Goal: Task Accomplishment & Management: Manage account settings

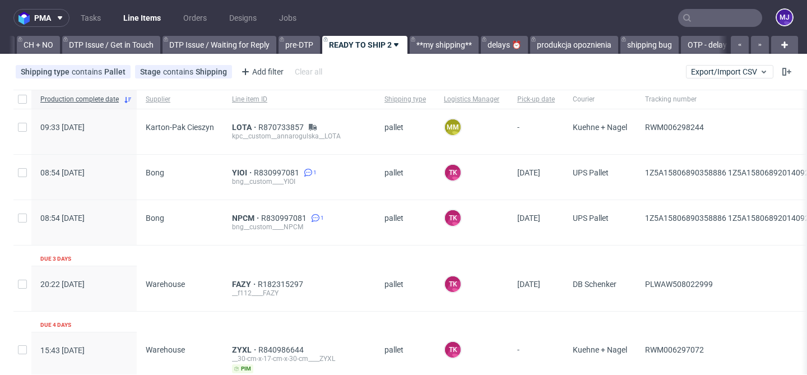
scroll to position [0, 1638]
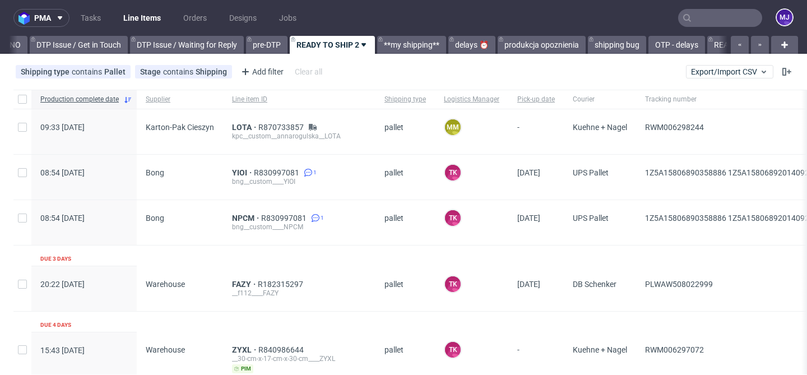
drag, startPoint x: 705, startPoint y: 18, endPoint x: 713, endPoint y: 17, distance: 7.3
click at [705, 18] on input "text" at bounding box center [720, 18] width 84 height 18
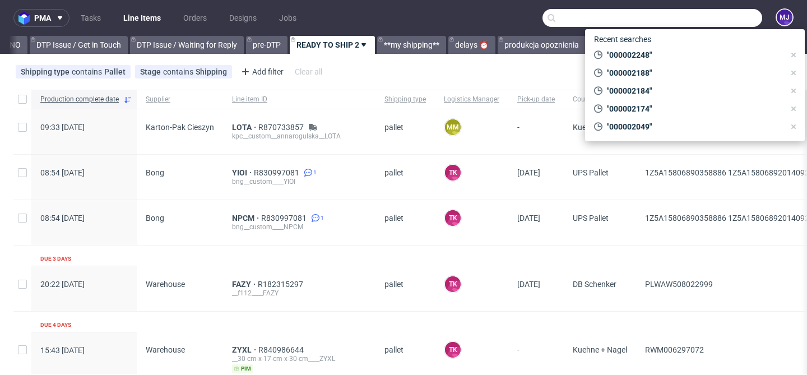
paste input "000002184"
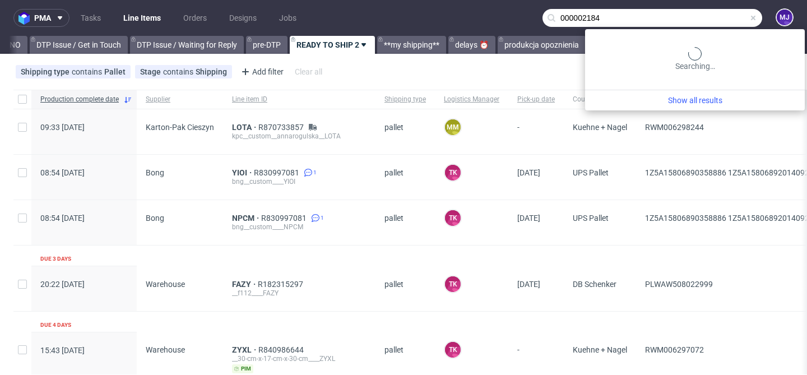
type input "000002184"
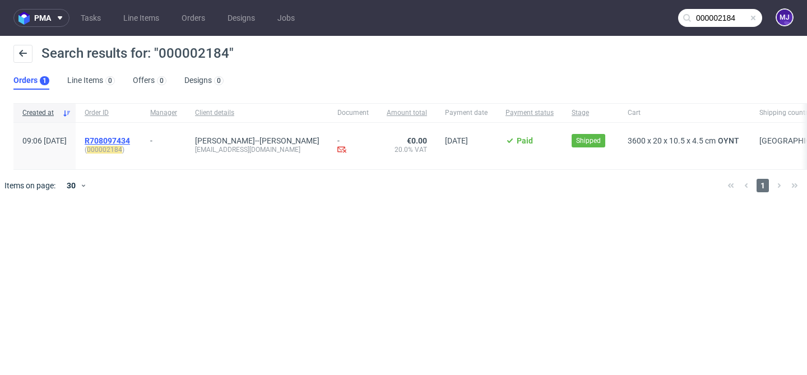
click at [130, 137] on span "R708097434" at bounding box center [107, 140] width 45 height 9
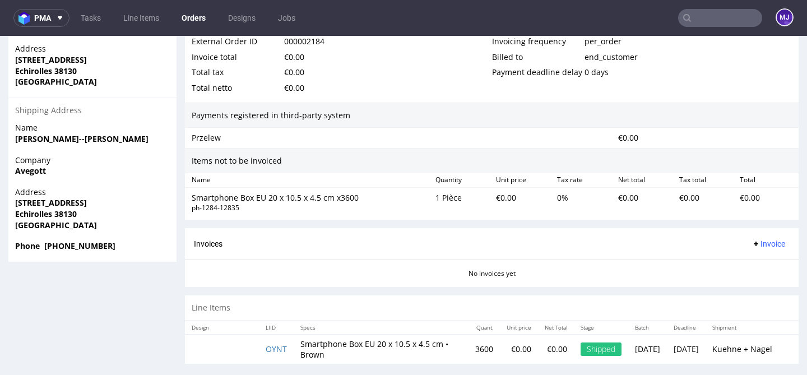
scroll to position [3, 0]
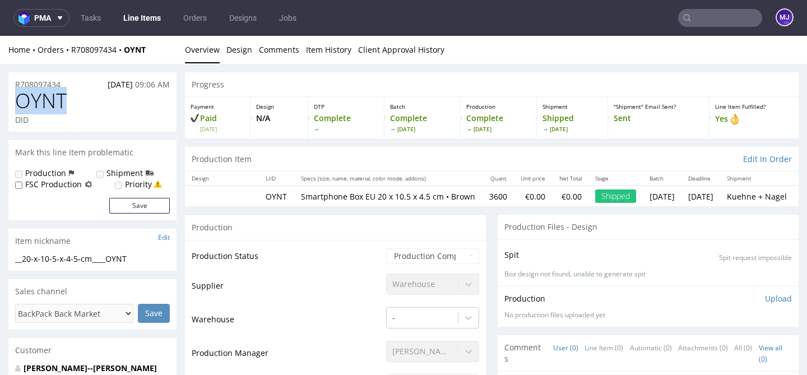
drag, startPoint x: 73, startPoint y: 101, endPoint x: 11, endPoint y: 101, distance: 61.6
click at [11, 101] on div "OYNT DID" at bounding box center [92, 111] width 168 height 42
copy span "OYNT"
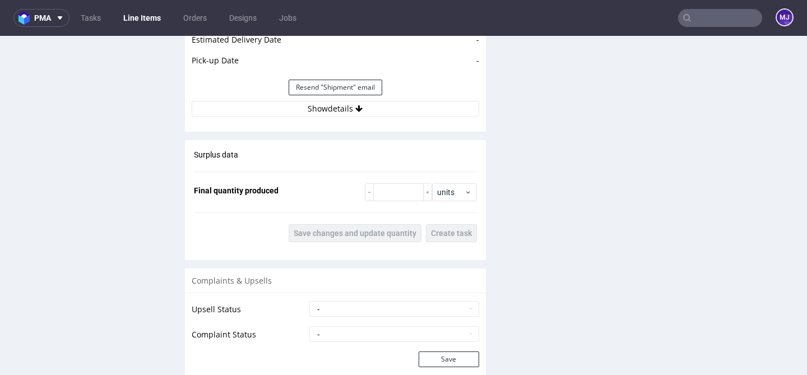
scroll to position [969, 0]
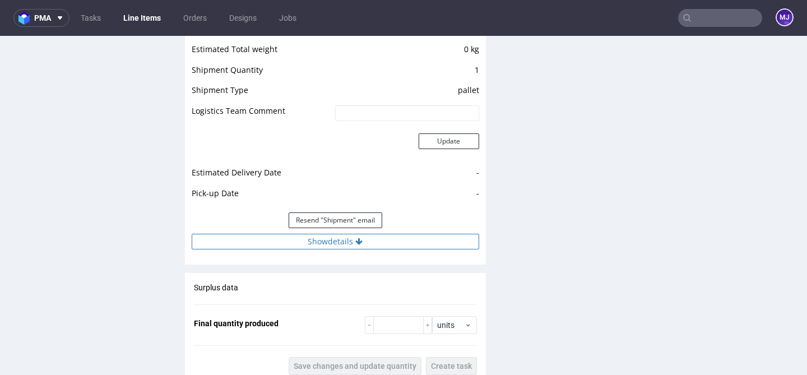
click at [326, 249] on button "Show details" at bounding box center [335, 242] width 287 height 16
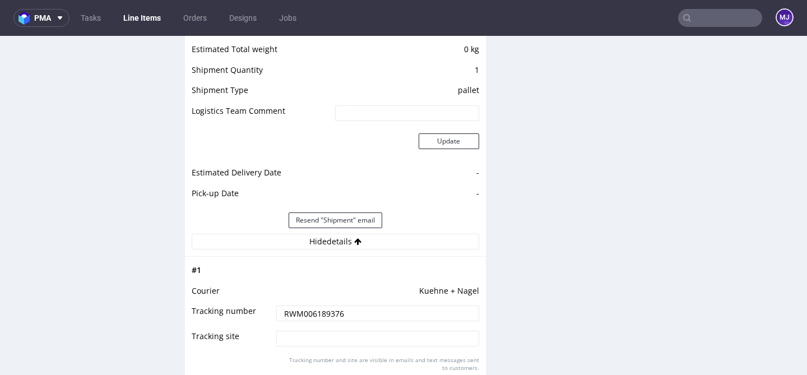
click at [313, 319] on input "RWM006189376" at bounding box center [377, 313] width 202 height 16
click at [501, 236] on div "Production Files - Design Spit Spit request impossible Box design not found, un…" at bounding box center [648, 13] width 301 height 1536
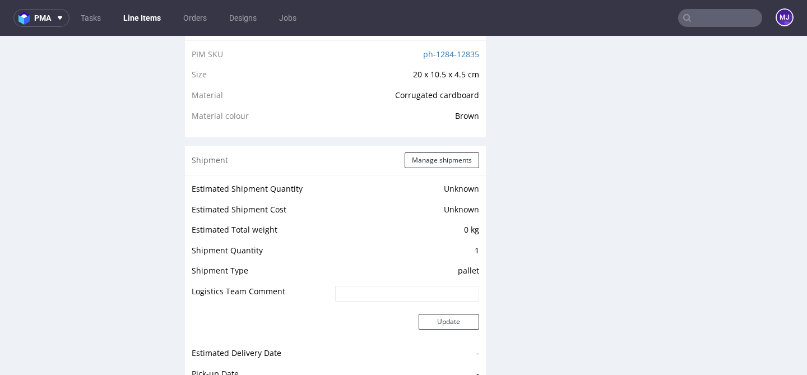
scroll to position [787, 0]
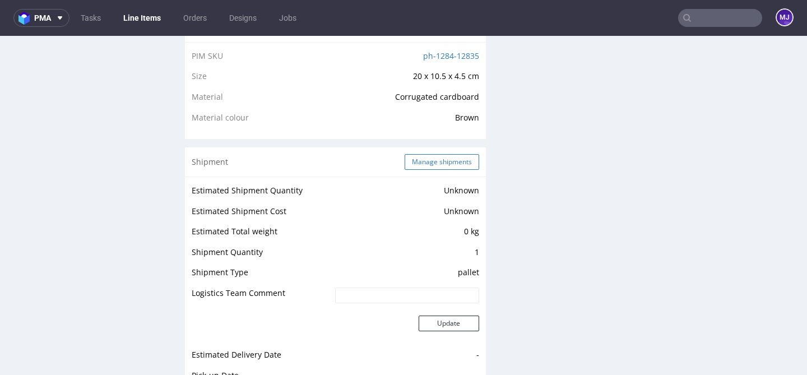
click at [449, 170] on button "Manage shipments" at bounding box center [442, 162] width 75 height 16
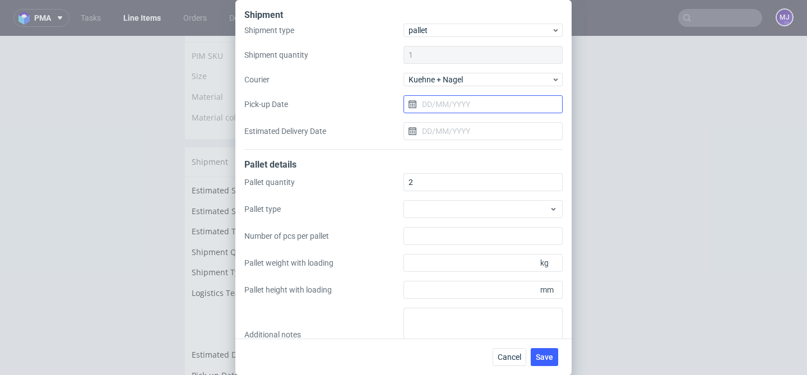
click at [433, 102] on input "Pick-up Date" at bounding box center [482, 104] width 159 height 18
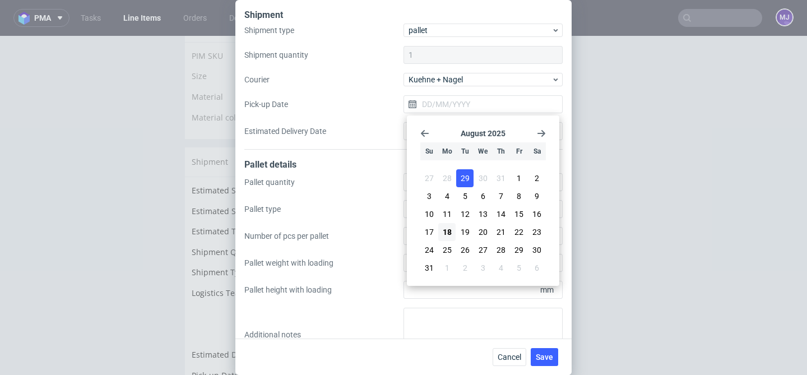
click at [465, 182] on span "29" at bounding box center [465, 178] width 9 height 11
type input "29/07/2025"
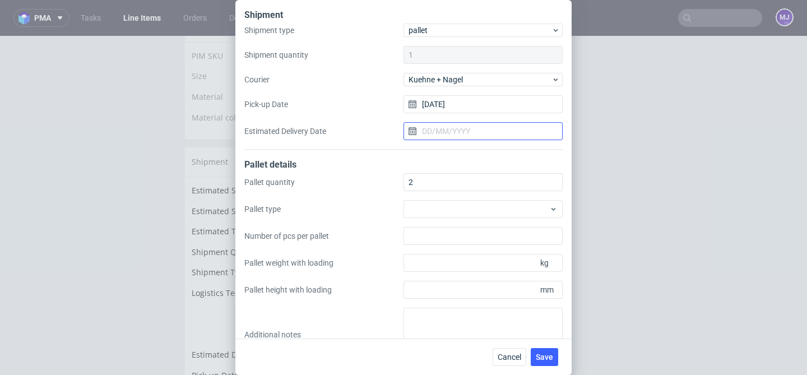
click at [463, 134] on input "Estimated Delivery Date" at bounding box center [482, 131] width 159 height 18
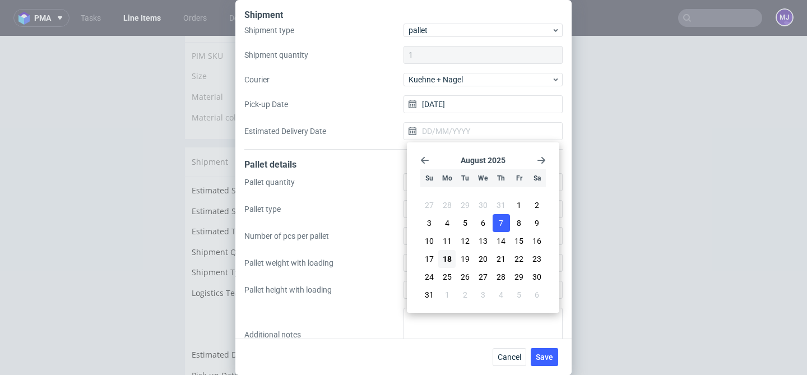
click at [497, 222] on button "7" at bounding box center [501, 223] width 17 height 18
type input "[DATE]"
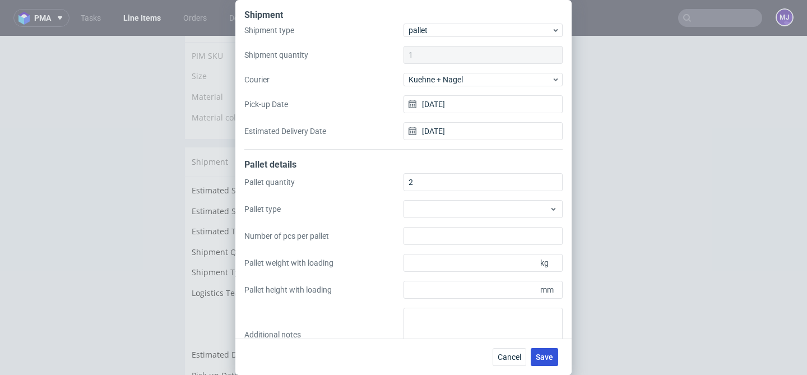
click at [549, 354] on span "Save" at bounding box center [544, 357] width 17 height 8
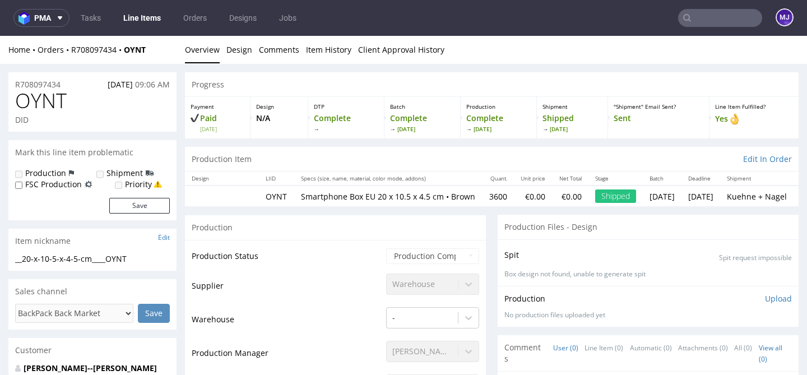
click at [698, 17] on input "text" at bounding box center [720, 18] width 84 height 18
paste input "000002332"
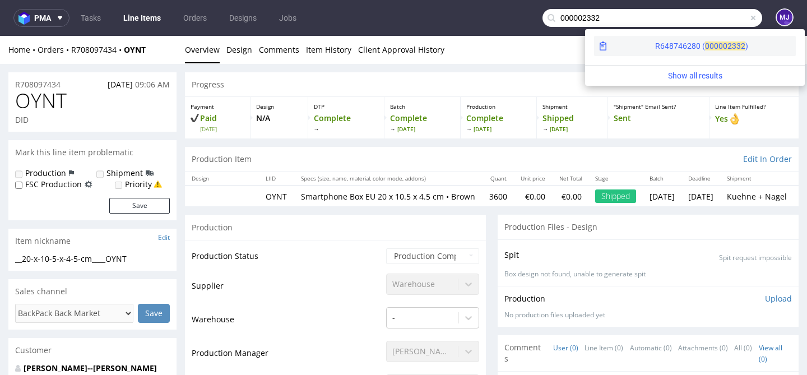
type input "000002332"
click at [655, 43] on div "R648746280 ( 00000" at bounding box center [691, 45] width 72 height 11
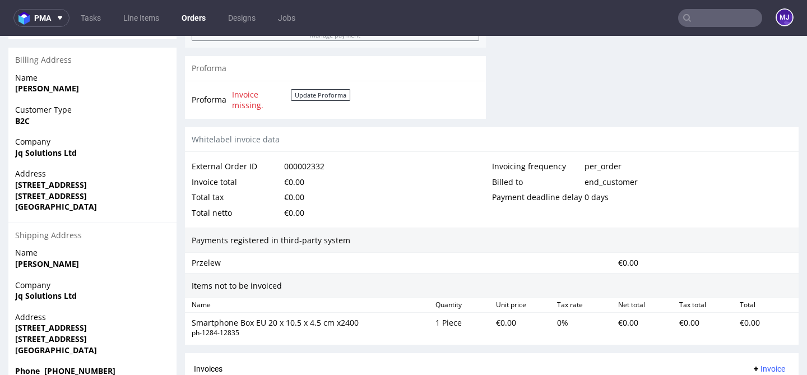
scroll to position [592, 0]
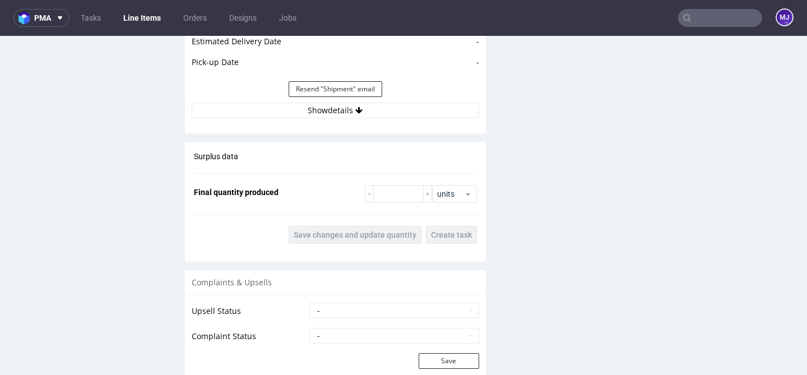
scroll to position [1101, 0]
click at [332, 118] on button "Show details" at bounding box center [335, 110] width 287 height 16
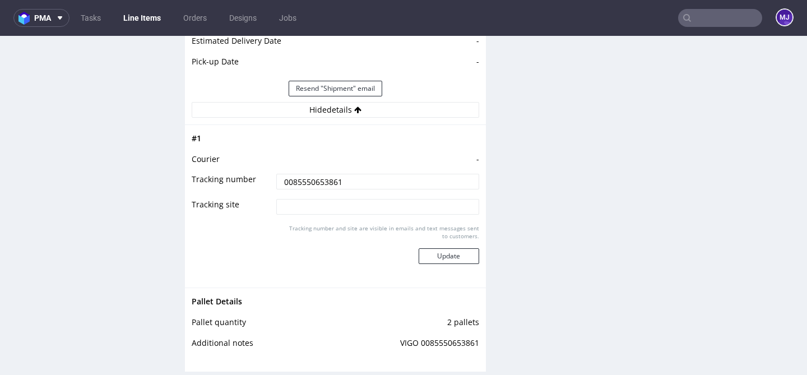
click at [313, 188] on input "0085550653861" at bounding box center [377, 182] width 202 height 16
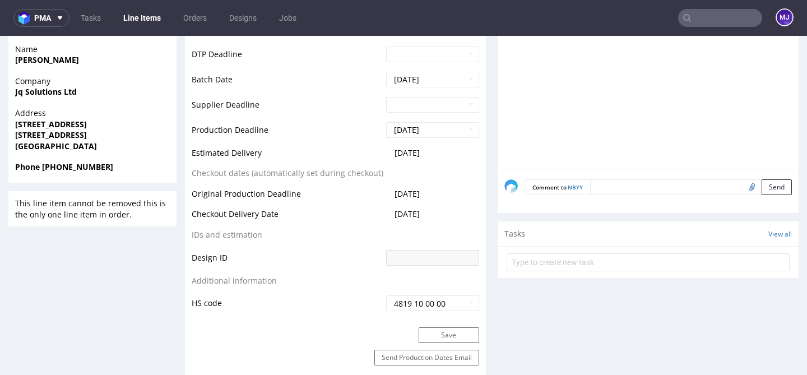
scroll to position [372, 0]
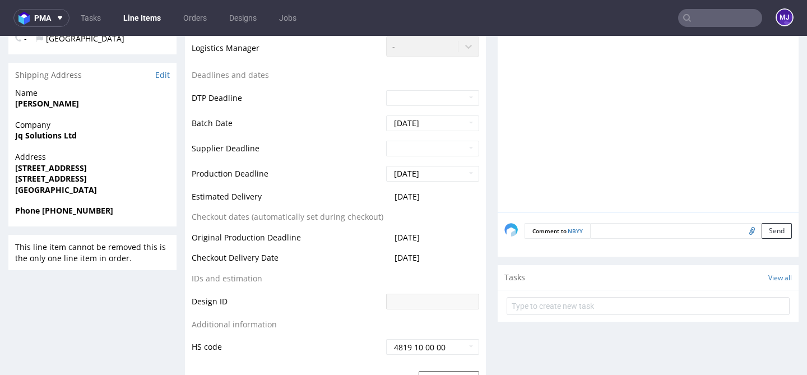
click at [77, 178] on strong "BIRMINGHAM B19 2YU" at bounding box center [51, 178] width 72 height 11
drag, startPoint x: 77, startPoint y: 178, endPoint x: 94, endPoint y: 178, distance: 16.8
click at [87, 178] on strong "BIRMINGHAM B19 2YU" at bounding box center [51, 178] width 72 height 11
copy strong "B19 2YU"
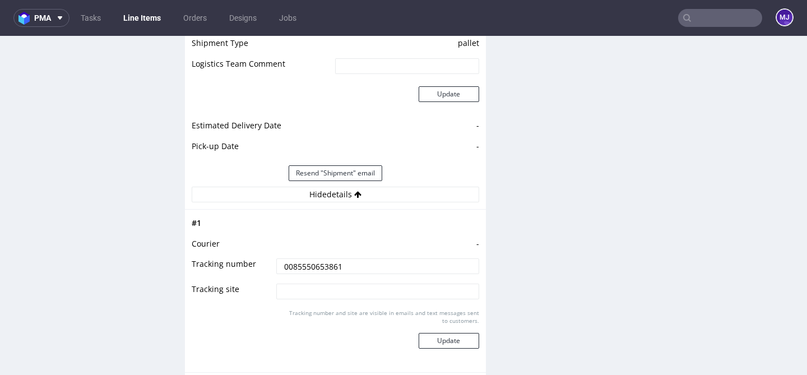
scroll to position [1014, 0]
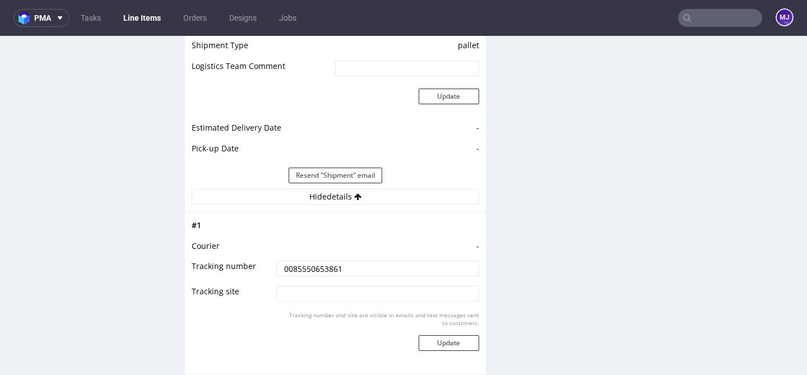
click at [313, 276] on input "0085550653861" at bounding box center [377, 269] width 202 height 16
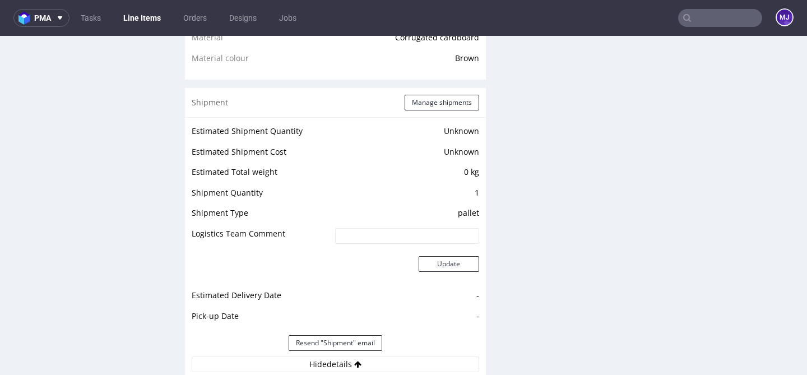
scroll to position [846, 0]
click at [415, 111] on button "Manage shipments" at bounding box center [442, 104] width 75 height 16
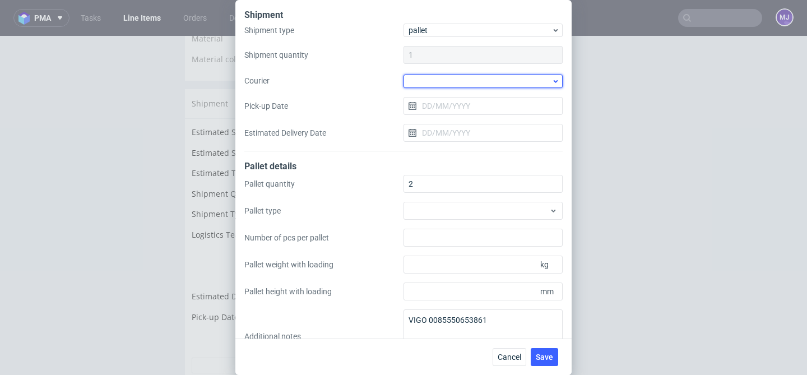
click at [437, 87] on div at bounding box center [482, 81] width 159 height 13
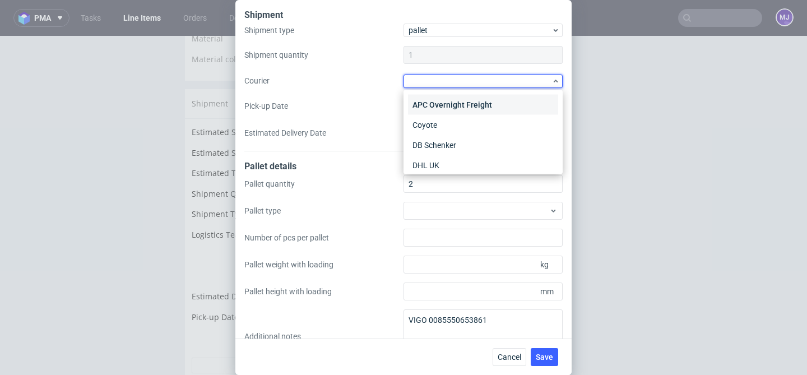
click at [439, 102] on div "APC Overnight Freight" at bounding box center [483, 105] width 150 height 20
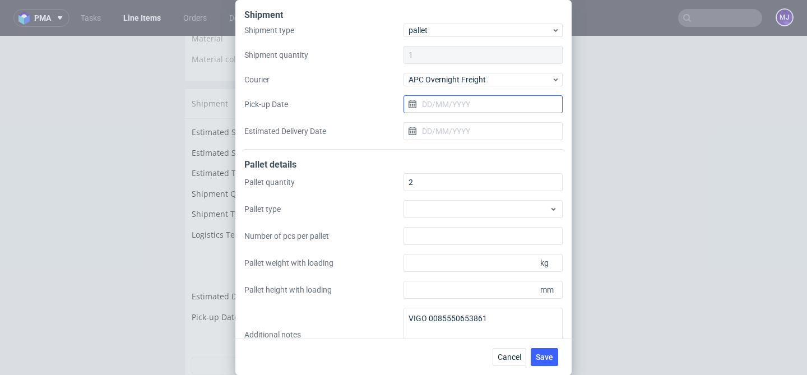
click at [433, 108] on input "Pick-up Date" at bounding box center [482, 104] width 159 height 18
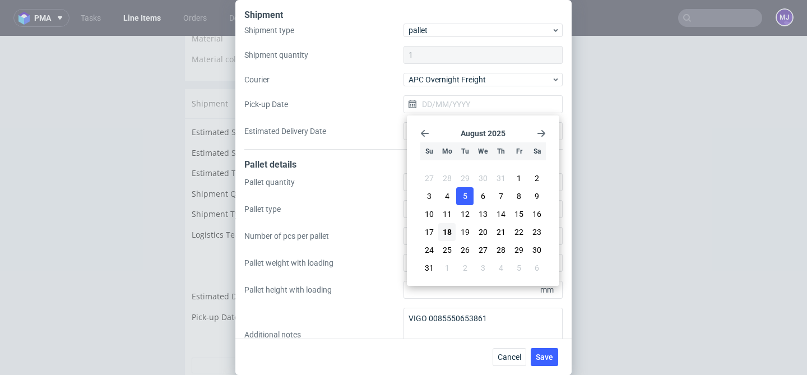
click at [468, 191] on button "5" at bounding box center [464, 196] width 17 height 18
type input "05/08/2025"
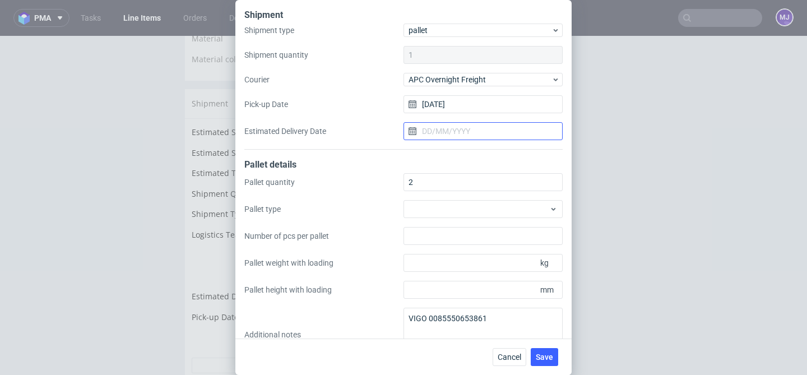
click at [460, 134] on input "Estimated Delivery Date" at bounding box center [482, 131] width 159 height 18
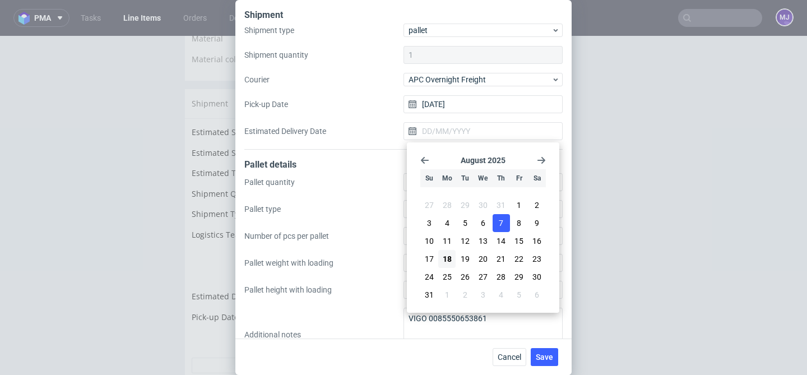
click at [500, 225] on span "7" at bounding box center [501, 222] width 4 height 11
type input "07/08/2025"
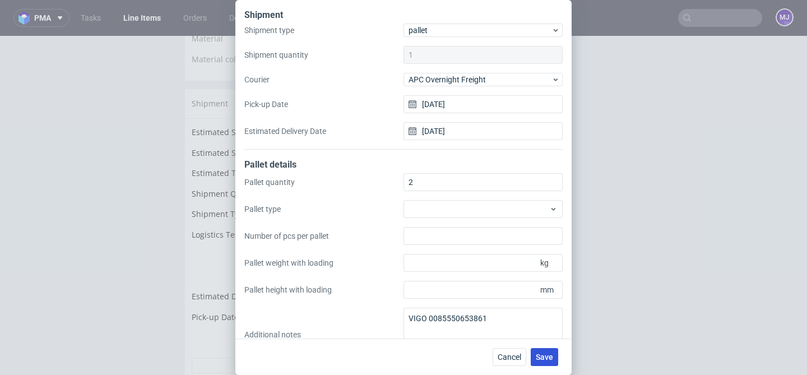
click at [546, 354] on span "Save" at bounding box center [544, 357] width 17 height 8
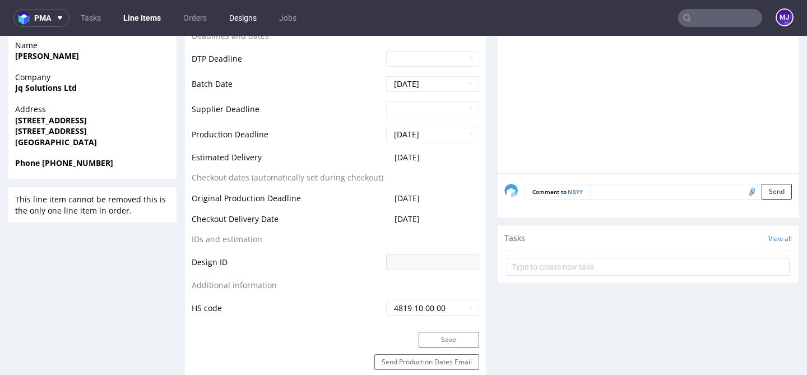
scroll to position [298, 0]
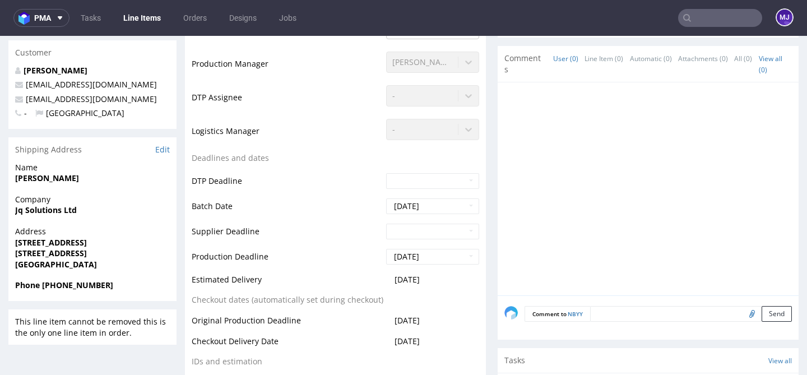
drag, startPoint x: 108, startPoint y: 254, endPoint x: 72, endPoint y: 254, distance: 35.9
click at [72, 254] on span "[STREET_ADDRESS]" at bounding box center [92, 253] width 155 height 11
copy strong "B19 2YU"
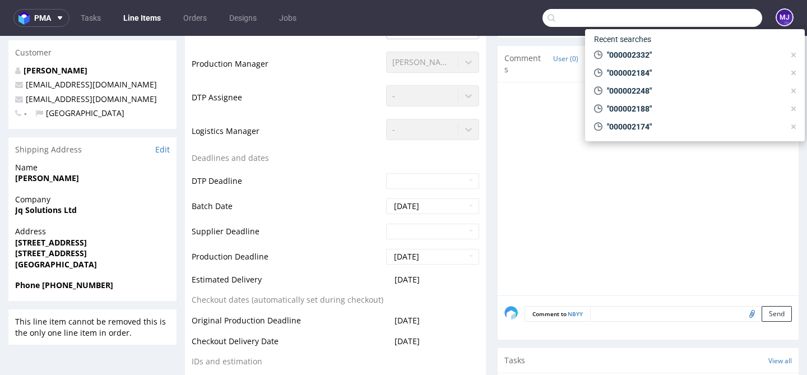
paste input "000002335"
click at [698, 17] on input "text" at bounding box center [652, 18] width 220 height 18
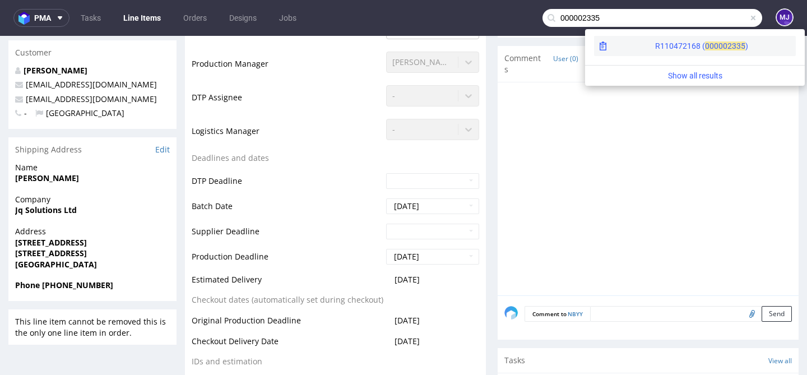
type input "000002335"
click at [655, 42] on div "R110472168 ( 00000" at bounding box center [691, 45] width 72 height 11
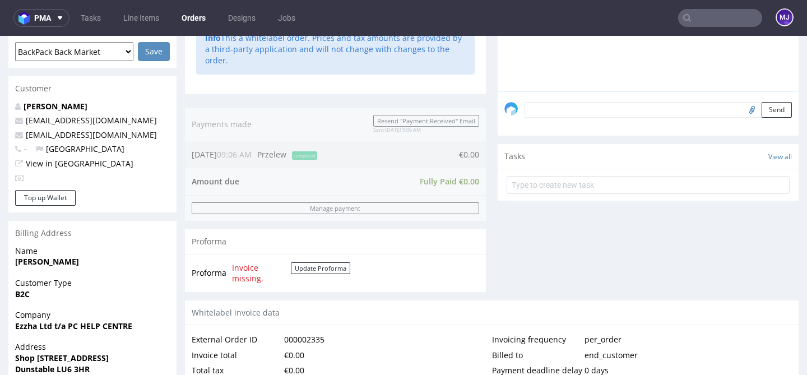
scroll to position [592, 0]
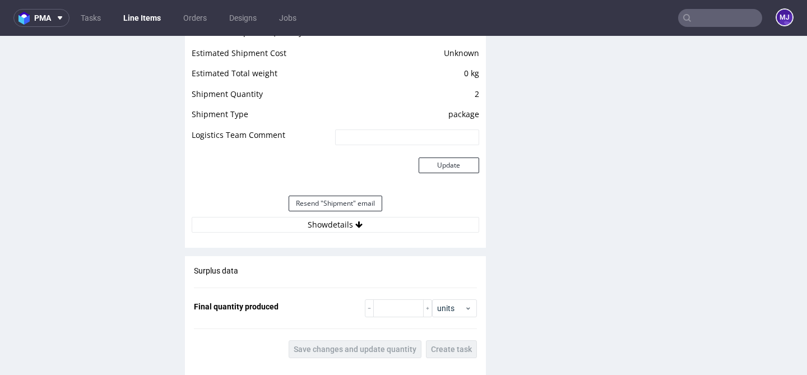
scroll to position [995, 0]
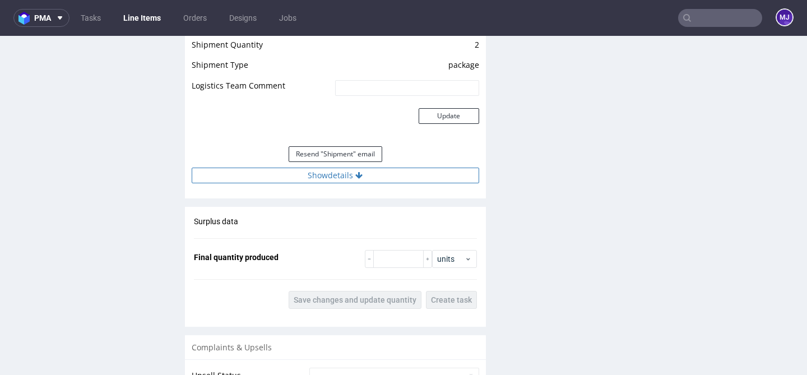
click at [333, 183] on button "Show details" at bounding box center [335, 176] width 287 height 16
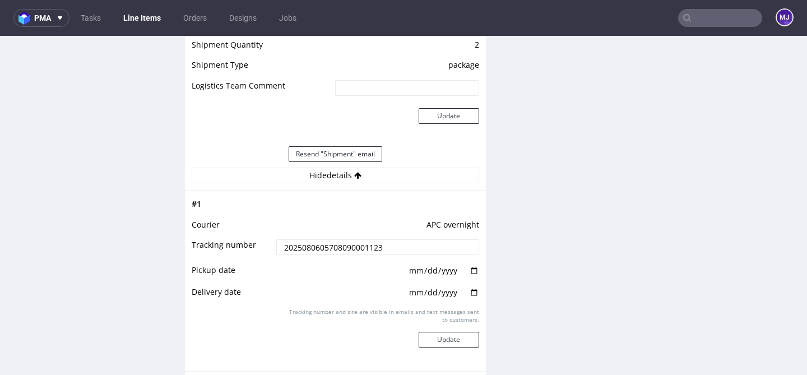
click at [323, 255] on input "2025080605708090001123" at bounding box center [377, 247] width 202 height 16
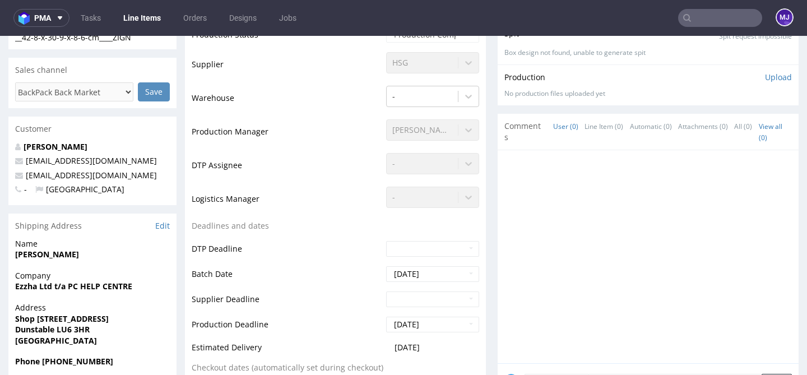
scroll to position [221, 0]
click at [63, 333] on strong "Dunstable LU6 3HR" at bounding box center [52, 329] width 75 height 11
drag, startPoint x: 63, startPoint y: 333, endPoint x: 85, endPoint y: 333, distance: 21.3
click at [85, 333] on strong "Dunstable LU6 3HR" at bounding box center [52, 329] width 75 height 11
copy strong "LU6 3HR"
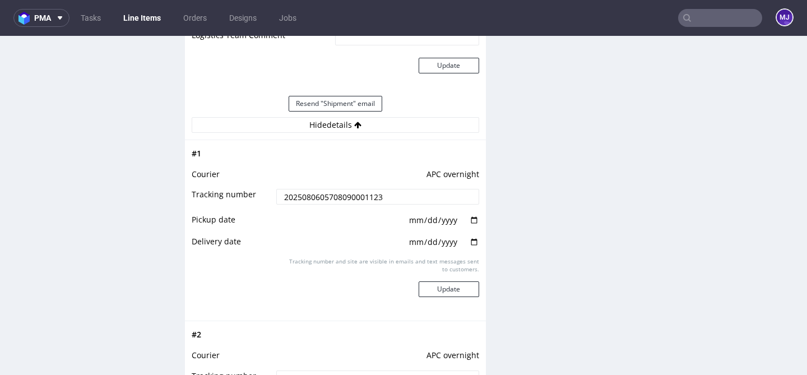
scroll to position [1075, 0]
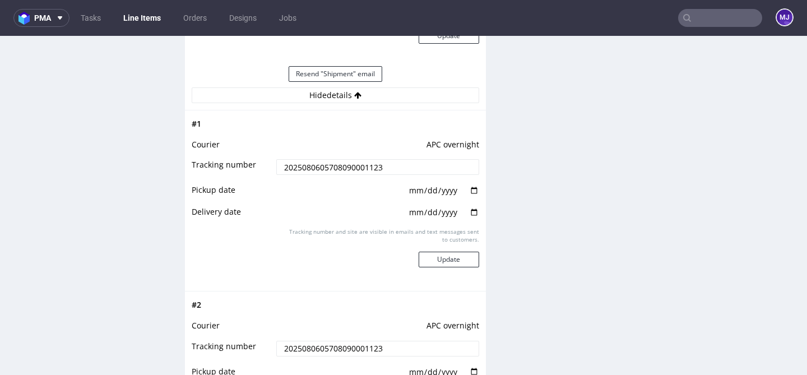
click at [468, 197] on input "date" at bounding box center [443, 190] width 71 height 12
type input "[DATE]"
click at [470, 219] on input "date" at bounding box center [443, 212] width 71 height 12
type input "[DATE]"
click at [449, 266] on button "Update" at bounding box center [449, 260] width 61 height 16
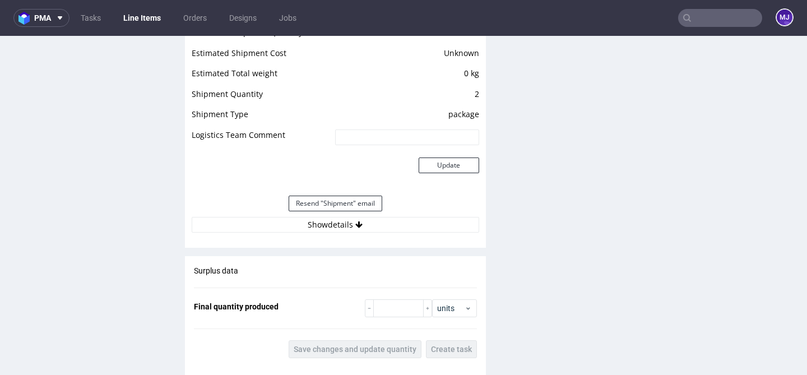
scroll to position [965, 0]
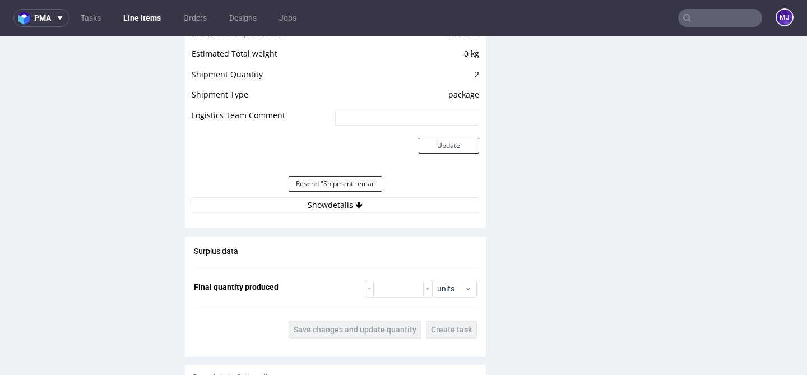
click at [386, 220] on div "Estimated Shipment Quantity Unknown Estimated Shipment Cost Unknown Estimated T…" at bounding box center [335, 109] width 301 height 221
click at [398, 197] on div "Resend "Shipment" email" at bounding box center [335, 183] width 287 height 27
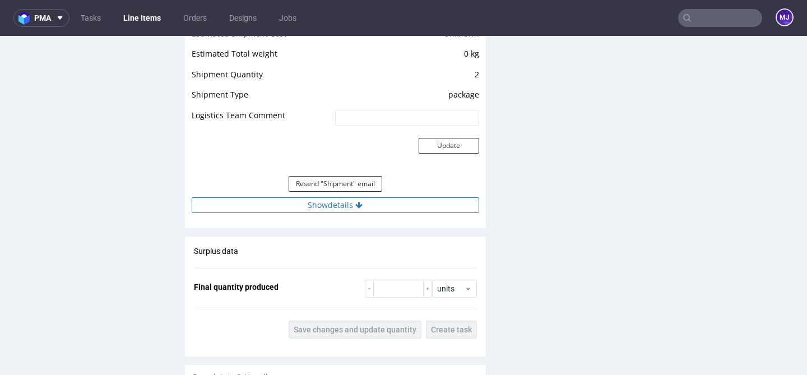
click at [398, 207] on button "Show details" at bounding box center [335, 205] width 287 height 16
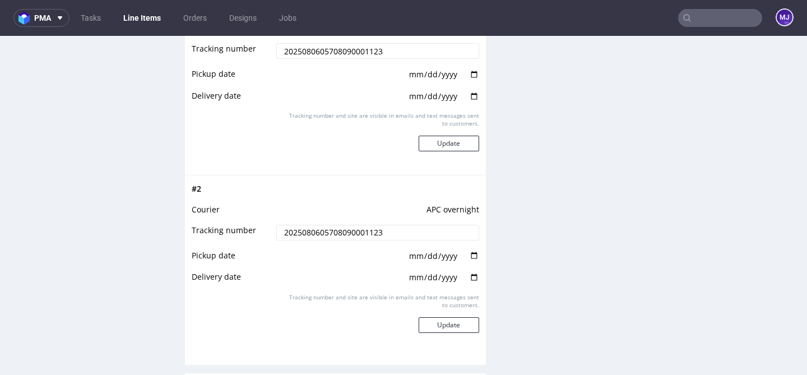
scroll to position [1194, 0]
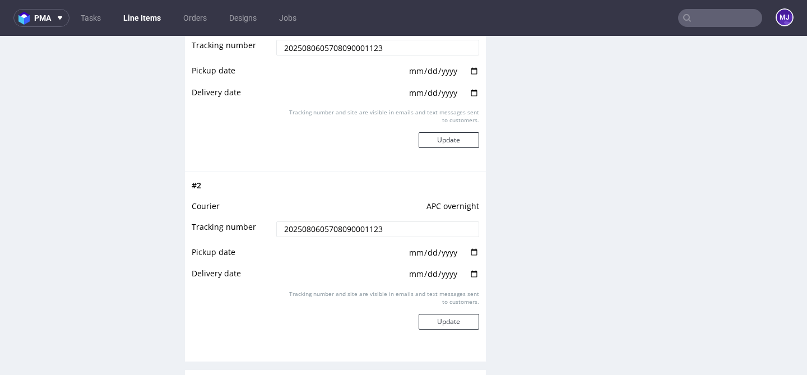
click at [440, 259] on input "date" at bounding box center [443, 253] width 71 height 12
click at [468, 259] on input "date" at bounding box center [443, 253] width 71 height 12
type input "2025-08-06"
click at [465, 280] on input "date" at bounding box center [443, 274] width 71 height 12
type input "2025-08-07"
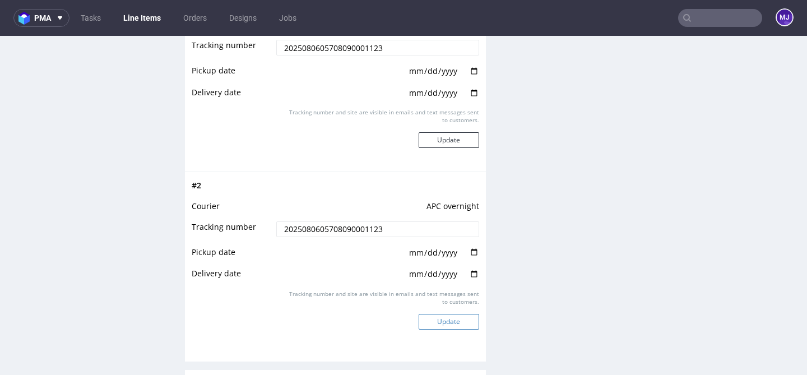
click at [443, 329] on button "Update" at bounding box center [449, 322] width 61 height 16
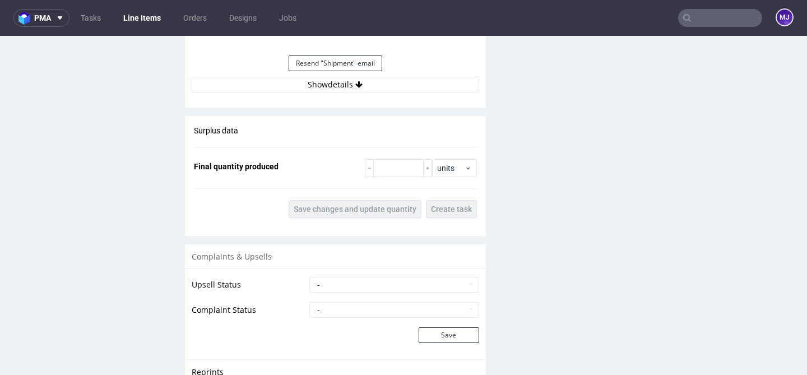
scroll to position [1051, 0]
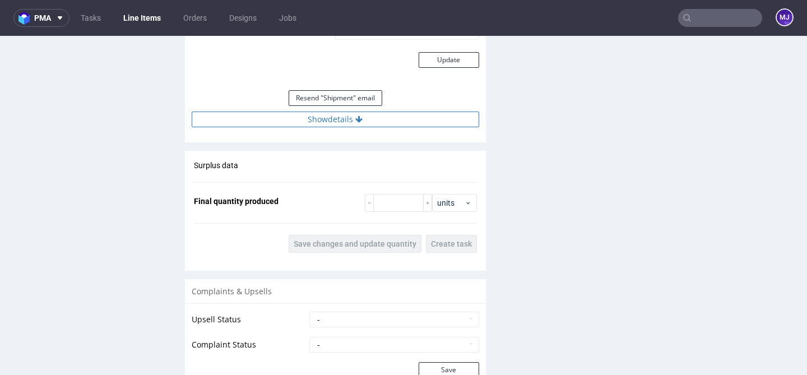
click at [375, 127] on button "Show details" at bounding box center [335, 120] width 287 height 16
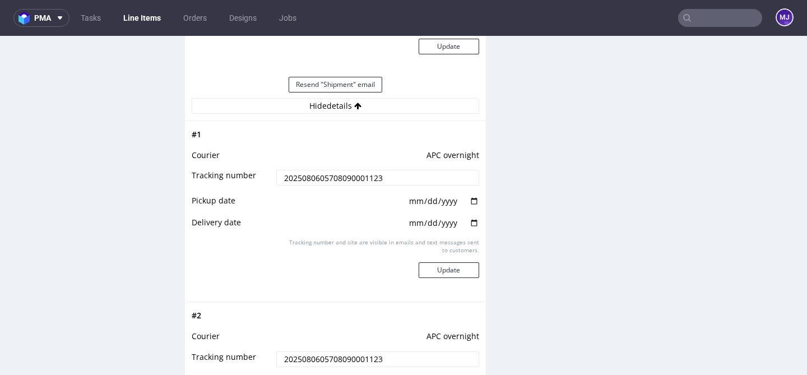
scroll to position [1060, 0]
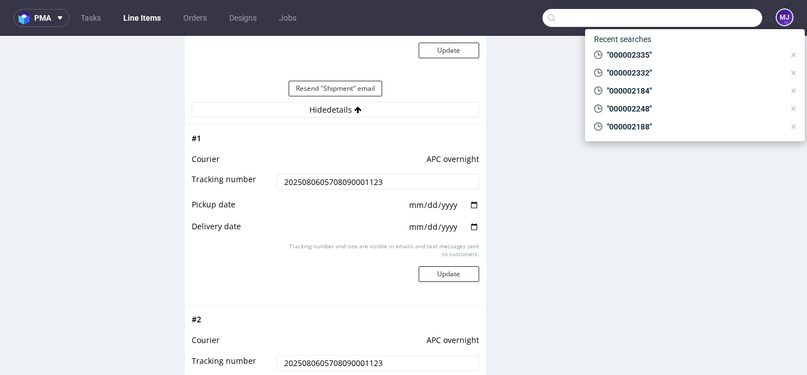
click at [701, 20] on input "text" at bounding box center [652, 18] width 220 height 18
paste input "000002337"
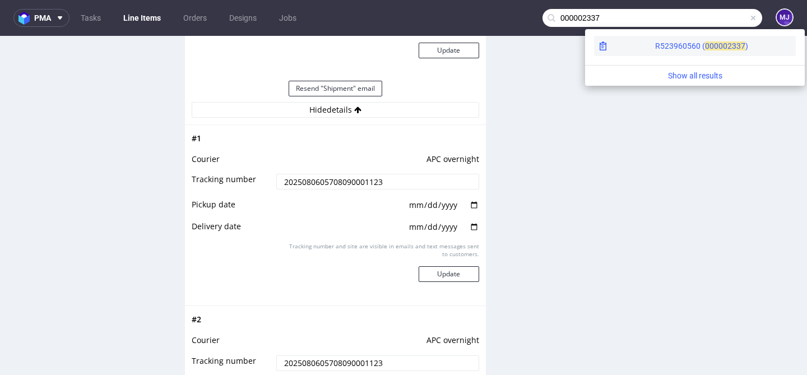
type input "000002337"
click at [705, 46] on span "00000" at bounding box center [716, 45] width 22 height 9
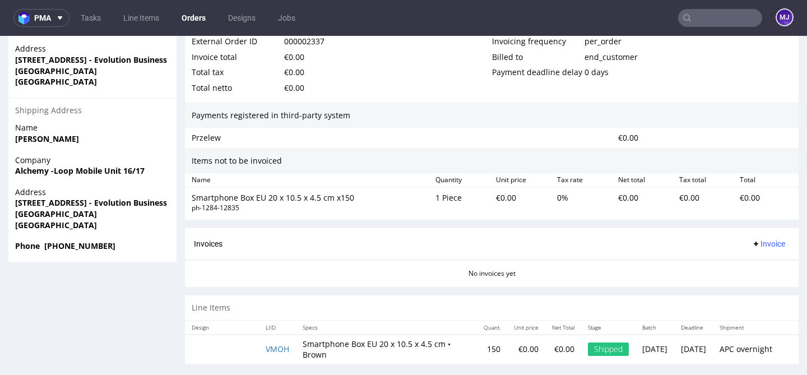
scroll to position [3, 0]
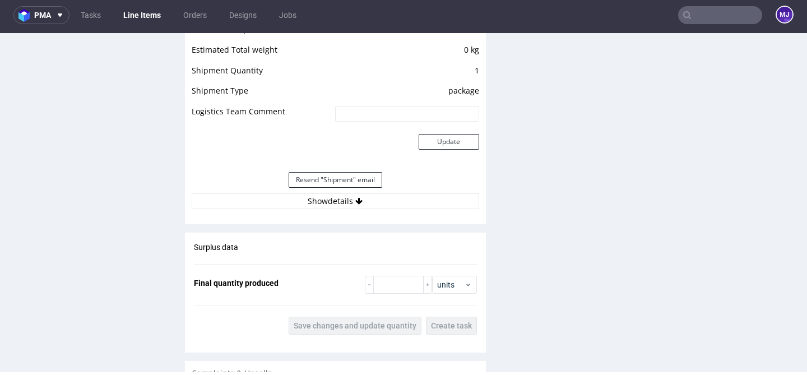
scroll to position [970, 0]
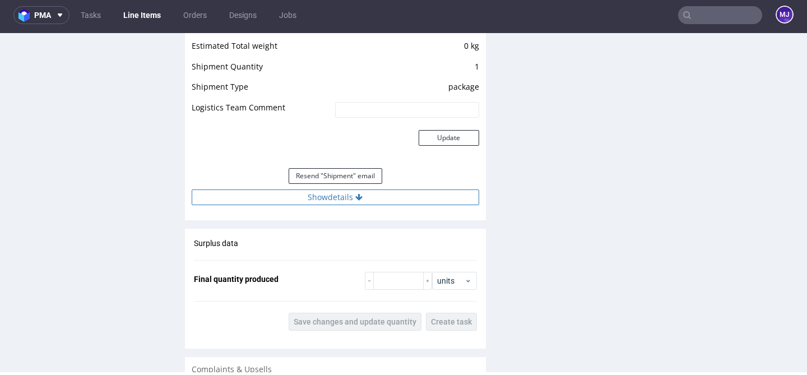
click at [324, 199] on button "Show details" at bounding box center [335, 197] width 287 height 16
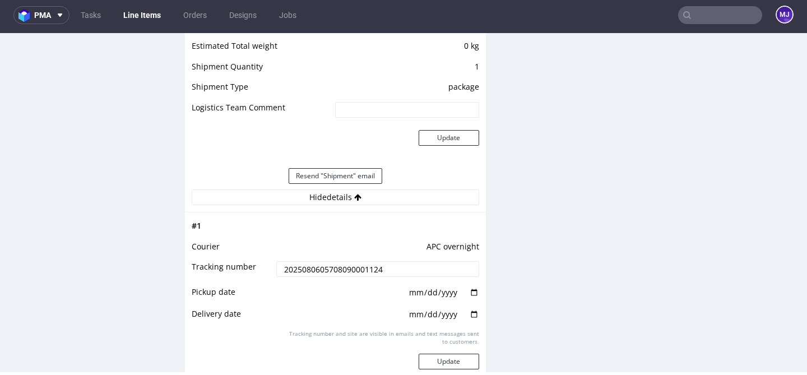
click at [315, 275] on input "2025080605708090001124" at bounding box center [377, 269] width 202 height 16
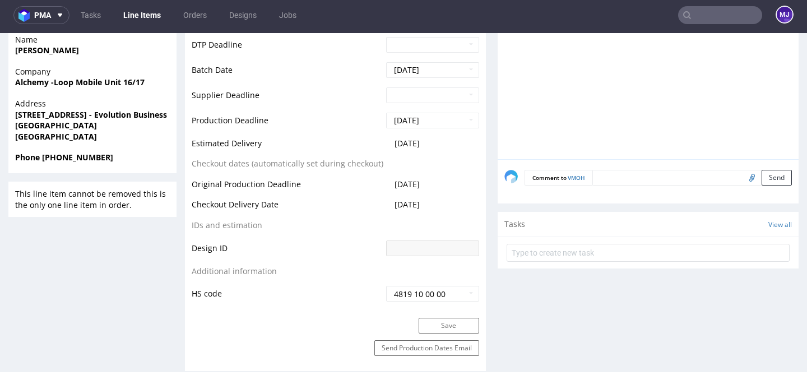
scroll to position [419, 0]
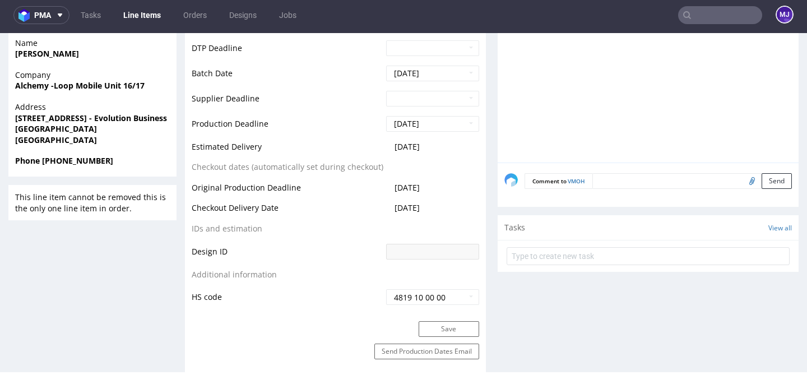
click at [97, 126] on strong "Newcastle Under Lyme ST5 9QF" at bounding box center [56, 128] width 82 height 11
drag, startPoint x: 112, startPoint y: 126, endPoint x: 124, endPoint y: 126, distance: 11.8
click at [97, 126] on strong "Newcastle Under Lyme ST5 9QF" at bounding box center [56, 128] width 82 height 11
copy strong "ST5 9QF"
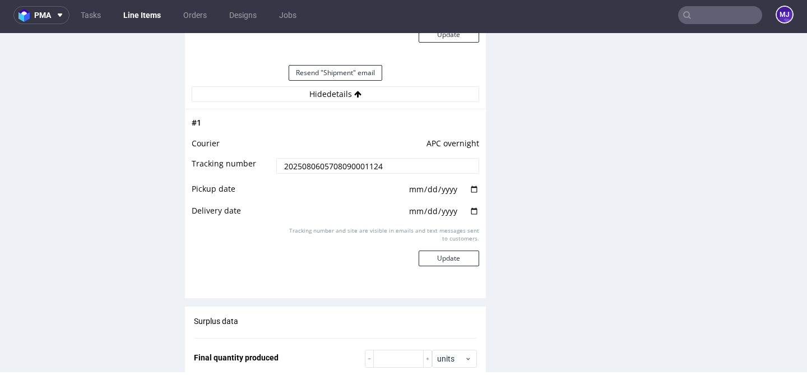
scroll to position [1084, 0]
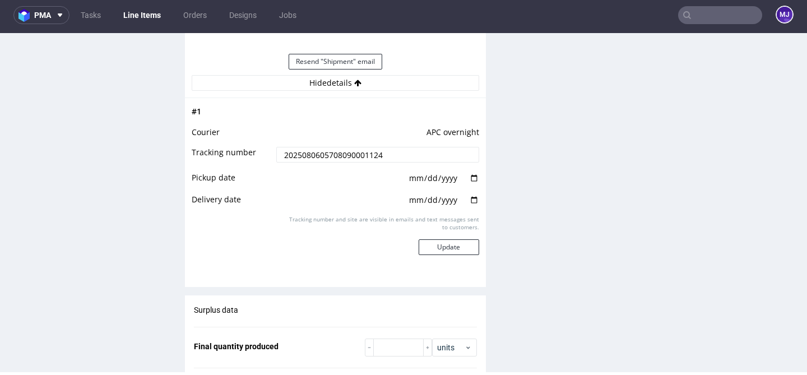
click at [470, 184] on input "date" at bounding box center [443, 178] width 71 height 12
type input "2025-08-06"
click at [472, 206] on input "date" at bounding box center [443, 200] width 71 height 12
type input "2025-08-07"
click at [452, 255] on button "Update" at bounding box center [449, 247] width 61 height 16
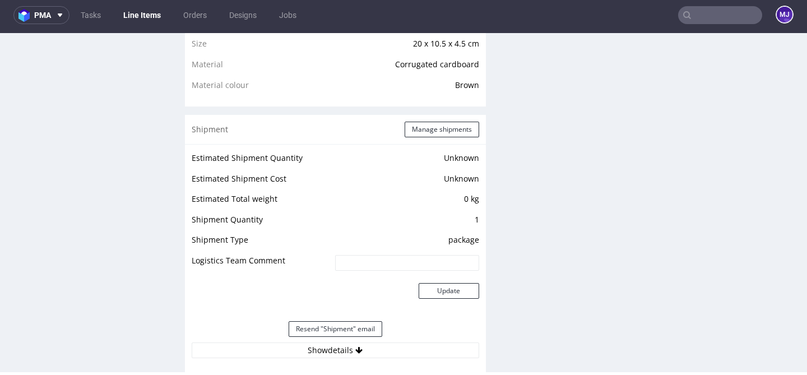
scroll to position [810, 0]
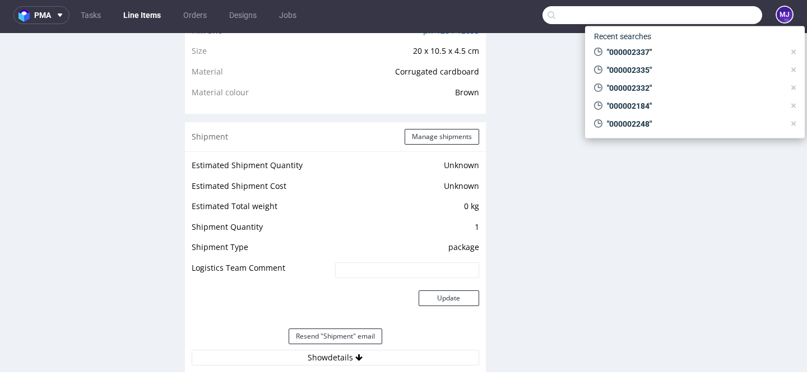
click at [699, 20] on input "text" at bounding box center [652, 15] width 220 height 18
paste input "000002338"
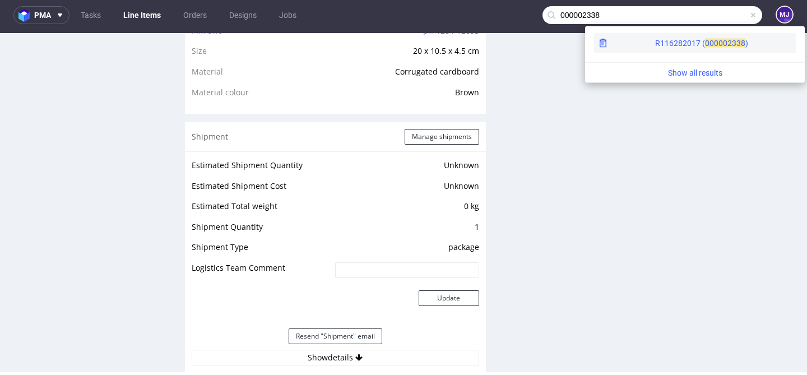
type input "000002338"
click at [655, 38] on div "R116282017 ( 00000" at bounding box center [691, 43] width 72 height 11
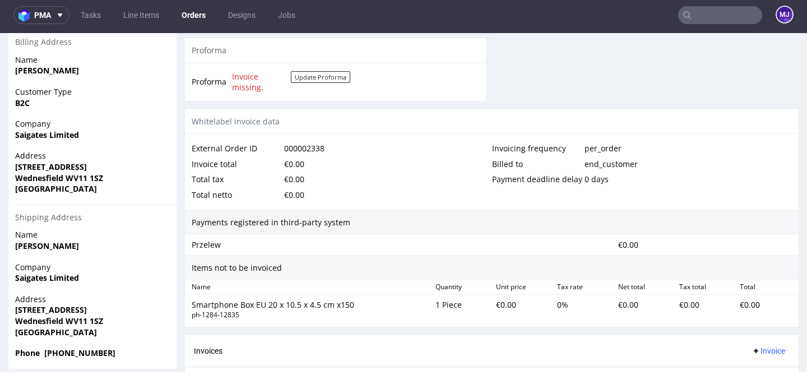
scroll to position [592, 0]
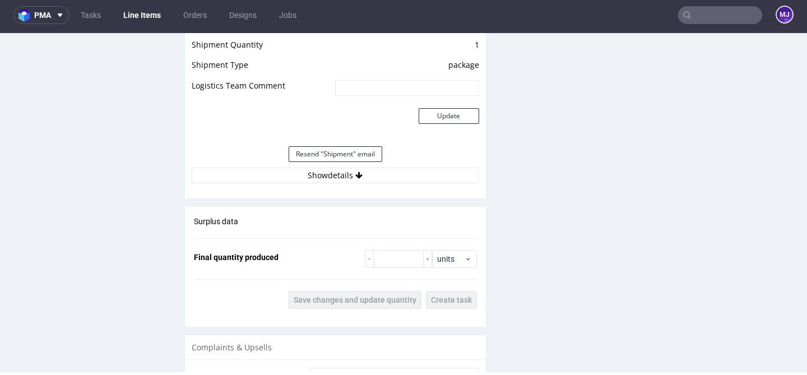
scroll to position [995, 0]
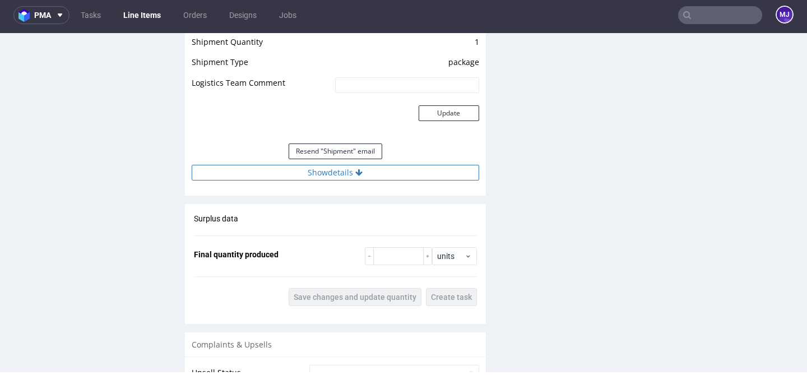
click at [317, 179] on button "Show details" at bounding box center [335, 173] width 287 height 16
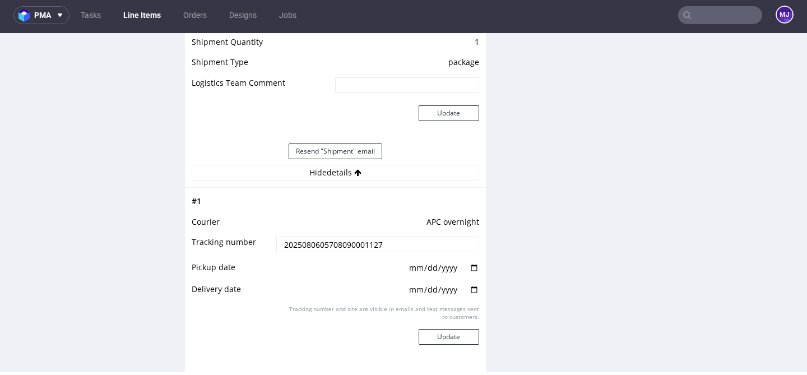
click at [319, 249] on input "2025080605708090001127" at bounding box center [377, 244] width 202 height 16
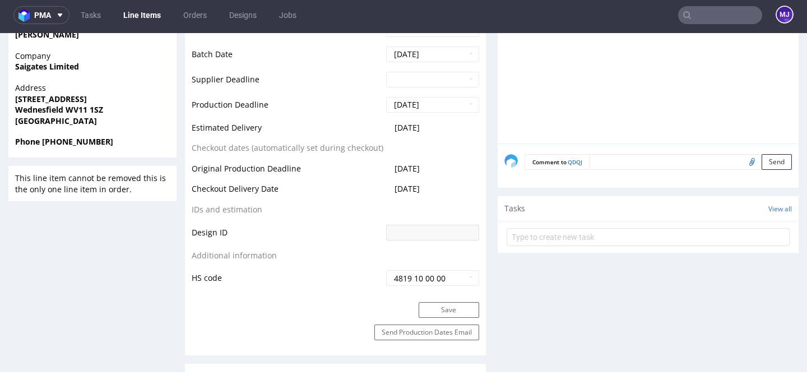
scroll to position [438, 0]
click at [77, 108] on strong "Wednesfield WV11 1SZ" at bounding box center [59, 110] width 88 height 11
drag, startPoint x: 77, startPoint y: 108, endPoint x: 95, endPoint y: 108, distance: 17.9
click at [95, 108] on strong "Wednesfield WV11 1SZ" at bounding box center [59, 110] width 88 height 11
copy strong "WV11 1SZ"
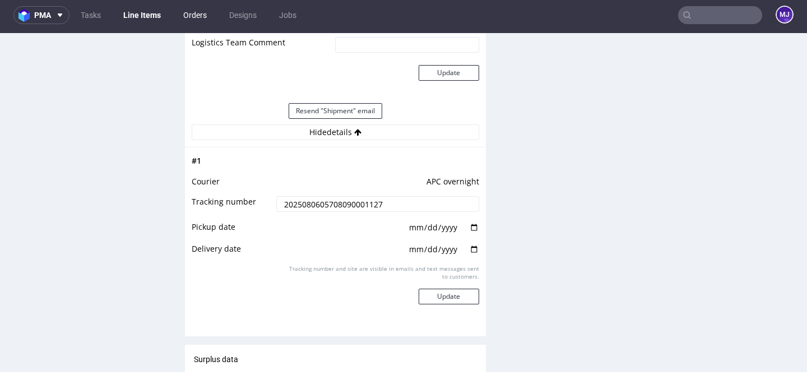
scroll to position [1067, 0]
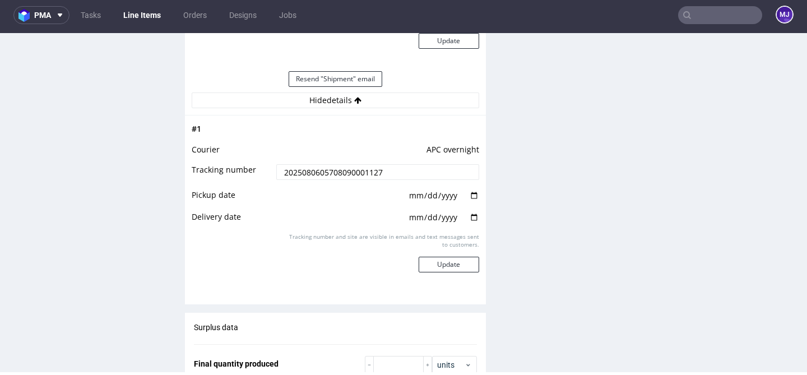
click at [470, 202] on input "date" at bounding box center [443, 195] width 71 height 12
type input "2025-08-06"
click at [468, 223] on input "date" at bounding box center [443, 217] width 71 height 12
type input "2025-08-07"
click at [447, 272] on button "Update" at bounding box center [449, 265] width 61 height 16
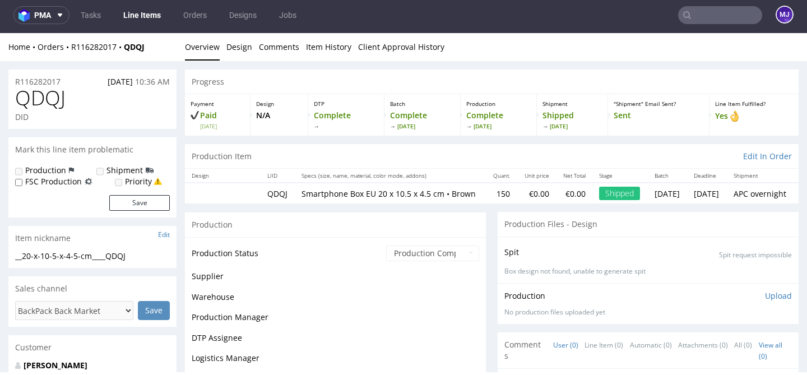
scroll to position [817, 0]
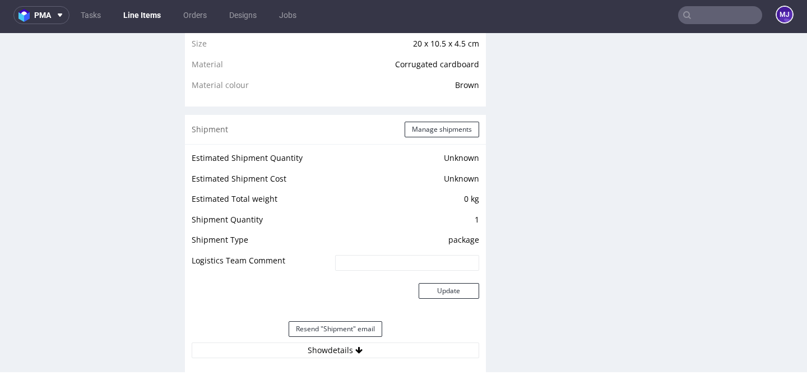
click at [696, 21] on input "text" at bounding box center [720, 15] width 84 height 18
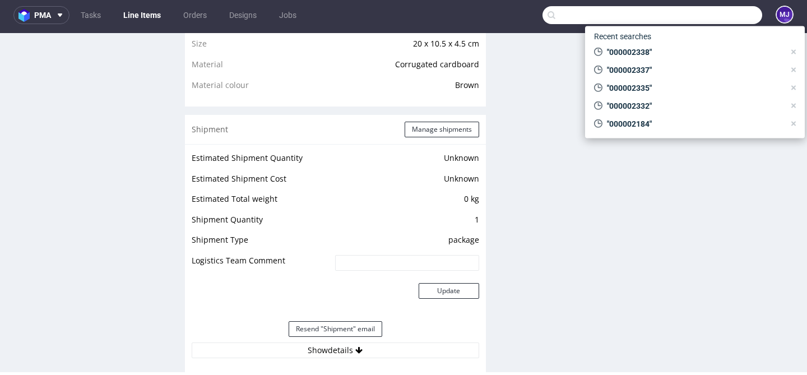
paste input "000002345"
click at [696, 21] on input "text" at bounding box center [652, 15] width 220 height 18
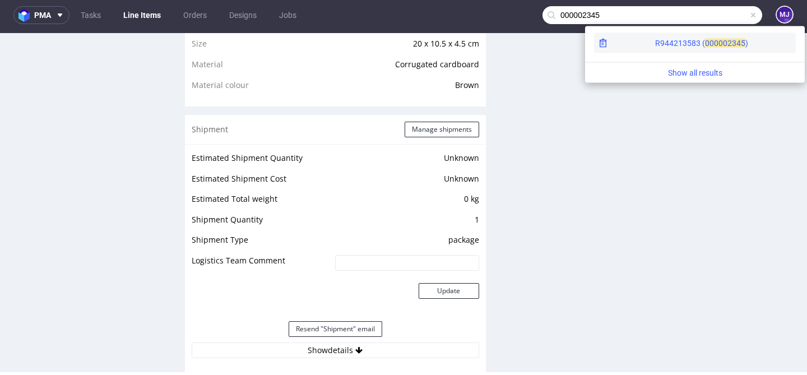
type input "000002345"
click at [655, 45] on div "R944213583 ( 00000" at bounding box center [691, 43] width 72 height 11
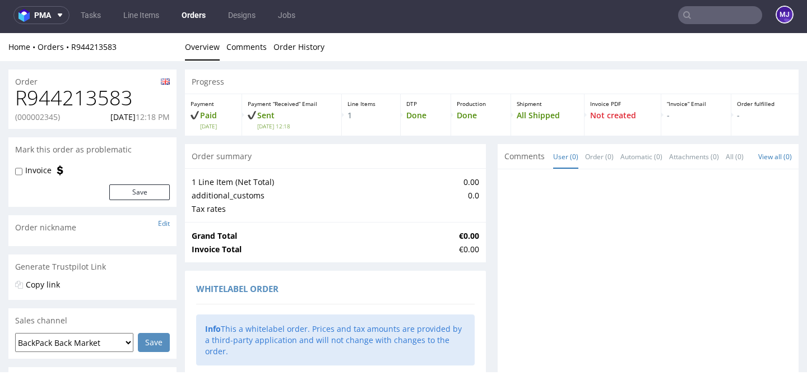
scroll to position [592, 0]
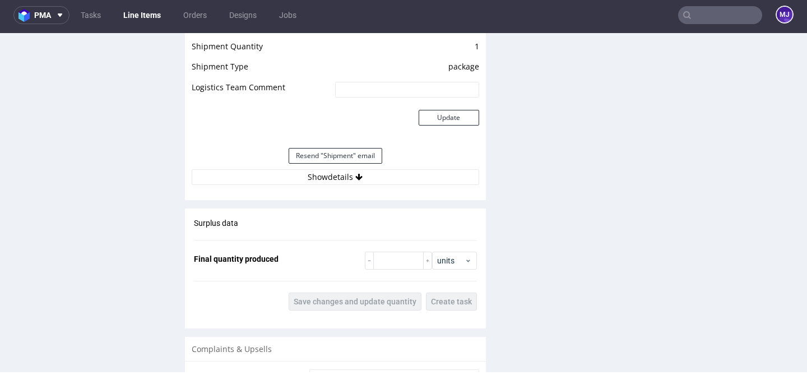
scroll to position [999, 0]
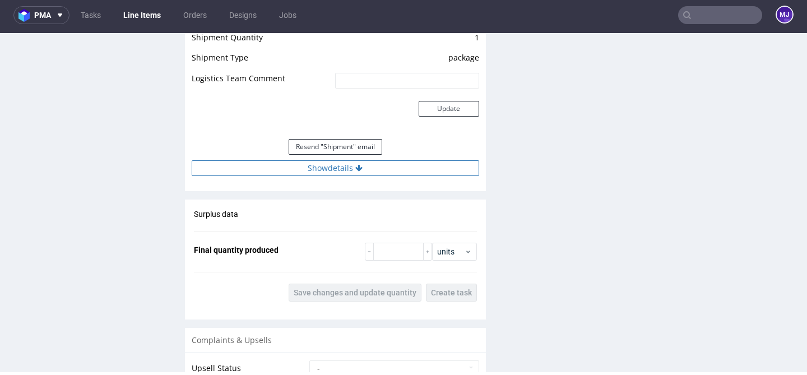
click at [321, 176] on button "Show details" at bounding box center [335, 168] width 287 height 16
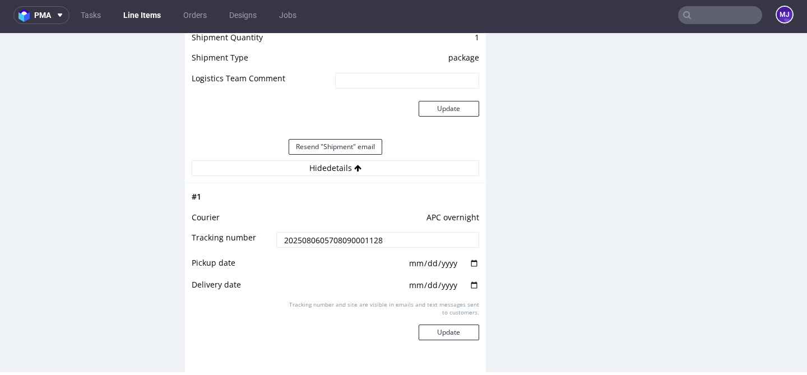
click at [330, 248] on input "2025080605708090001128" at bounding box center [377, 240] width 202 height 16
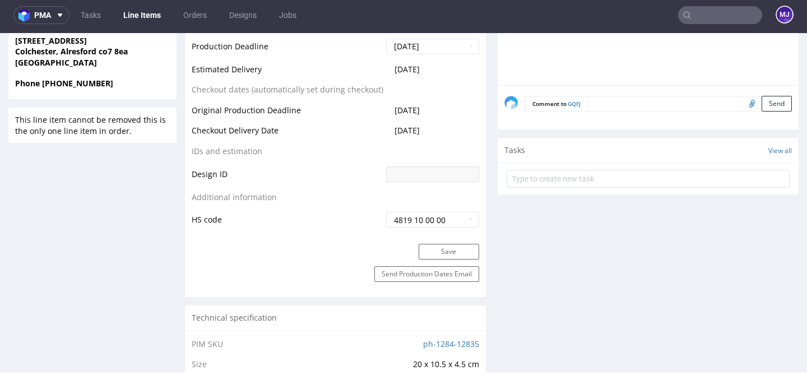
scroll to position [479, 0]
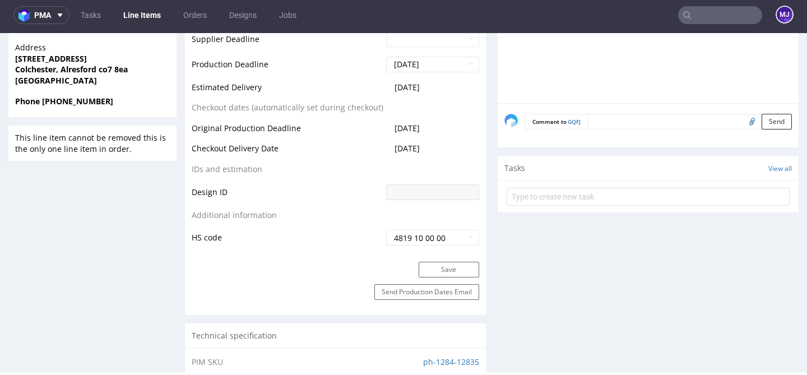
click at [105, 73] on strong "Colchester, Alresford co7 8ea" at bounding box center [71, 69] width 113 height 11
drag, startPoint x: 105, startPoint y: 73, endPoint x: 122, endPoint y: 73, distance: 16.2
click at [122, 73] on strong "Colchester, Alresford co7 8ea" at bounding box center [71, 69] width 113 height 11
copy strong "co7 8ea"
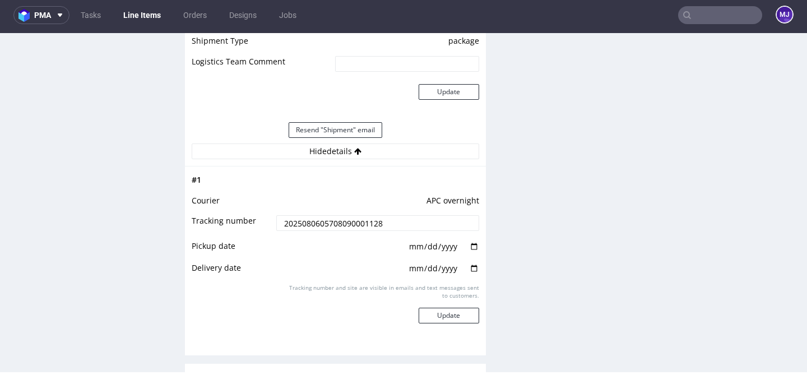
scroll to position [1015, 0]
click at [469, 253] on input "date" at bounding box center [443, 247] width 71 height 12
type input "2025-08-06"
click at [469, 275] on input "date" at bounding box center [443, 269] width 71 height 12
type input "2025-08-07"
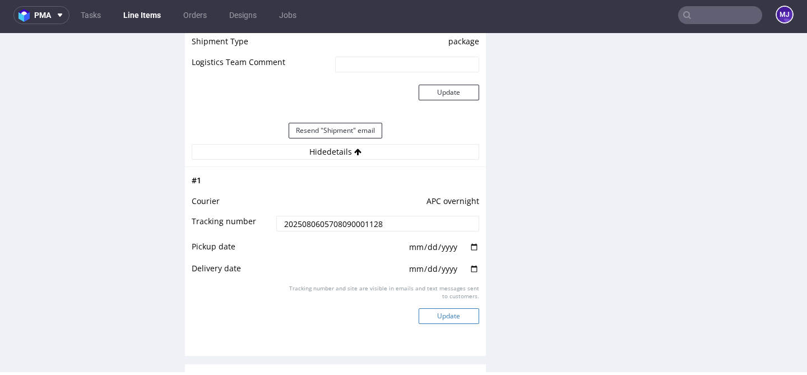
click at [444, 324] on button "Update" at bounding box center [449, 316] width 61 height 16
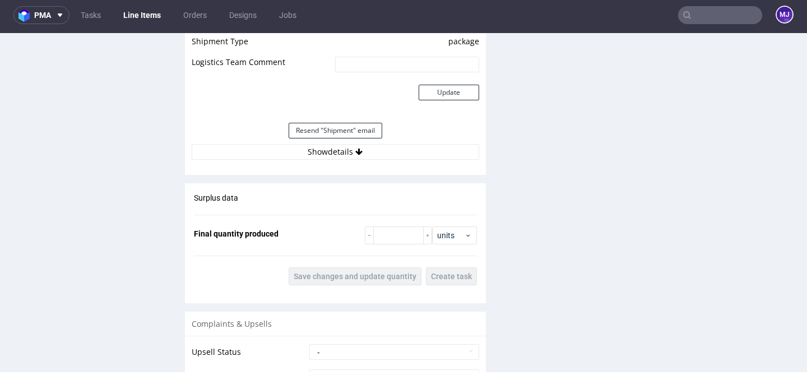
click at [694, 16] on input "text" at bounding box center [720, 15] width 84 height 18
paste input "000002353"
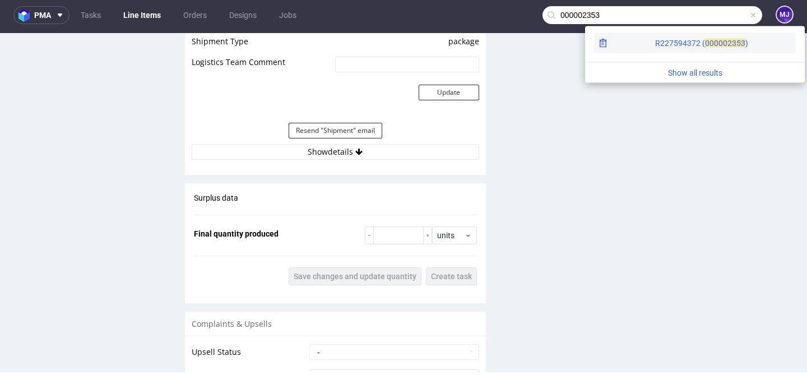
type input "000002353"
click at [656, 42] on div "R227594372 ( 00000" at bounding box center [691, 43] width 72 height 11
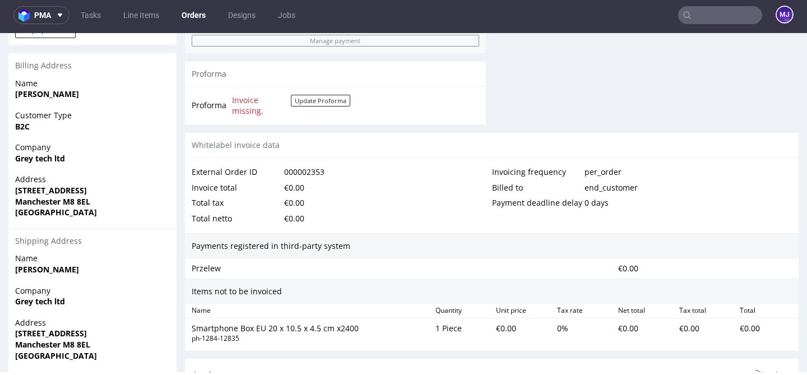
scroll to position [603, 0]
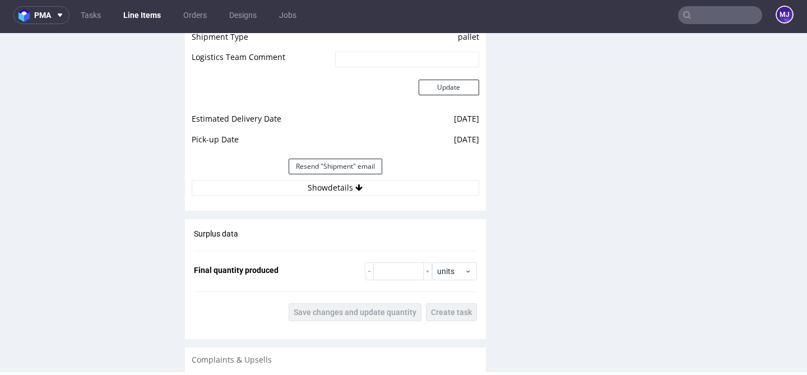
scroll to position [1033, 0]
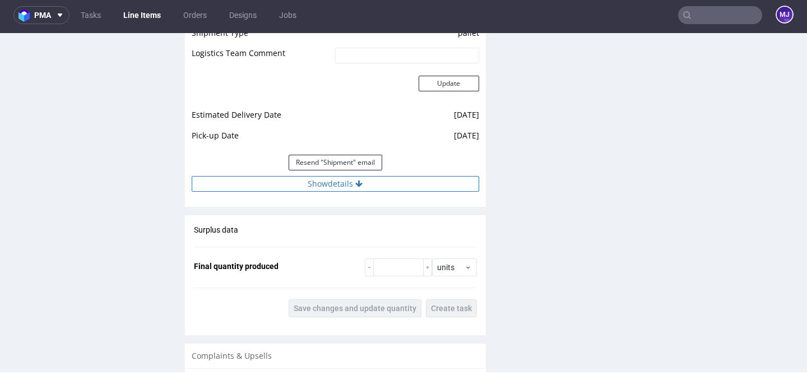
click at [332, 179] on button "Show details" at bounding box center [335, 184] width 287 height 16
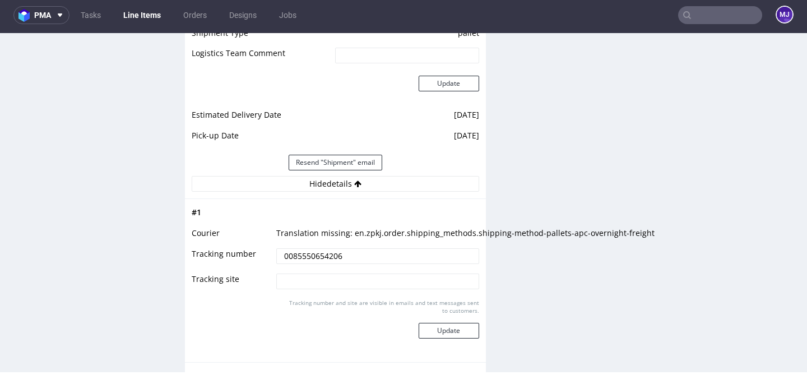
click at [320, 258] on input "0085550654206" at bounding box center [377, 256] width 202 height 16
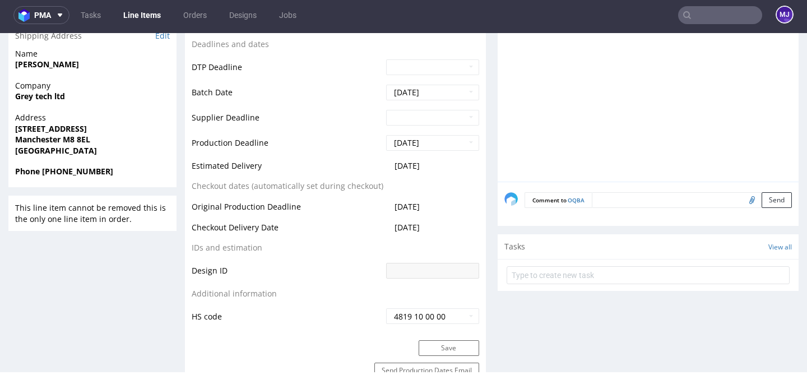
scroll to position [407, 0]
click at [69, 143] on strong "Manchester M8 8EL" at bounding box center [52, 140] width 75 height 11
drag, startPoint x: 69, startPoint y: 143, endPoint x: 85, endPoint y: 143, distance: 15.7
click at [85, 143] on strong "Manchester M8 8EL" at bounding box center [52, 140] width 75 height 11
copy strong "M8 8EL"
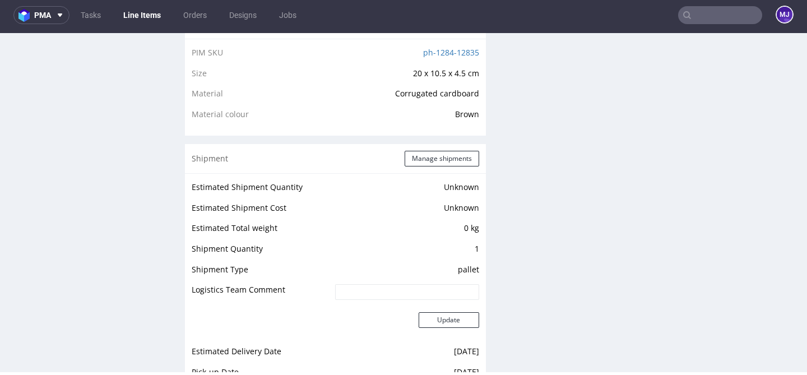
scroll to position [800, 0]
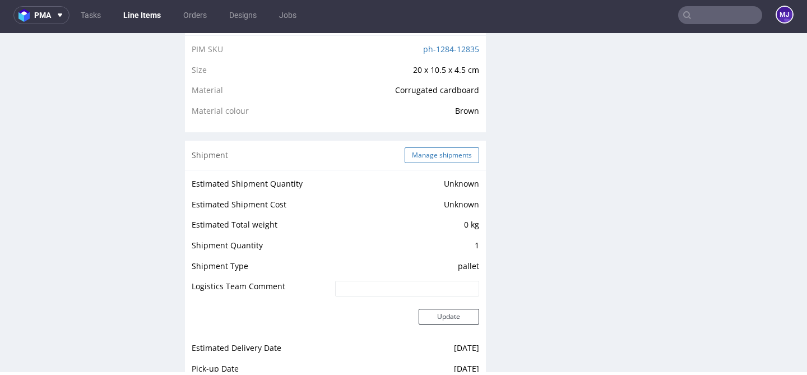
click at [405, 159] on button "Manage shipments" at bounding box center [442, 155] width 75 height 16
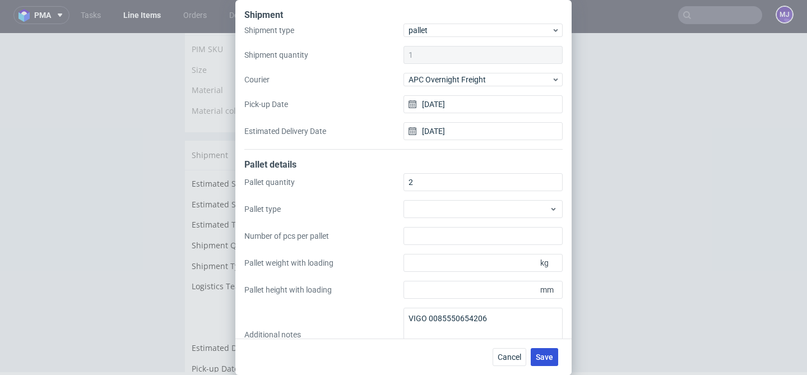
click at [543, 356] on span "Save" at bounding box center [544, 357] width 17 height 8
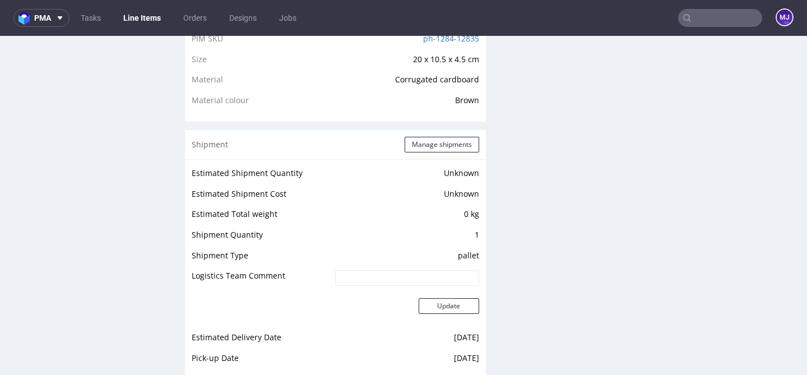
scroll to position [722, 0]
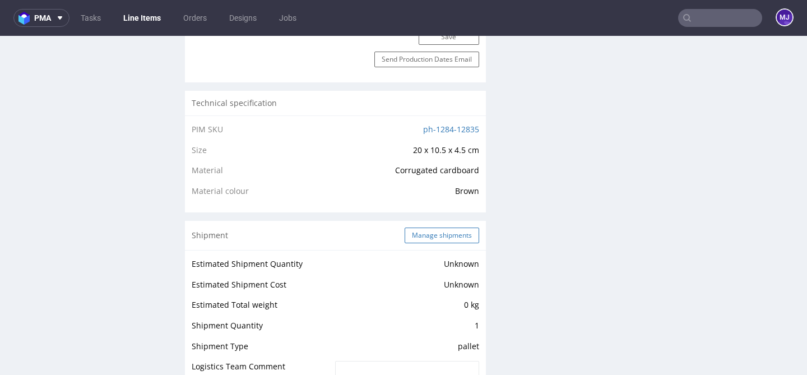
click at [448, 240] on button "Manage shipments" at bounding box center [442, 235] width 75 height 16
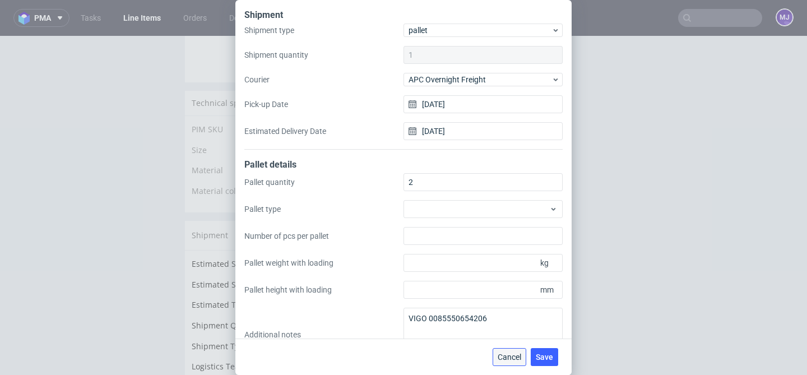
click at [515, 358] on span "Cancel" at bounding box center [510, 357] width 24 height 8
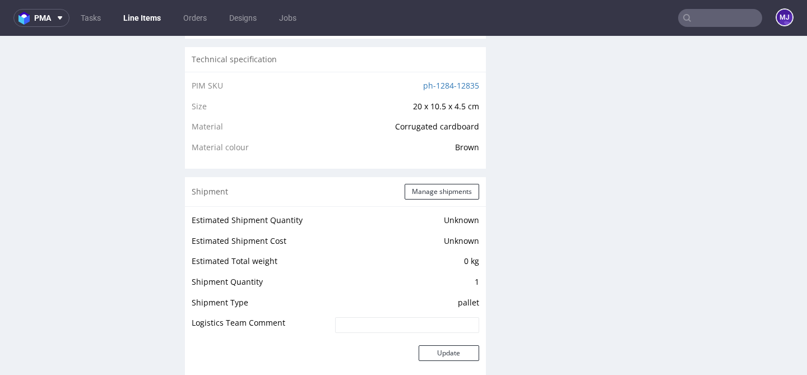
scroll to position [786, 0]
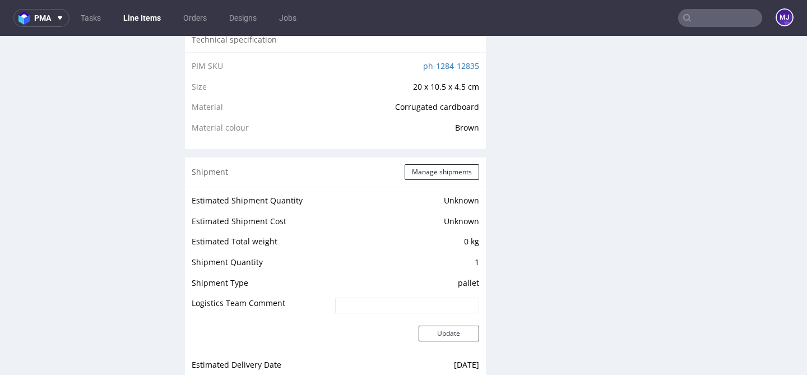
click at [693, 23] on input "text" at bounding box center [720, 18] width 84 height 18
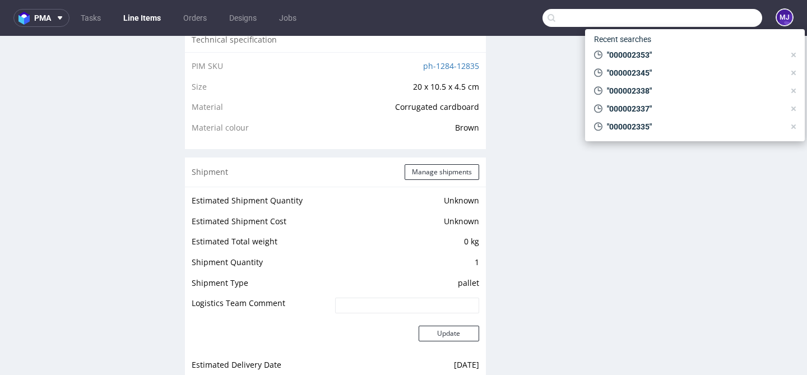
paste input "000002354"
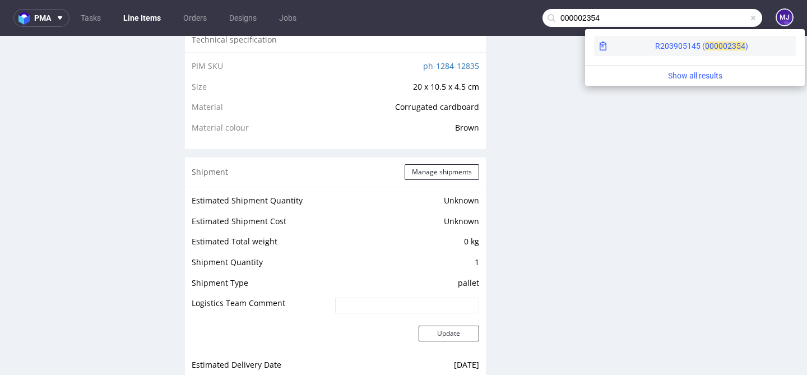
type input "000002354"
click at [661, 40] on div "R203905145 ( 00000" at bounding box center [691, 45] width 72 height 11
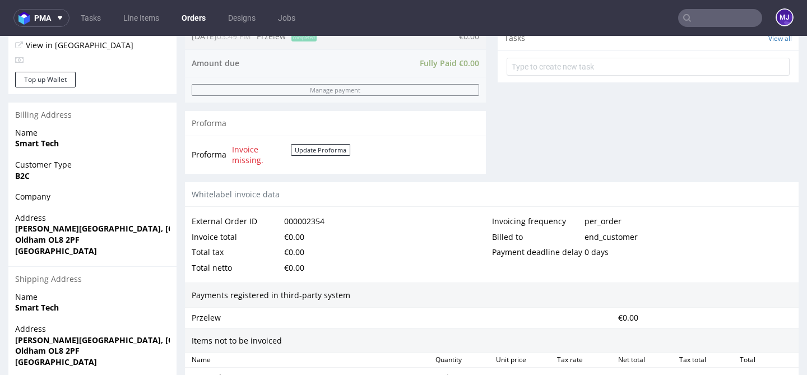
scroll to position [592, 0]
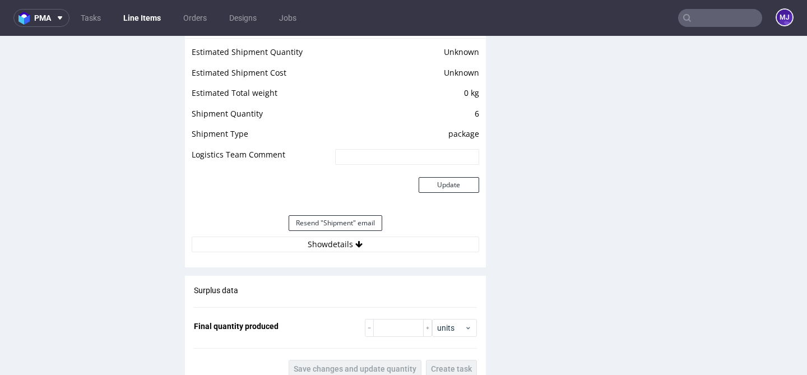
scroll to position [931, 0]
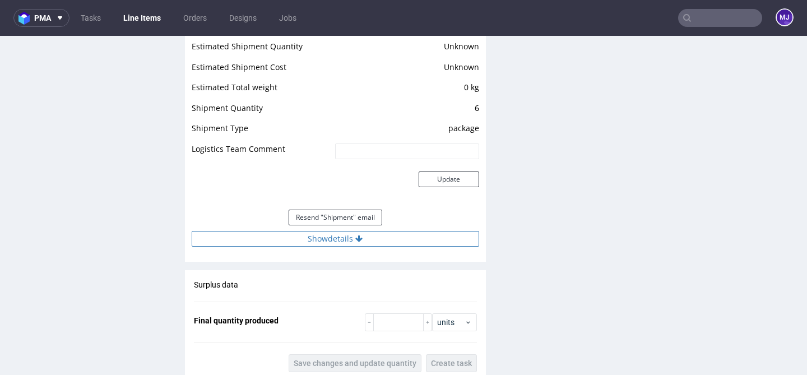
click at [330, 247] on button "Show details" at bounding box center [335, 239] width 287 height 16
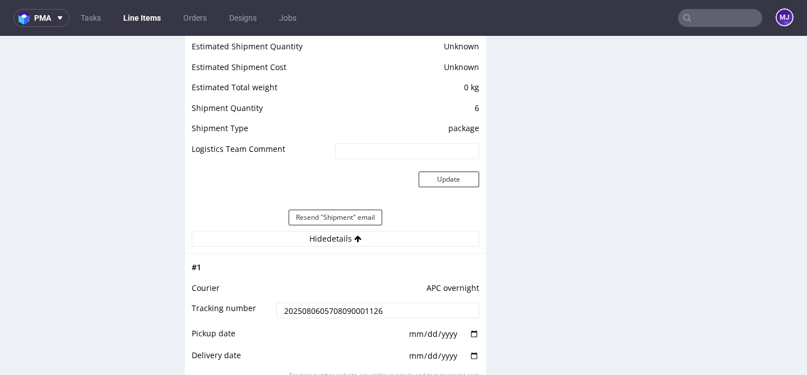
click at [322, 318] on input "2025080605708090001126" at bounding box center [377, 311] width 202 height 16
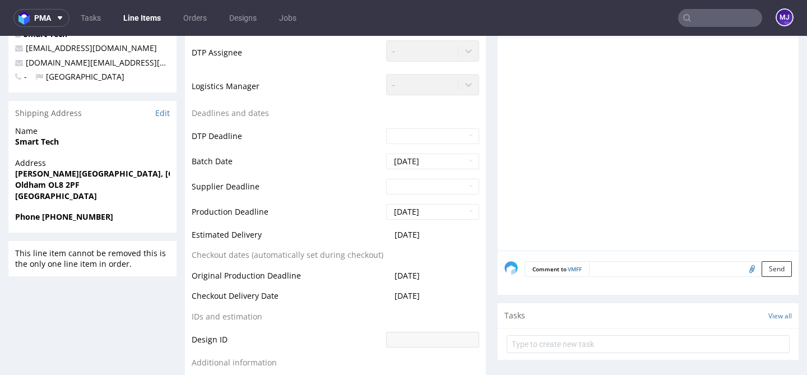
scroll to position [332, 0]
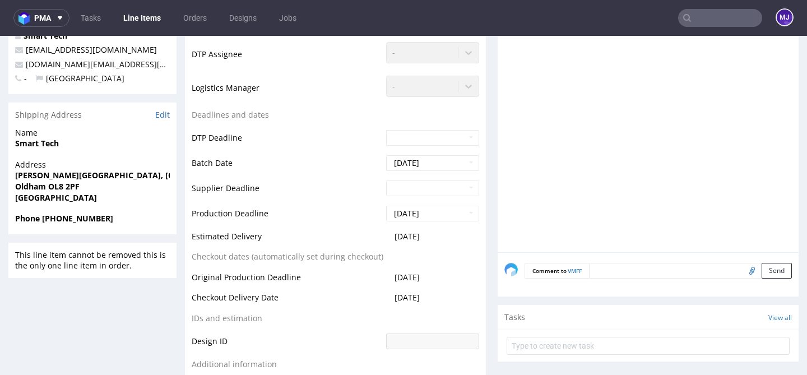
click at [54, 187] on strong "Oldham OL8 2PF" at bounding box center [47, 186] width 64 height 11
drag, startPoint x: 54, startPoint y: 187, endPoint x: 75, endPoint y: 187, distance: 21.3
click at [75, 187] on strong "Oldham OL8 2PF" at bounding box center [47, 186] width 64 height 11
copy strong "OL8 2PF"
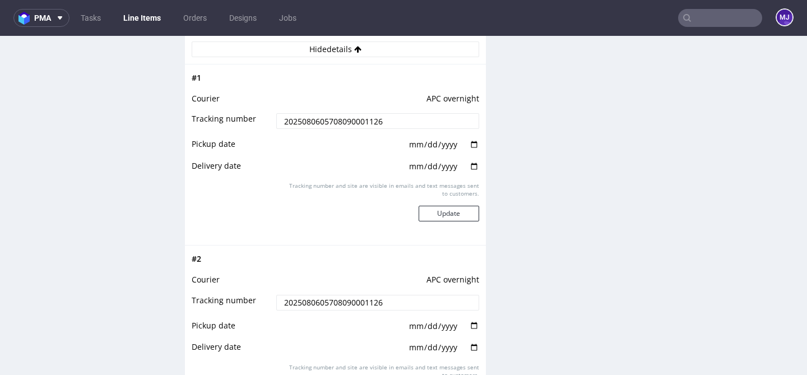
scroll to position [1150, 0]
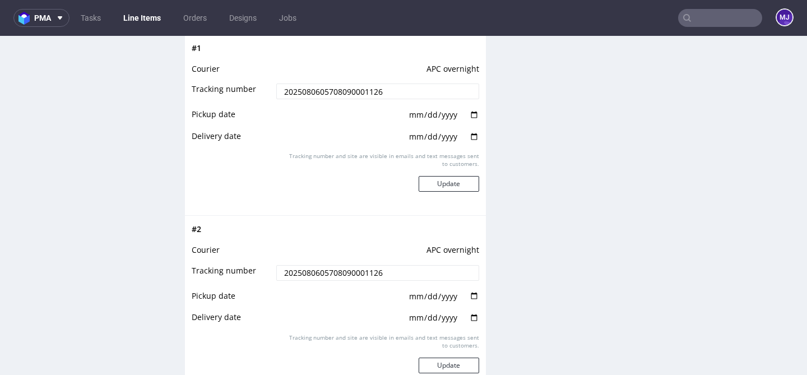
click at [466, 121] on input "date" at bounding box center [443, 115] width 71 height 12
type input "[DATE]"
click at [471, 143] on input "date" at bounding box center [443, 137] width 71 height 12
type input "[DATE]"
click at [457, 192] on button "Update" at bounding box center [449, 184] width 61 height 16
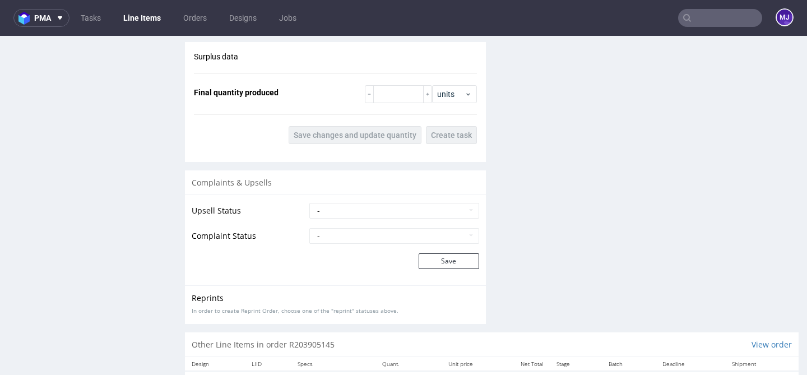
scroll to position [963, 0]
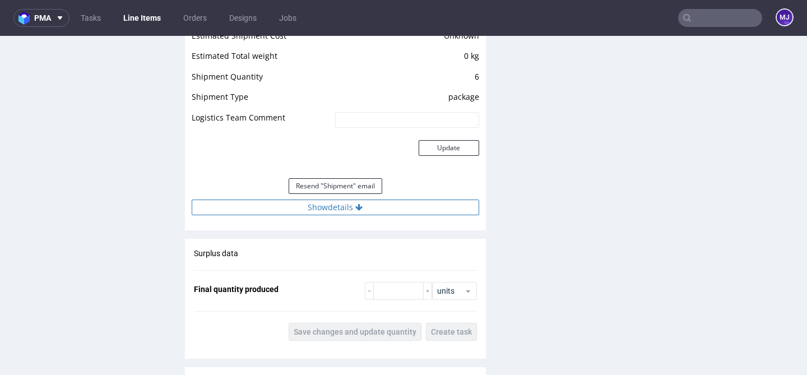
click at [375, 211] on button "Show details" at bounding box center [335, 207] width 287 height 16
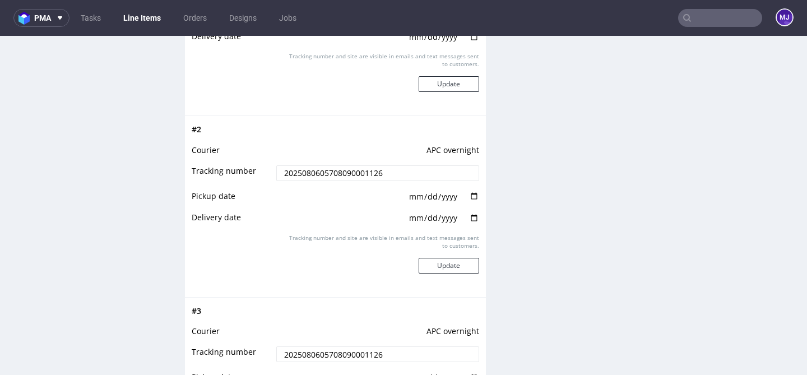
scroll to position [1253, 0]
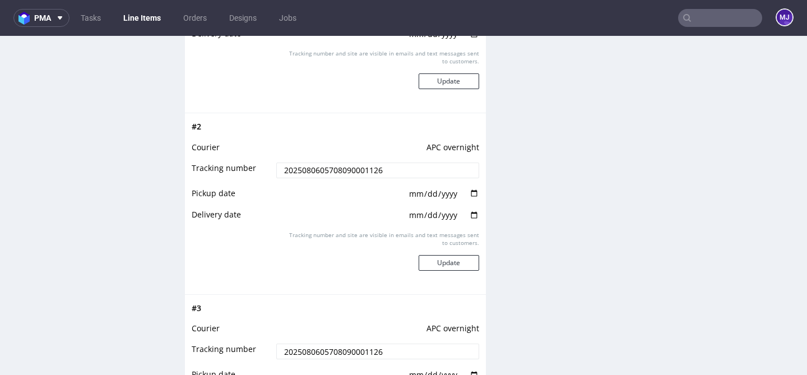
click at [468, 200] on input "date" at bounding box center [443, 194] width 71 height 12
type input "2025-08-06"
click at [467, 221] on input "date" at bounding box center [443, 215] width 71 height 12
type input "2025-08-07"
click at [457, 271] on button "Update" at bounding box center [449, 263] width 61 height 16
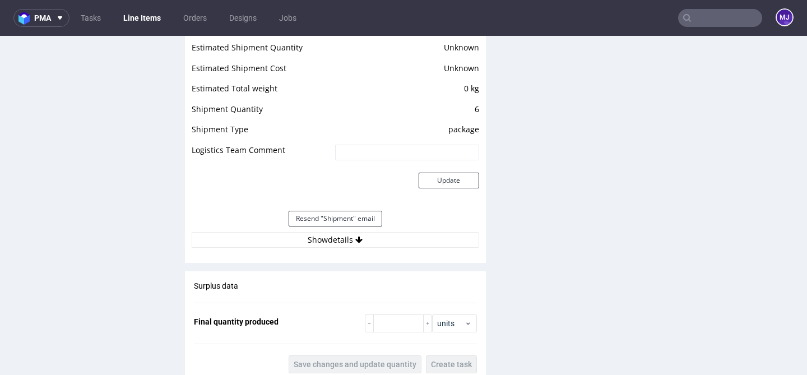
scroll to position [951, 0]
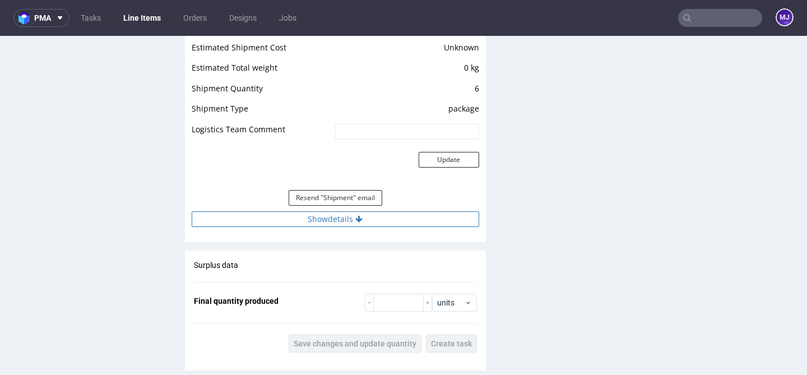
click at [366, 227] on button "Show details" at bounding box center [335, 219] width 287 height 16
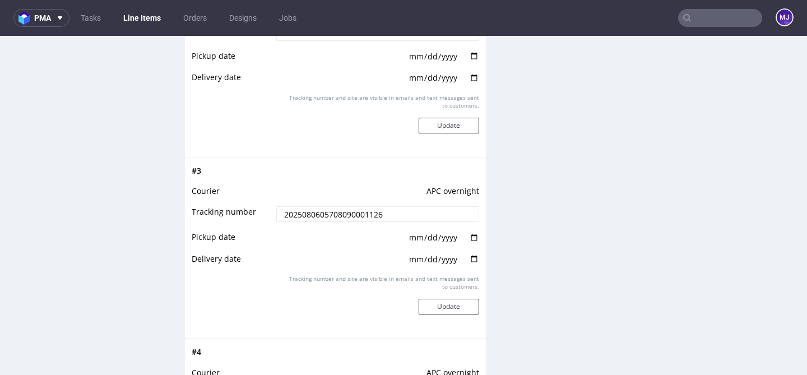
scroll to position [1406, 0]
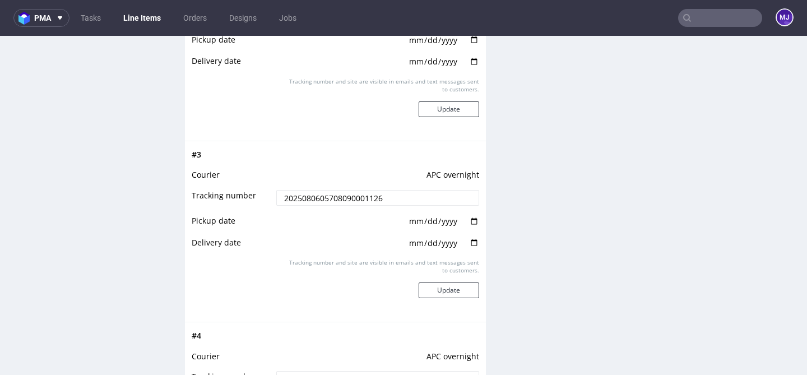
click at [471, 227] on input "date" at bounding box center [443, 221] width 71 height 12
type input "2025-08-06"
click at [467, 249] on input "date" at bounding box center [443, 243] width 71 height 12
type input "2025-08-07"
click at [448, 298] on button "Update" at bounding box center [449, 290] width 61 height 16
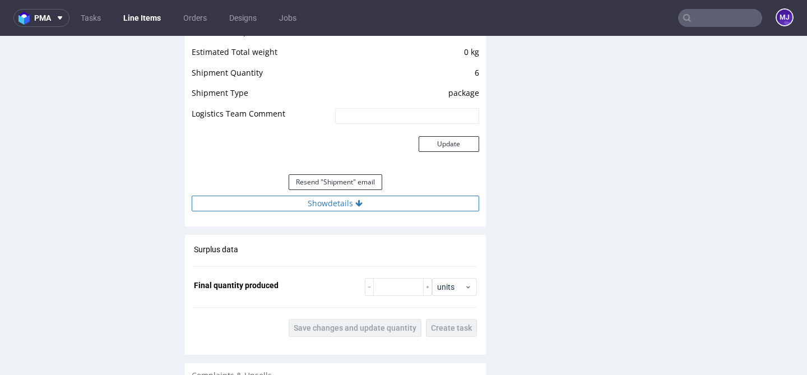
click at [374, 211] on button "Show details" at bounding box center [335, 204] width 287 height 16
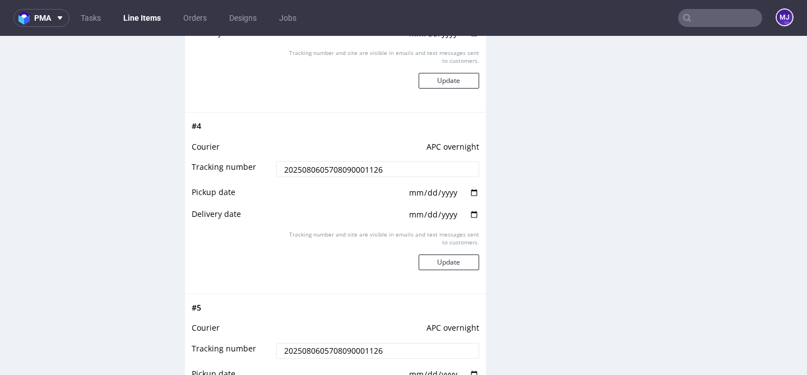
scroll to position [1643, 0]
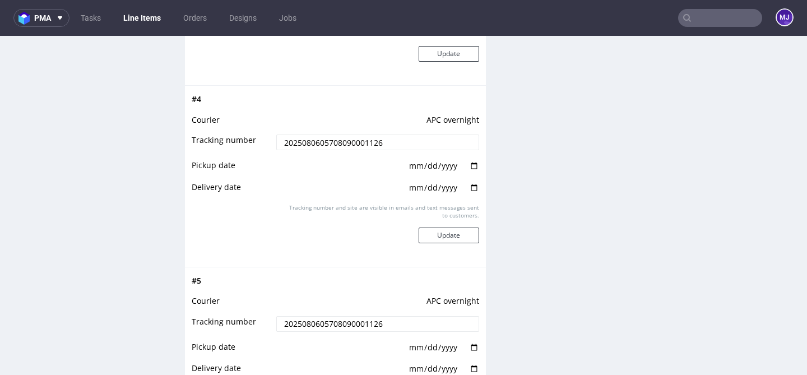
click at [470, 172] on input "date" at bounding box center [443, 166] width 71 height 12
type input "2025-08-06"
click at [467, 194] on input "date" at bounding box center [443, 188] width 71 height 12
type input "2025-08-07"
click at [454, 240] on button "Update" at bounding box center [449, 235] width 61 height 16
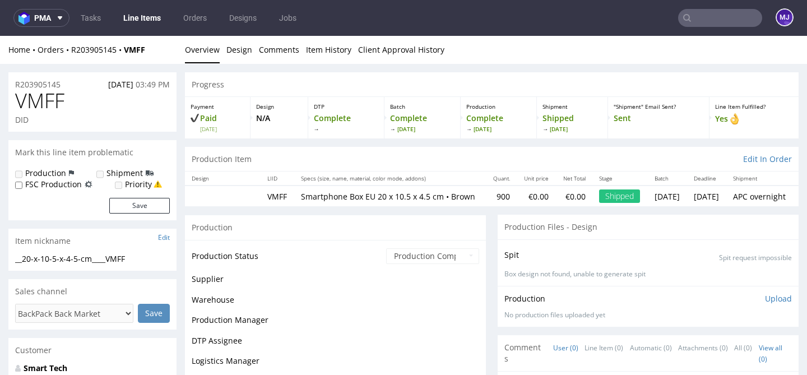
scroll to position [817, 0]
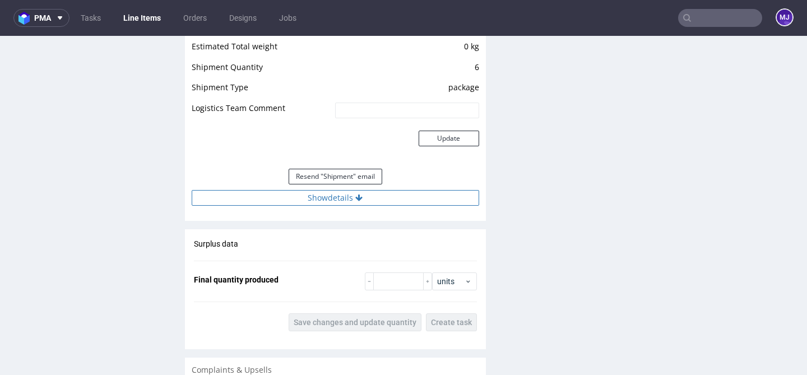
click at [380, 206] on button "Show details" at bounding box center [335, 198] width 287 height 16
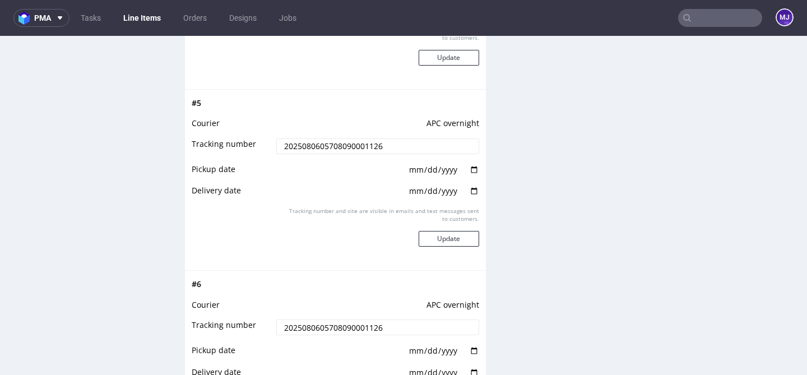
scroll to position [1822, 0]
click at [467, 174] on input "date" at bounding box center [443, 168] width 71 height 12
type input "2025-08-06"
click at [465, 196] on input "date" at bounding box center [443, 189] width 71 height 12
type input "2025-08-07"
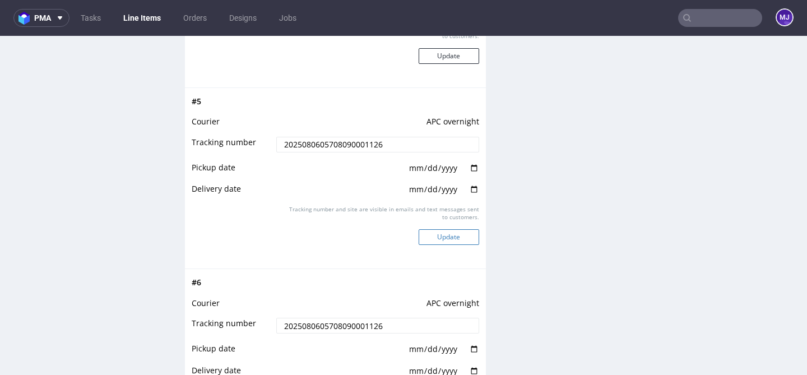
click at [454, 244] on button "Update" at bounding box center [449, 237] width 61 height 16
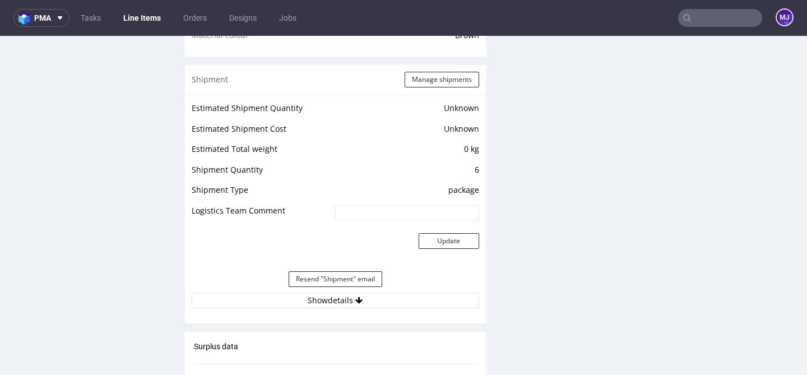
scroll to position [929, 0]
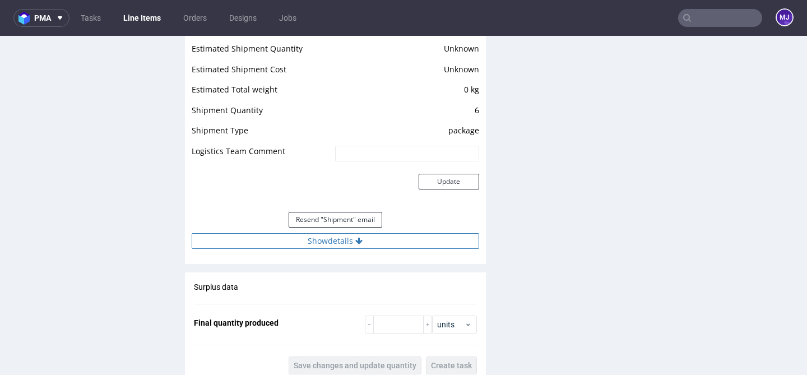
click at [389, 247] on button "Show details" at bounding box center [335, 241] width 287 height 16
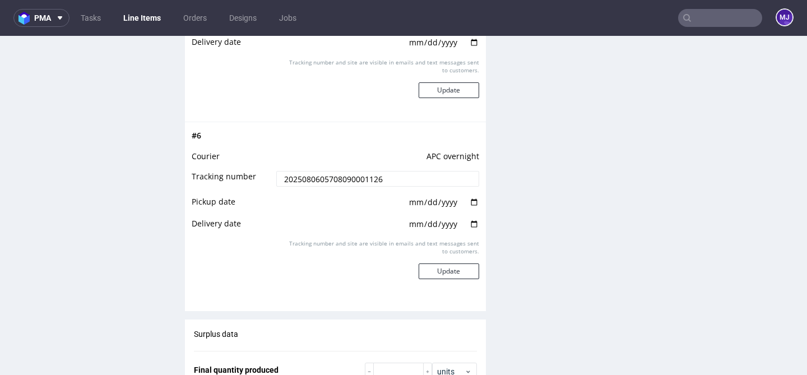
scroll to position [1997, 0]
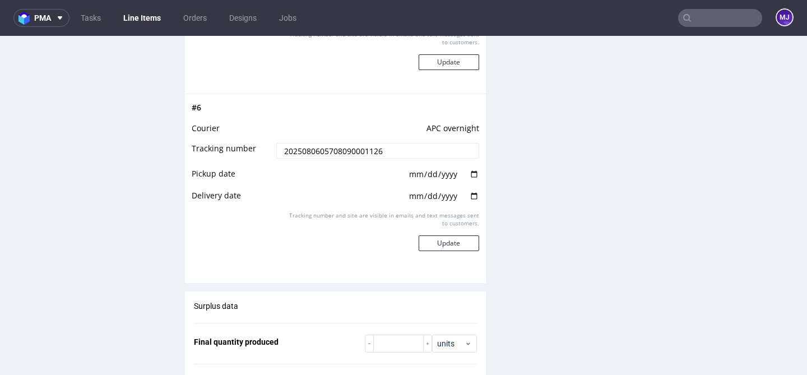
click at [466, 180] on input "date" at bounding box center [443, 174] width 71 height 12
type input "2025-08-06"
click at [469, 202] on input "date" at bounding box center [443, 196] width 71 height 12
type input "2025-08-07"
click at [449, 251] on button "Update" at bounding box center [449, 243] width 61 height 16
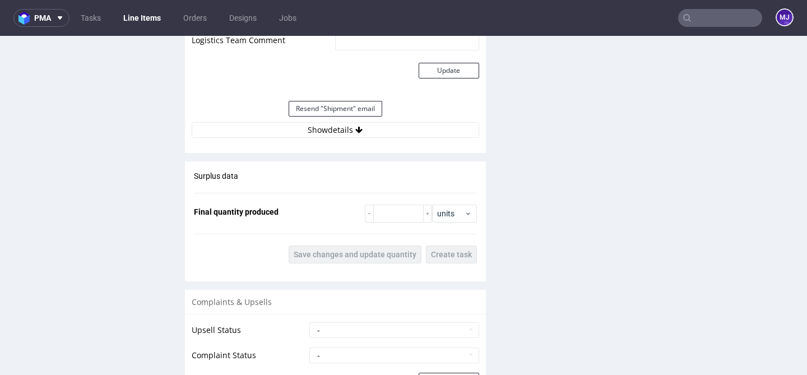
scroll to position [997, 0]
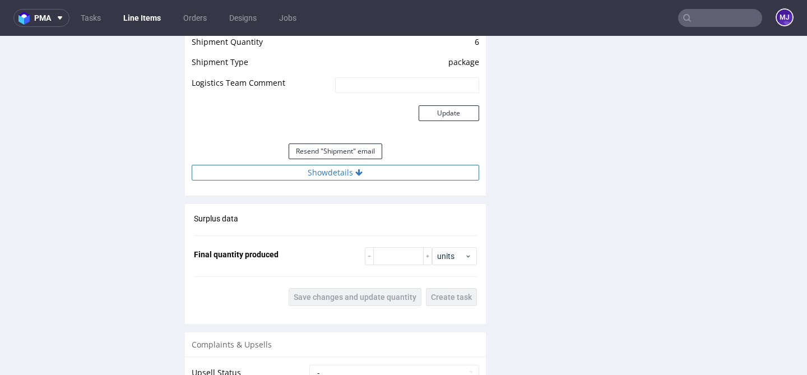
click at [392, 180] on button "Show details" at bounding box center [335, 173] width 287 height 16
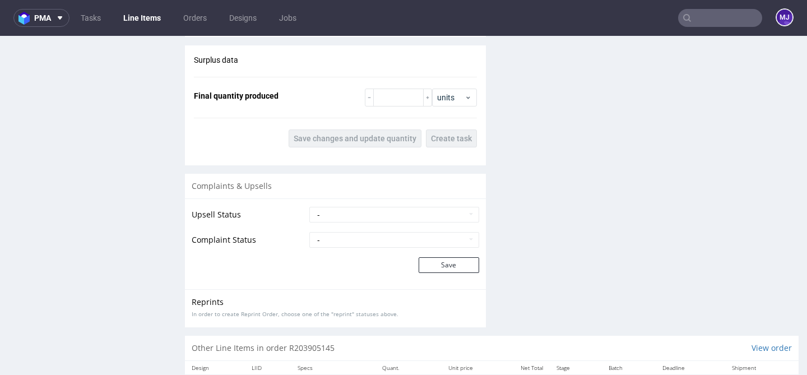
scroll to position [2245, 0]
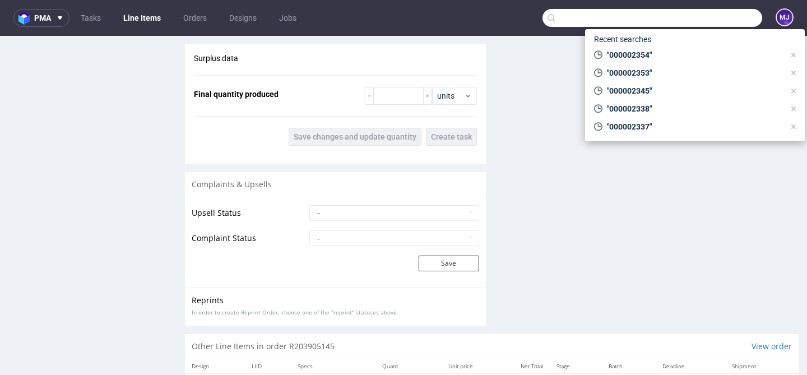
click at [694, 15] on input "text" at bounding box center [652, 18] width 220 height 18
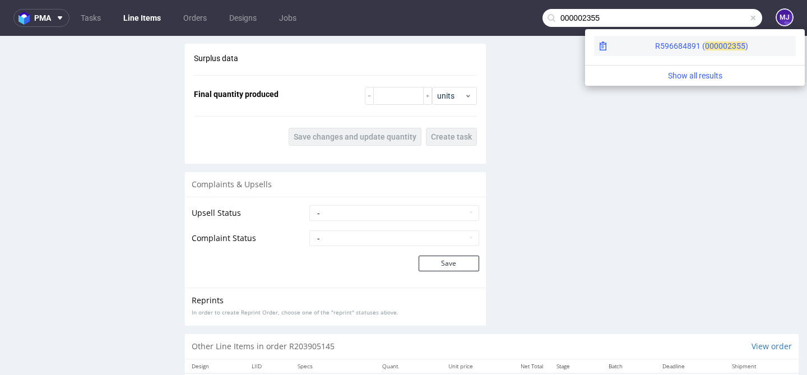
type input "000002355"
click at [655, 43] on div "R596684891 ( 00000" at bounding box center [691, 45] width 72 height 11
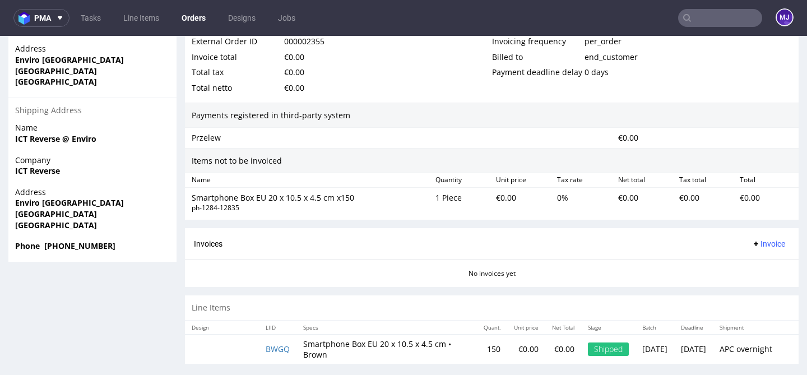
scroll to position [3, 0]
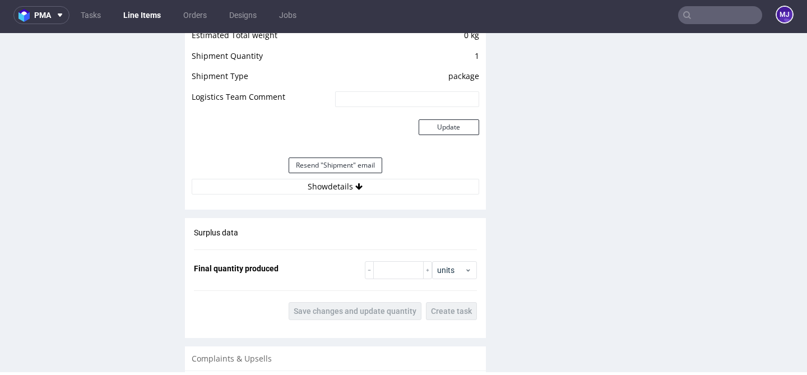
scroll to position [998, 0]
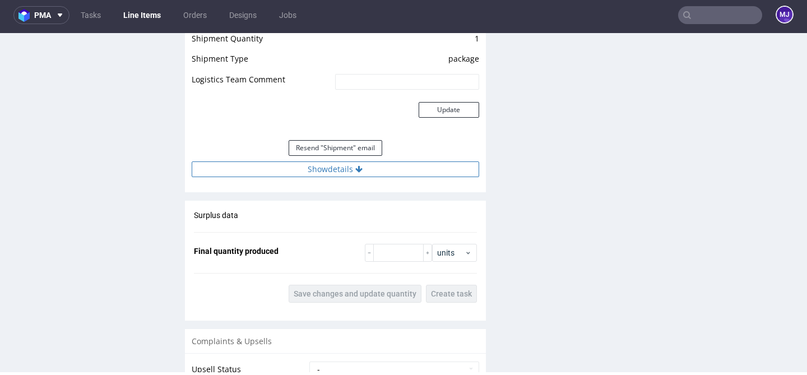
click at [340, 177] on button "Show details" at bounding box center [335, 169] width 287 height 16
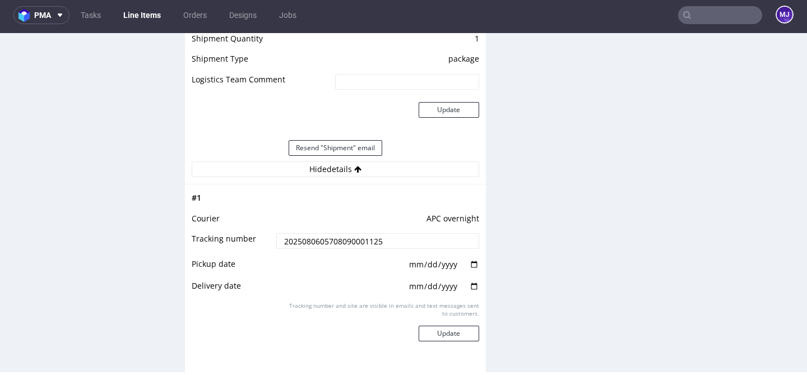
click at [336, 249] on input "2025080605708090001125" at bounding box center [377, 241] width 202 height 16
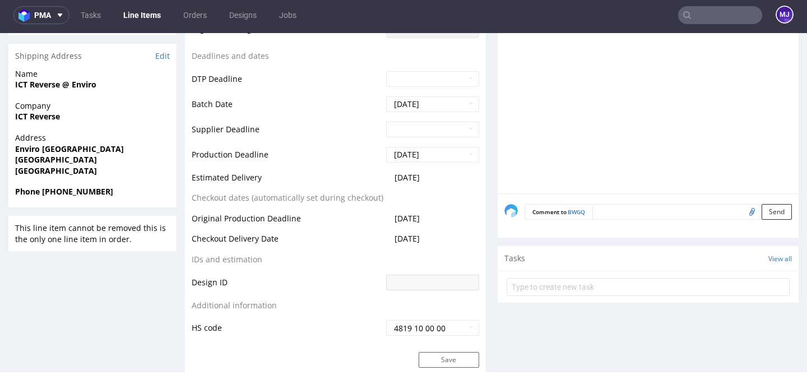
scroll to position [384, 0]
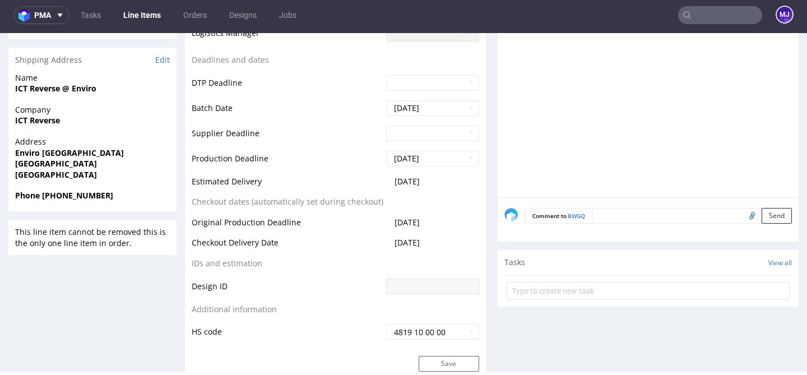
click at [78, 164] on strong "Stoke on Trent ST3 5XA" at bounding box center [56, 163] width 82 height 11
drag, startPoint x: 78, startPoint y: 164, endPoint x: 91, endPoint y: 164, distance: 12.9
click at [91, 164] on strong "Stoke on Trent ST3 5XA" at bounding box center [56, 163] width 82 height 11
copy strong "ST3 5XA"
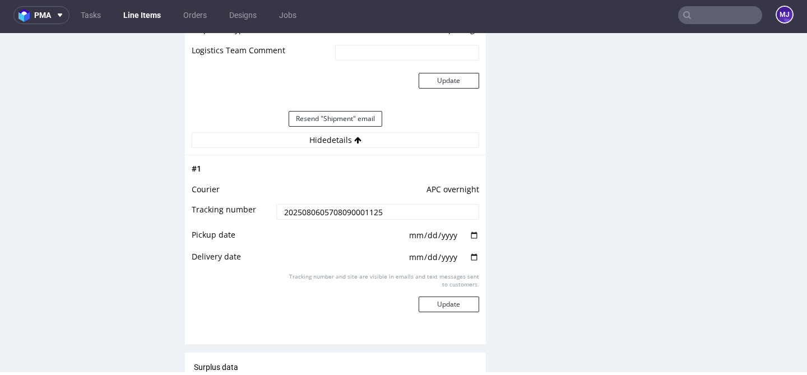
scroll to position [1027, 0]
click at [472, 242] on input "date" at bounding box center [443, 236] width 71 height 12
type input "2025-08-06"
click at [470, 264] on input "date" at bounding box center [443, 258] width 71 height 12
type input "2025-08-07"
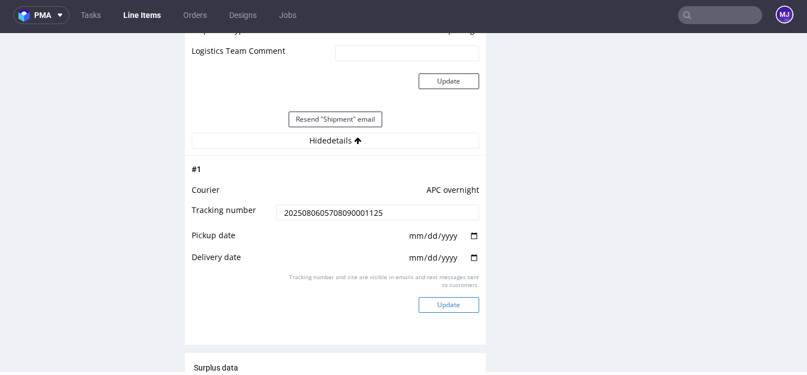
click at [445, 313] on button "Update" at bounding box center [449, 305] width 61 height 16
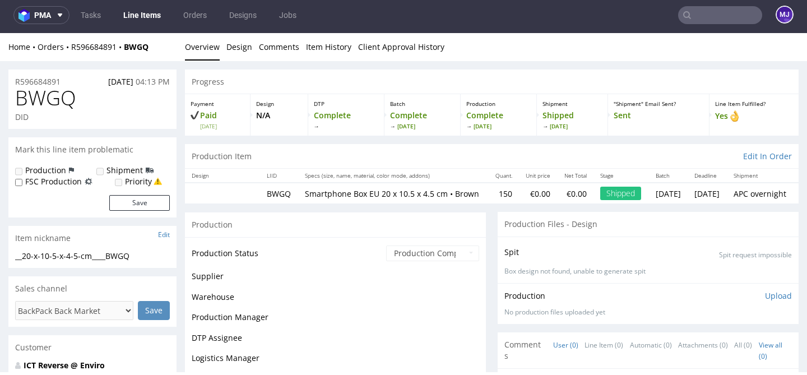
scroll to position [817, 0]
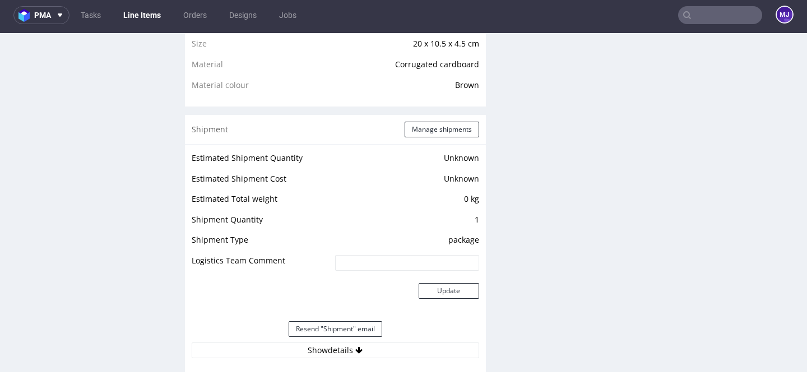
click at [709, 17] on input "text" at bounding box center [720, 15] width 84 height 18
paste input "000002367"
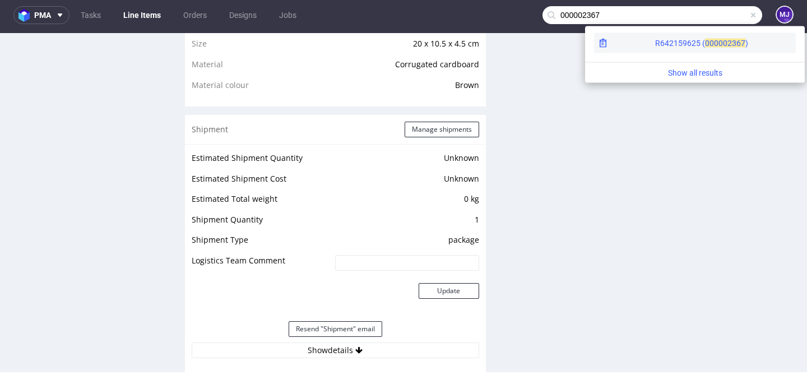
type input "000002367"
click at [655, 40] on div "R642159625 ( 00000" at bounding box center [691, 43] width 72 height 11
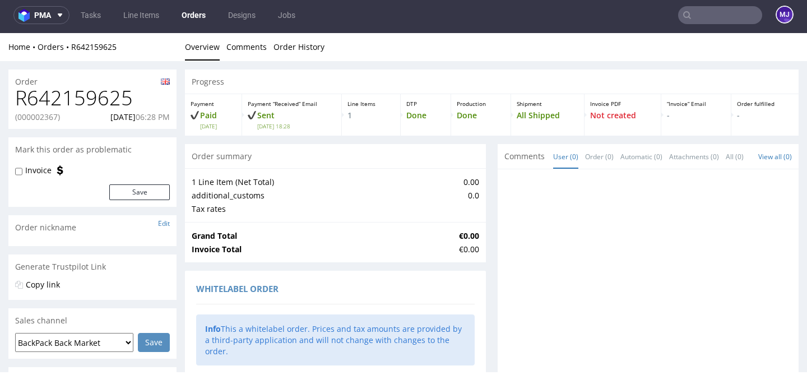
scroll to position [592, 0]
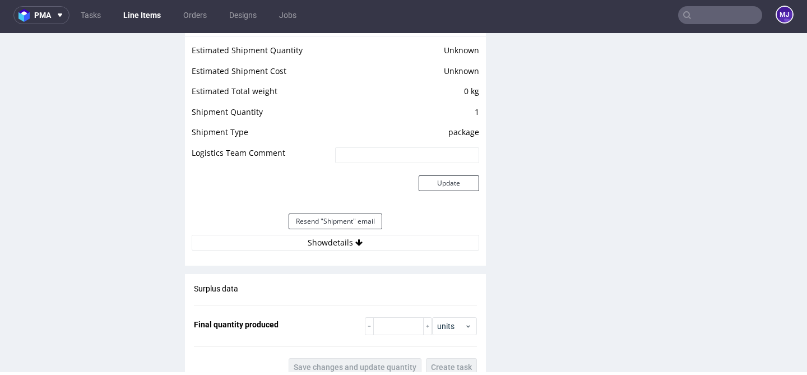
scroll to position [925, 0]
click at [333, 247] on button "Show details" at bounding box center [335, 242] width 287 height 16
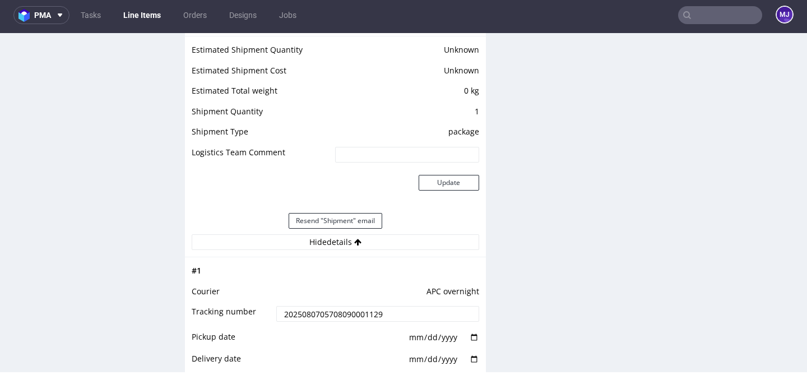
click at [331, 322] on input "2025080705708090001129" at bounding box center [377, 314] width 202 height 16
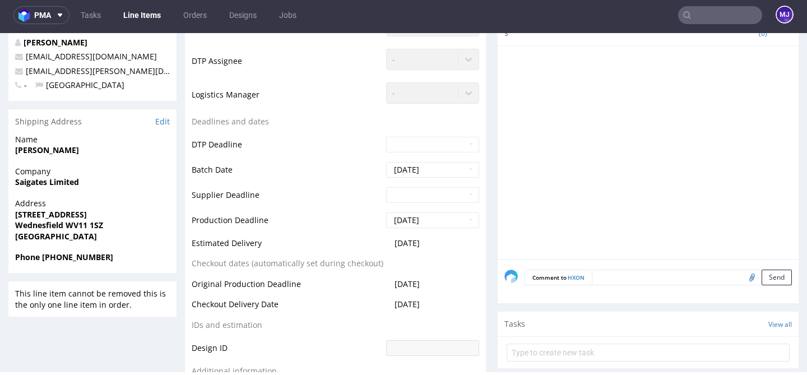
scroll to position [310, 0]
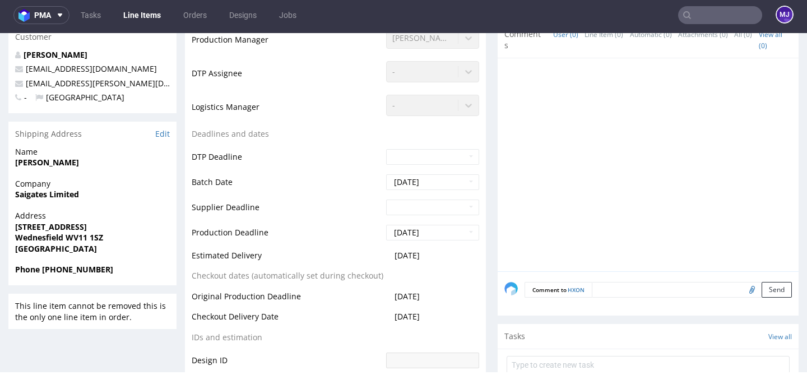
click at [78, 239] on strong "Wednesfield WV11 1SZ" at bounding box center [59, 237] width 88 height 11
drag, startPoint x: 78, startPoint y: 239, endPoint x: 103, endPoint y: 239, distance: 24.1
click at [103, 239] on span "Wednesfield WV11 1SZ" at bounding box center [92, 237] width 155 height 11
copy strong "WV11 1SZ"
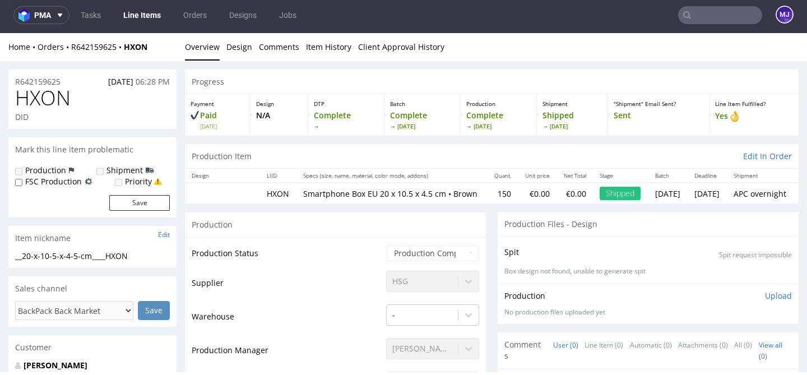
scroll to position [0, 0]
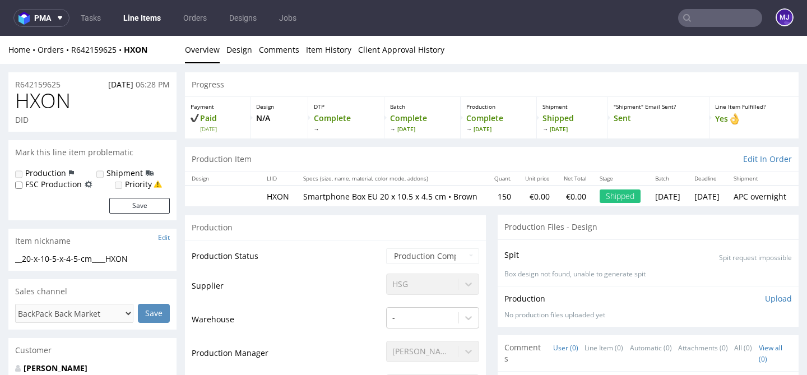
click at [54, 97] on span "HXON" at bounding box center [42, 101] width 55 height 22
copy span "HXON"
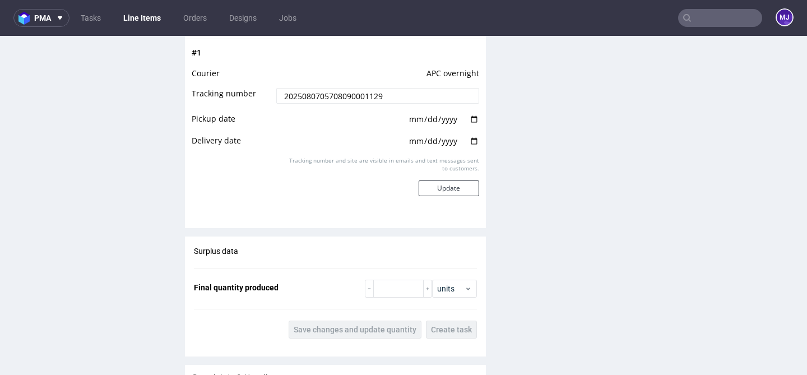
scroll to position [1147, 0]
click at [333, 103] on input "2025080705708090001129" at bounding box center [377, 95] width 202 height 16
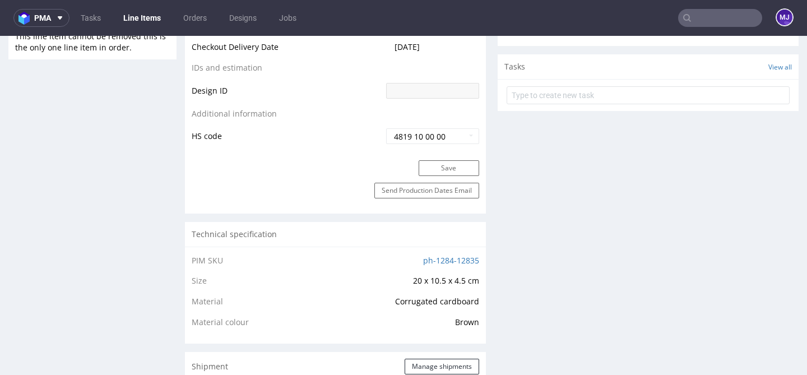
scroll to position [263, 0]
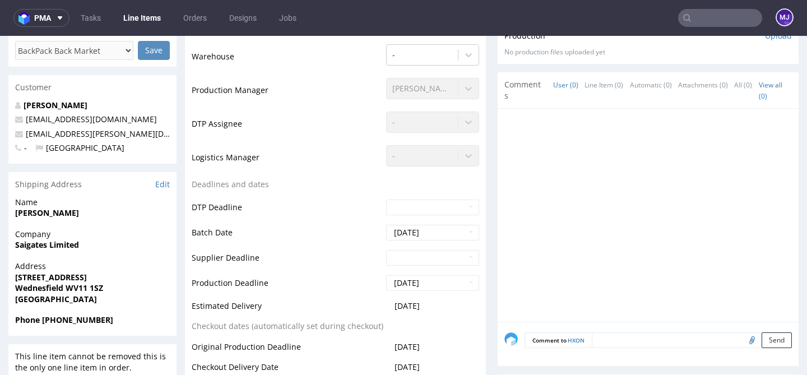
click at [75, 287] on strong "Wednesfield WV11 1SZ" at bounding box center [59, 287] width 88 height 11
drag, startPoint x: 75, startPoint y: 287, endPoint x: 103, endPoint y: 287, distance: 28.0
click at [103, 287] on span "Wednesfield WV11 1SZ" at bounding box center [92, 287] width 155 height 11
copy strong "WV11 1SZ"
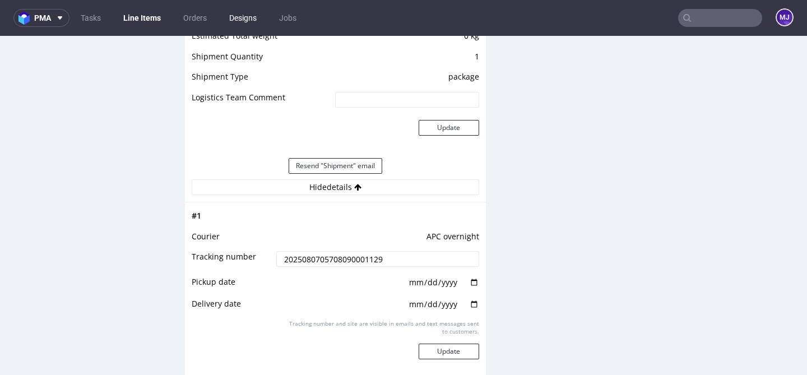
scroll to position [985, 0]
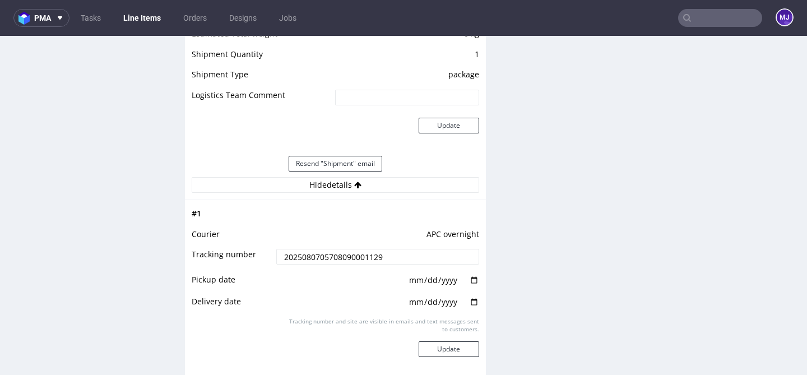
click at [331, 262] on input "2025080705708090001129" at bounding box center [377, 257] width 202 height 16
click at [328, 264] on input "2025080705708090001129" at bounding box center [377, 257] width 202 height 16
click at [702, 23] on input "text" at bounding box center [720, 18] width 84 height 18
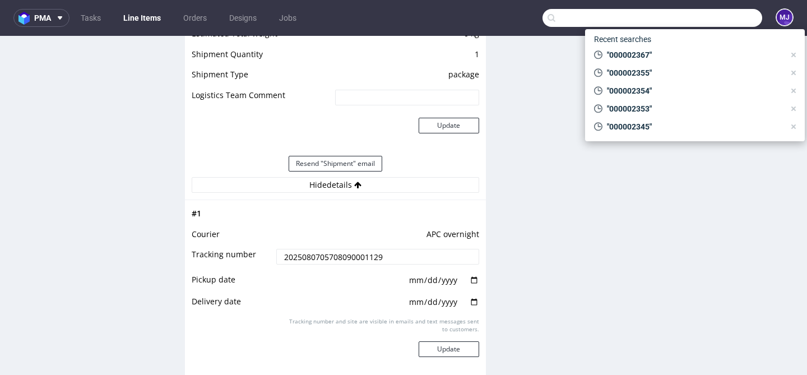
paste input "000002371"
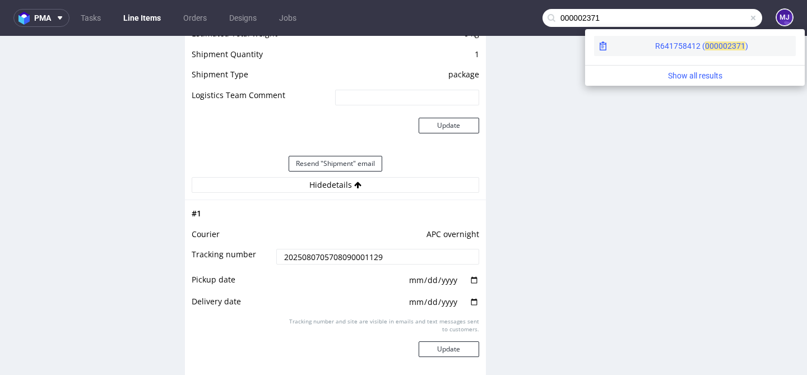
type input "000002371"
click at [655, 45] on div "R641758412 ( 00000" at bounding box center [691, 45] width 72 height 11
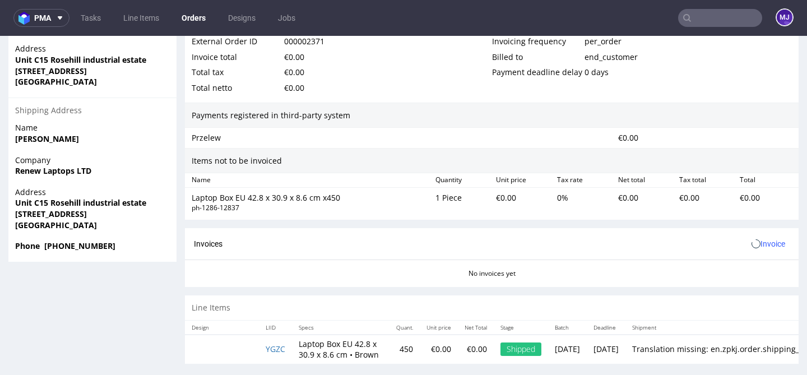
scroll to position [3, 0]
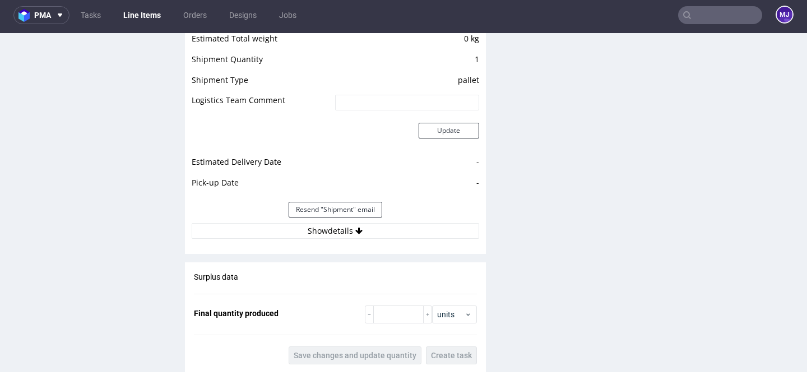
scroll to position [990, 0]
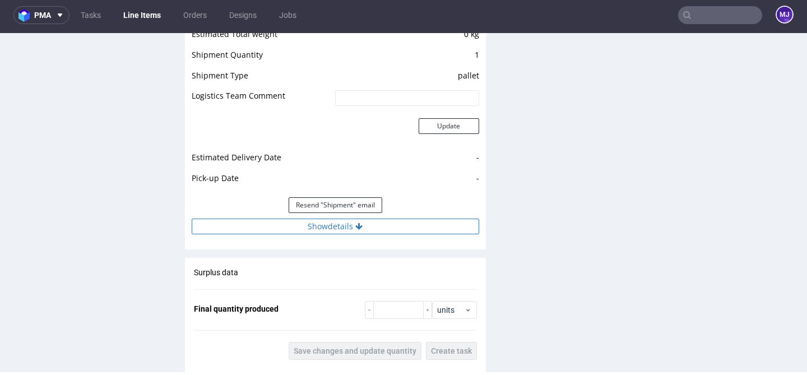
click at [315, 224] on button "Show details" at bounding box center [335, 227] width 287 height 16
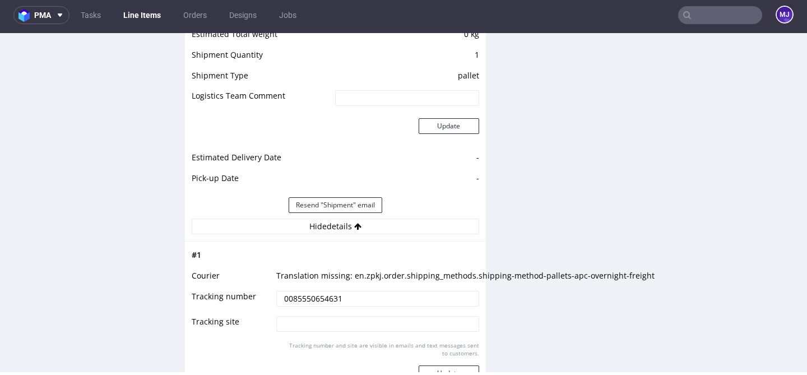
click at [302, 299] on input "0085550654631" at bounding box center [377, 299] width 202 height 16
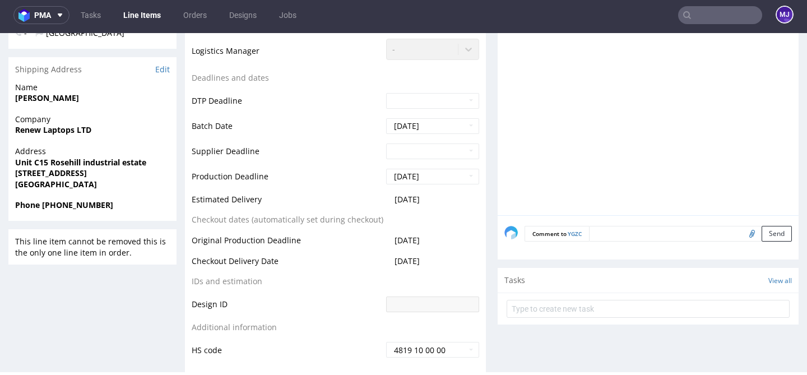
scroll to position [373, 0]
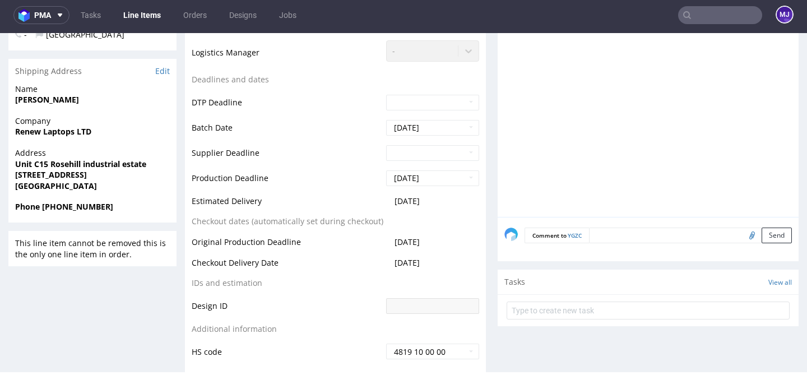
click at [83, 178] on strong "[STREET_ADDRESS]" at bounding box center [51, 174] width 72 height 11
drag, startPoint x: 83, startPoint y: 178, endPoint x: 115, endPoint y: 178, distance: 31.9
click at [115, 178] on span "[STREET_ADDRESS]" at bounding box center [92, 174] width 155 height 11
copy strong "TF9 2JU"
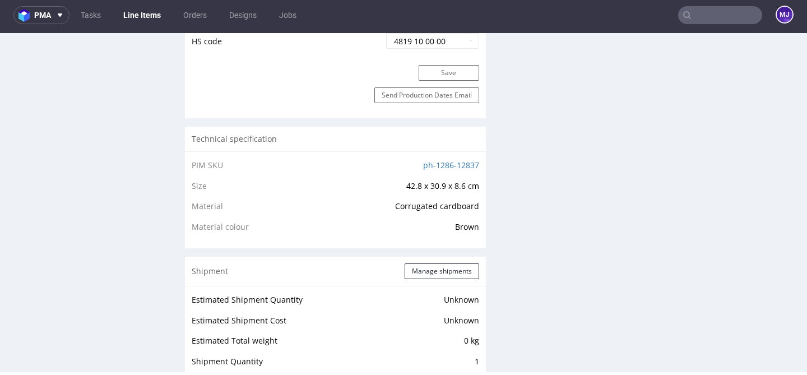
scroll to position [623, 0]
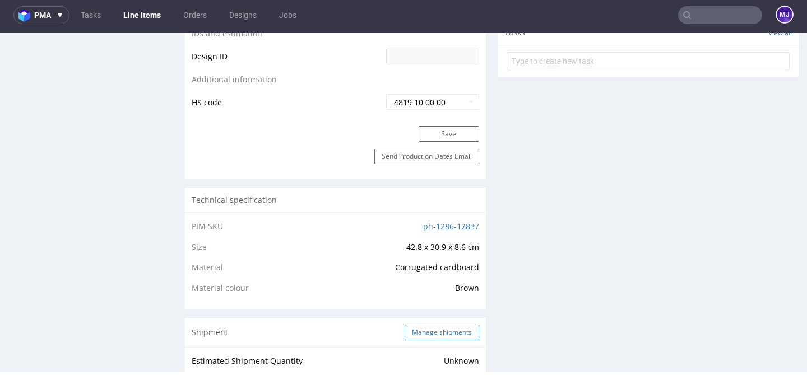
click at [446, 332] on button "Manage shipments" at bounding box center [442, 332] width 75 height 16
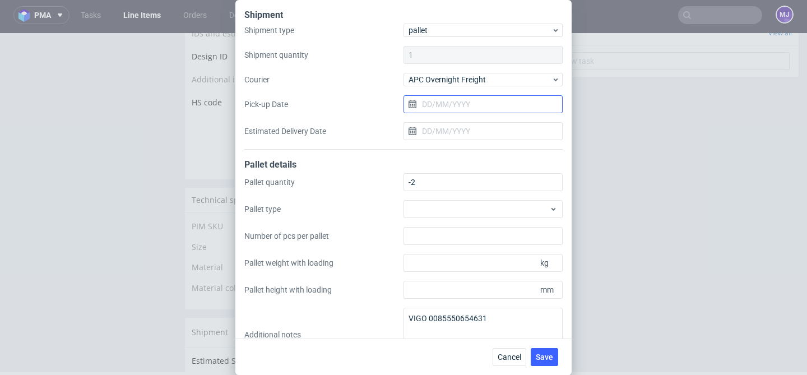
click at [456, 111] on input "Pick-up Date" at bounding box center [482, 104] width 159 height 18
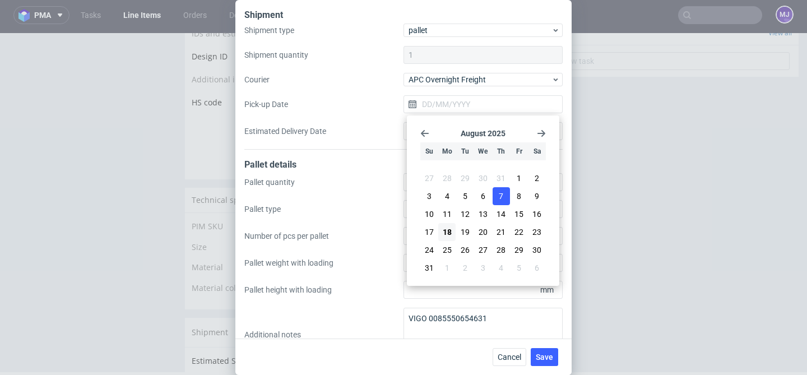
click at [508, 198] on button "7" at bounding box center [501, 196] width 17 height 18
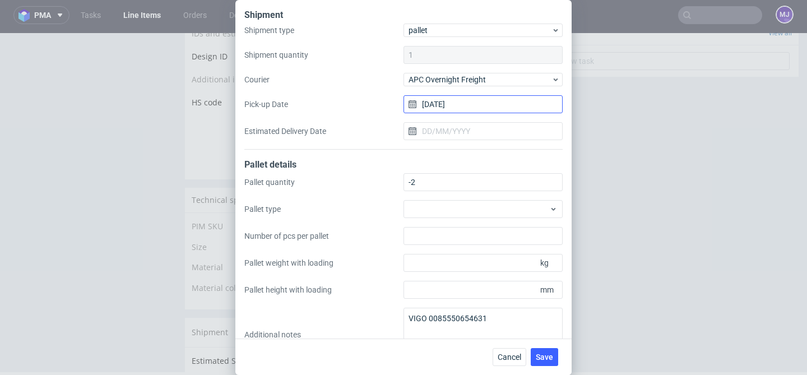
click at [474, 109] on input "07/08/2025" at bounding box center [482, 104] width 159 height 18
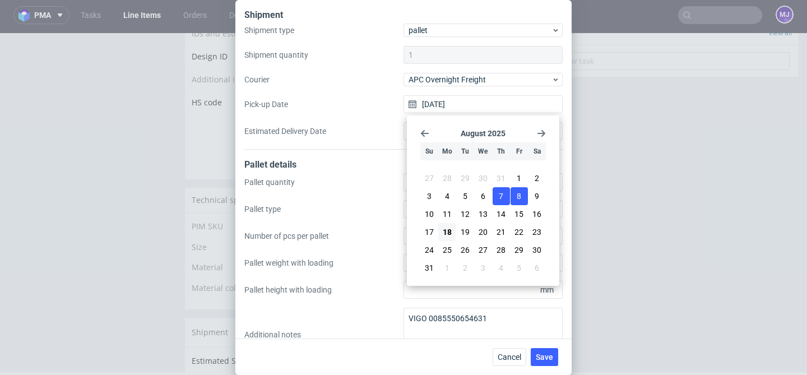
click at [522, 194] on button "8" at bounding box center [518, 196] width 17 height 18
type input "08/08/2025"
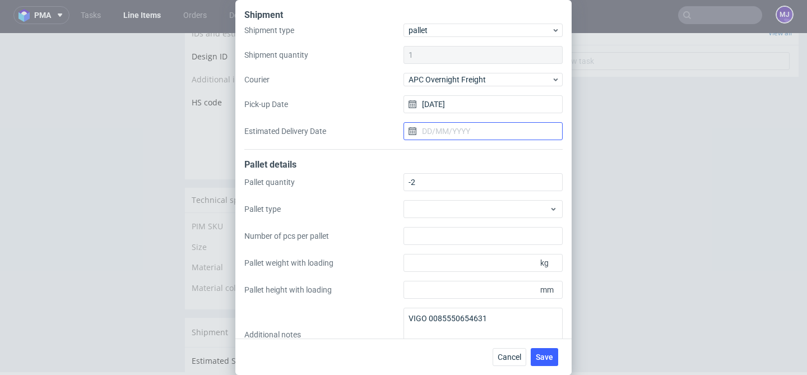
click at [474, 129] on input "Estimated Delivery Date" at bounding box center [482, 131] width 159 height 18
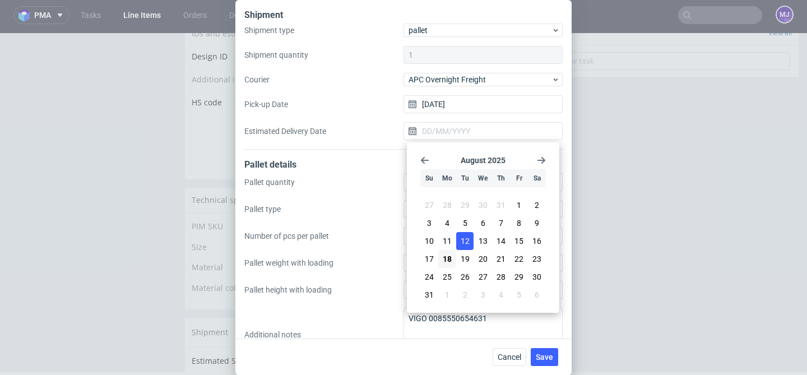
click at [462, 243] on span "12" at bounding box center [465, 240] width 9 height 11
type input "12/08/2025"
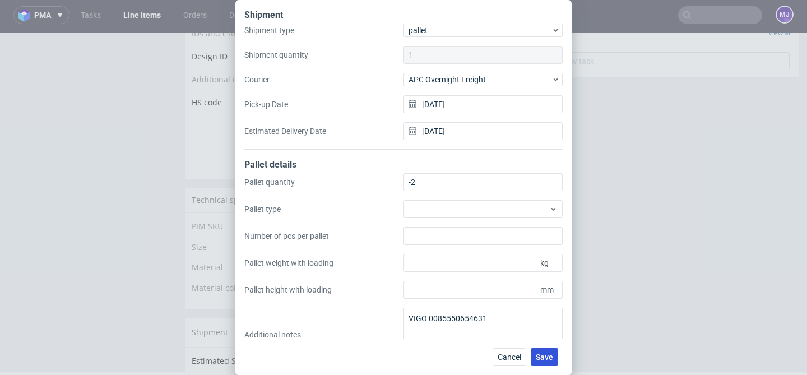
click at [543, 356] on span "Save" at bounding box center [544, 357] width 17 height 8
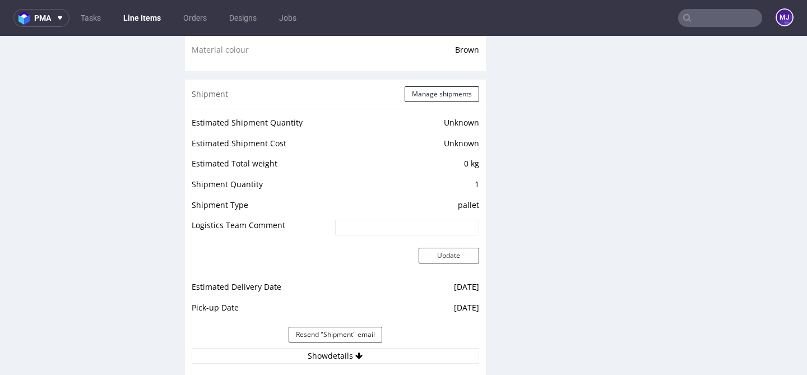
scroll to position [867, 0]
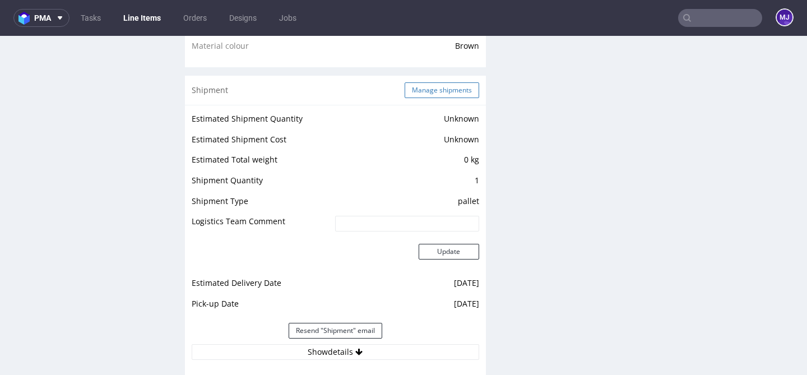
click at [433, 90] on button "Manage shipments" at bounding box center [442, 90] width 75 height 16
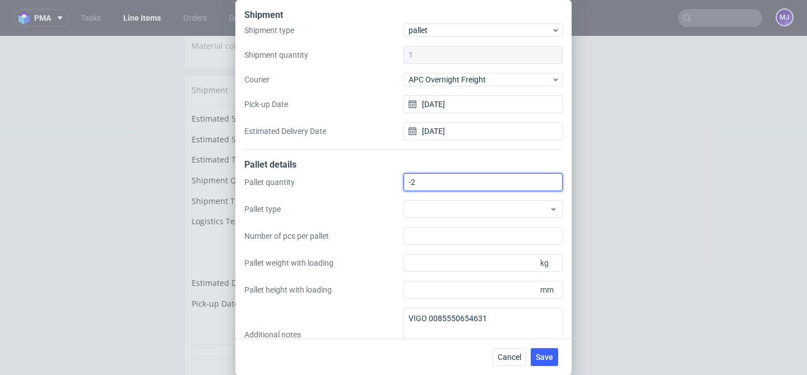
click at [411, 182] on input "-2" at bounding box center [482, 182] width 159 height 18
type input "2"
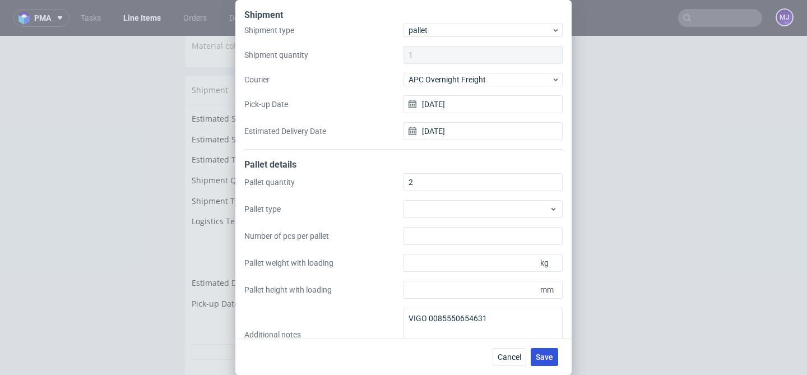
click at [548, 356] on span "Save" at bounding box center [544, 357] width 17 height 8
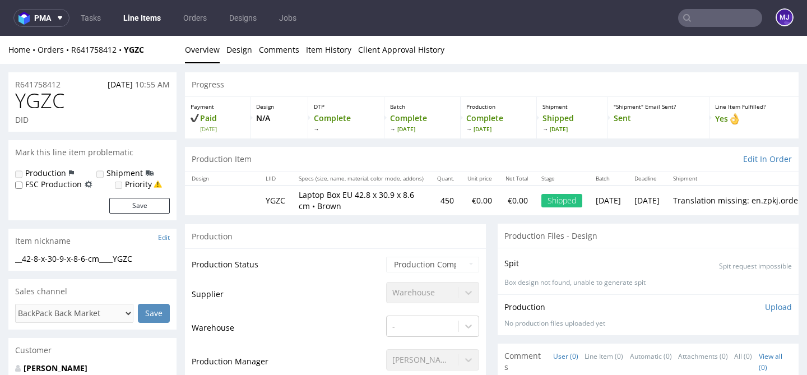
click at [706, 20] on input "text" at bounding box center [720, 18] width 84 height 18
paste input "000002404"
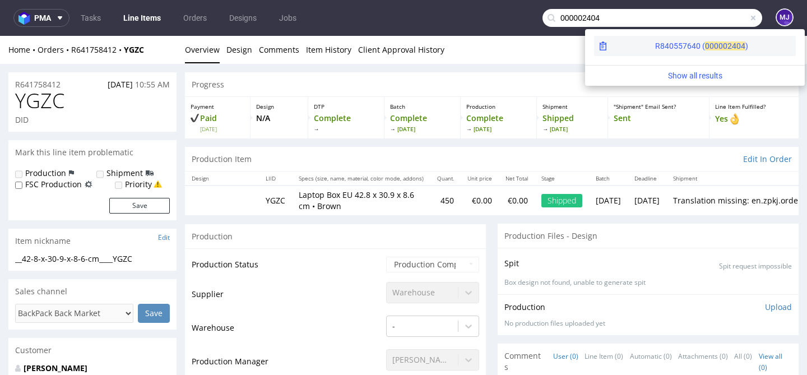
type input "000002404"
click at [656, 47] on div "R840557640 ( 00000" at bounding box center [691, 45] width 72 height 11
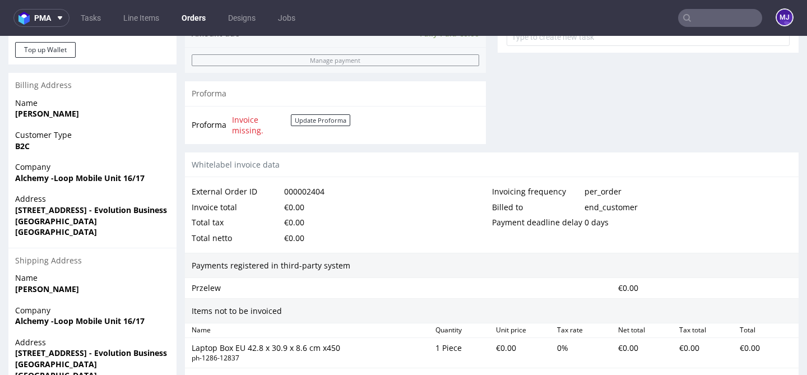
scroll to position [662, 0]
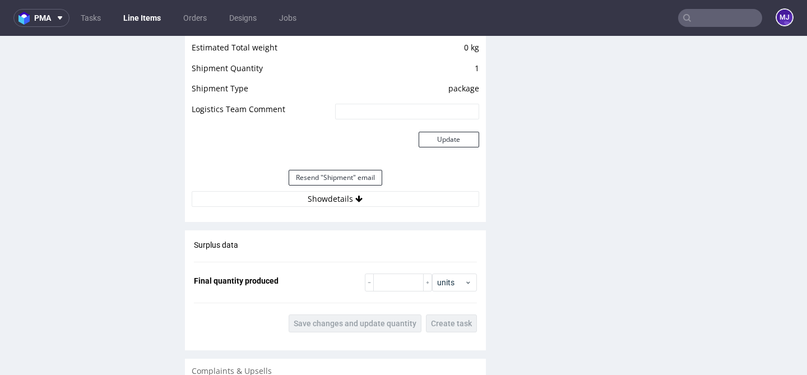
scroll to position [976, 0]
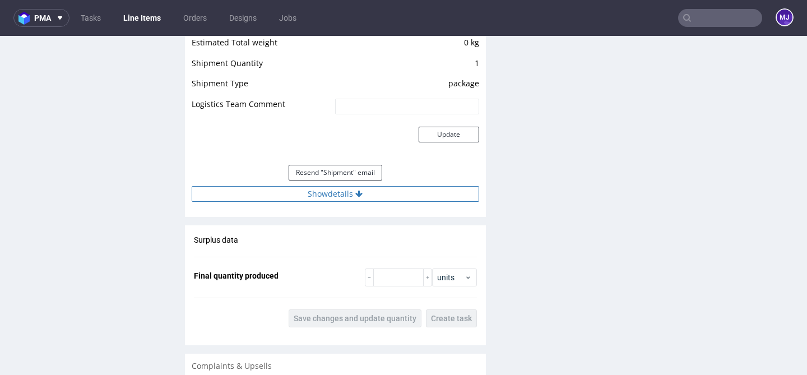
click at [271, 199] on button "Show details" at bounding box center [335, 194] width 287 height 16
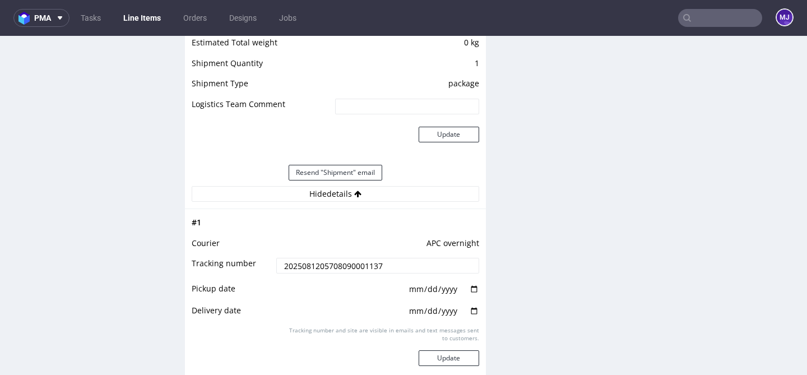
click at [311, 271] on input "2025081205708090001137" at bounding box center [377, 266] width 202 height 16
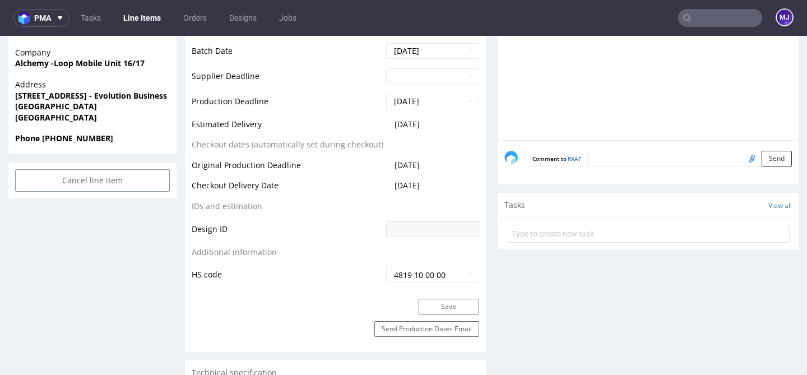
scroll to position [343, 0]
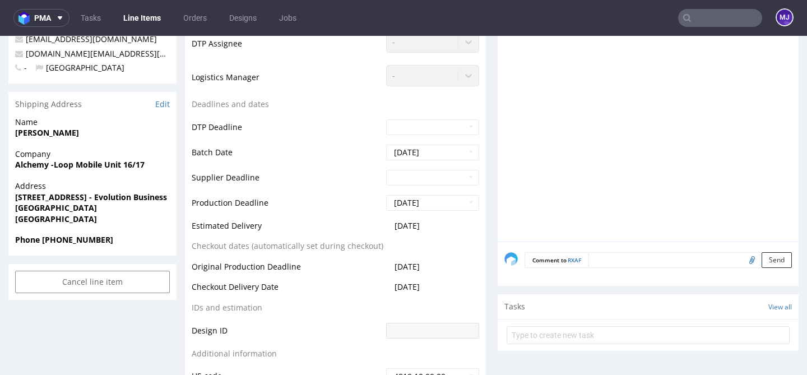
click at [97, 206] on strong "[GEOGRAPHIC_DATA]" at bounding box center [56, 207] width 82 height 11
drag, startPoint x: 109, startPoint y: 206, endPoint x: 133, endPoint y: 206, distance: 24.7
click at [97, 206] on strong "[GEOGRAPHIC_DATA]" at bounding box center [56, 207] width 82 height 11
copy strong "ST5 9QF"
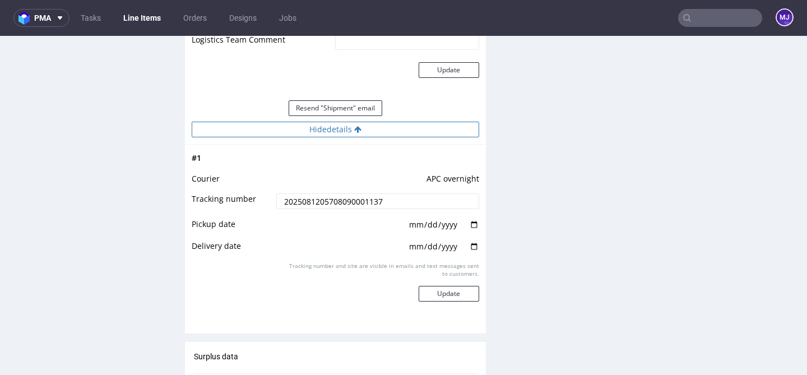
scroll to position [1060, 0]
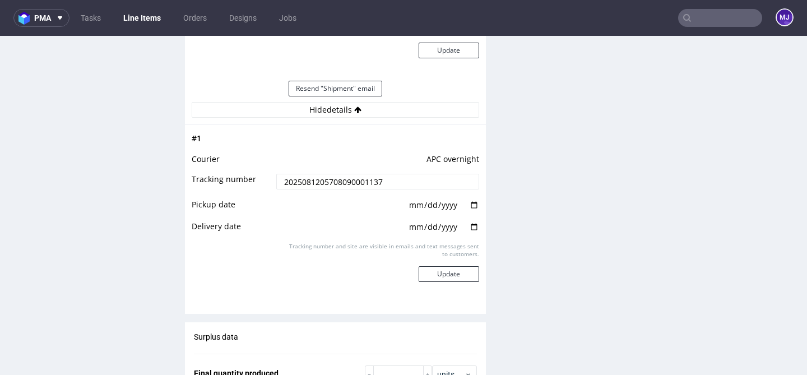
click at [465, 211] on input "date" at bounding box center [443, 205] width 71 height 12
type input "[DATE]"
click at [471, 233] on input "date" at bounding box center [443, 227] width 71 height 12
type input "[DATE]"
click at [446, 282] on button "Update" at bounding box center [449, 274] width 61 height 16
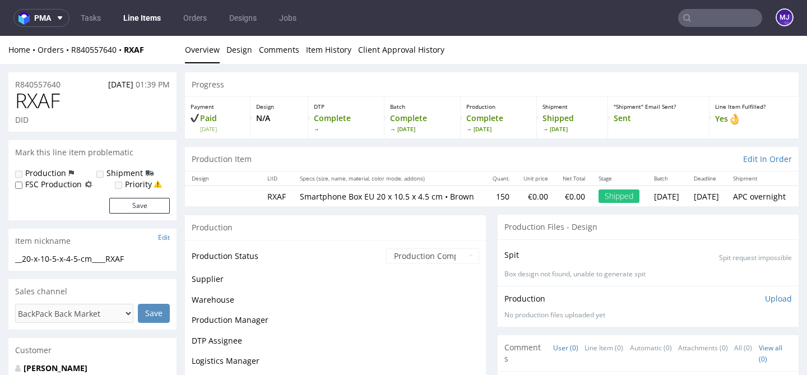
scroll to position [801, 0]
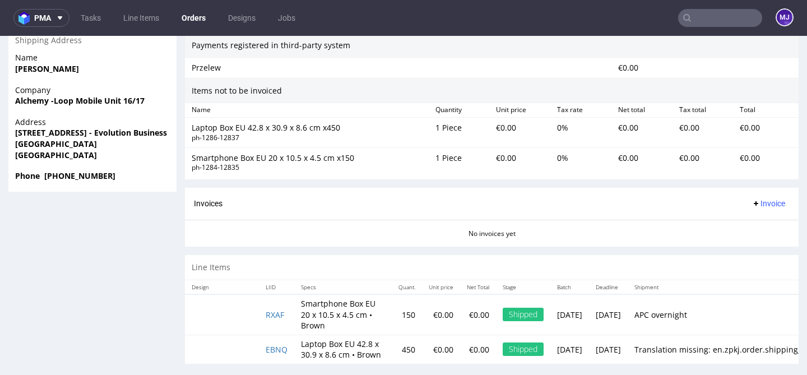
scroll to position [3, 0]
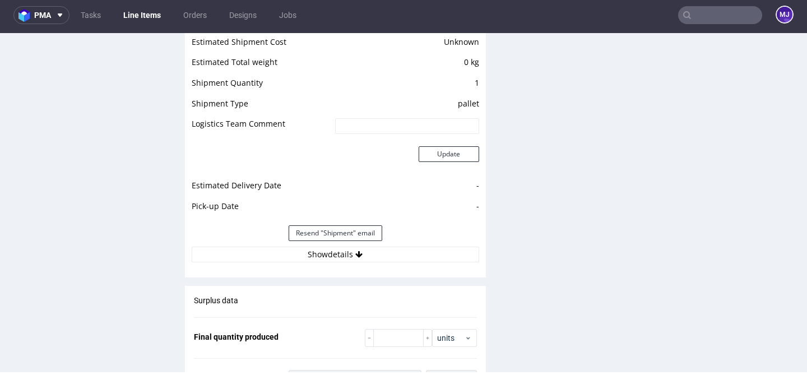
scroll to position [963, 0]
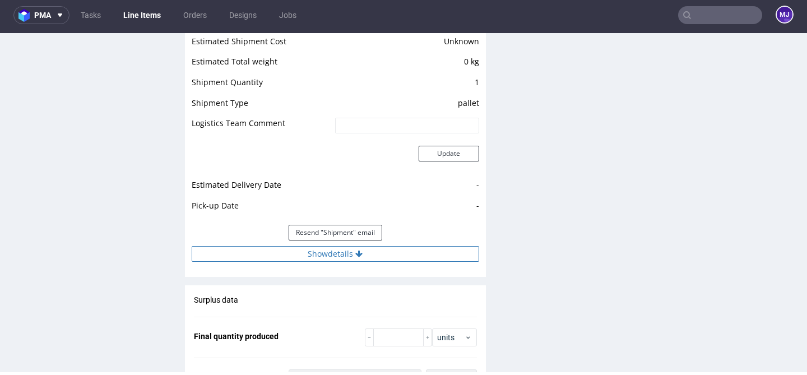
click at [354, 247] on button "Show details" at bounding box center [335, 254] width 287 height 16
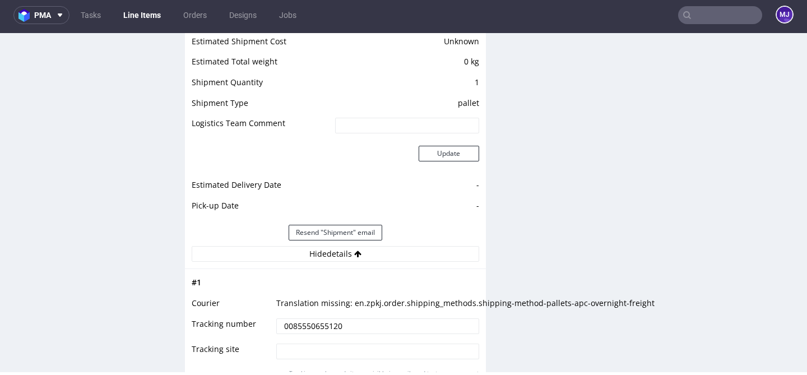
click at [320, 323] on input "0085550655120" at bounding box center [377, 326] width 202 height 16
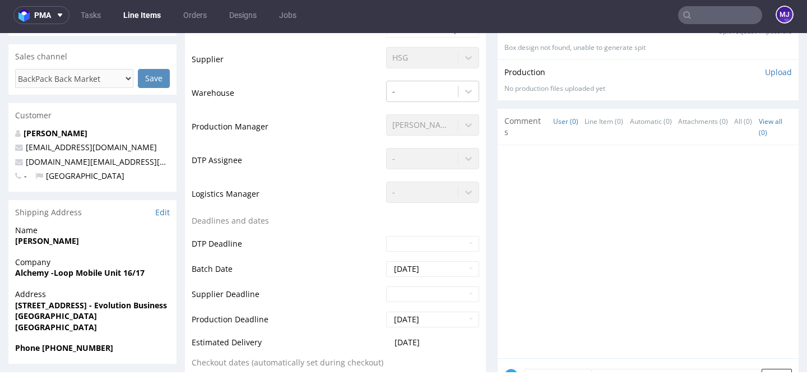
scroll to position [230, 0]
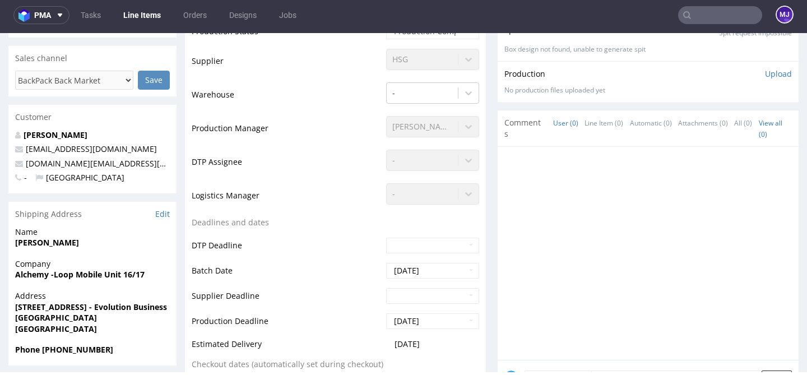
click at [97, 319] on strong "[GEOGRAPHIC_DATA]" at bounding box center [56, 317] width 82 height 11
drag, startPoint x: 109, startPoint y: 319, endPoint x: 131, endPoint y: 319, distance: 21.3
click at [97, 319] on strong "[GEOGRAPHIC_DATA]" at bounding box center [56, 317] width 82 height 11
copy strong "ST5 9QF"
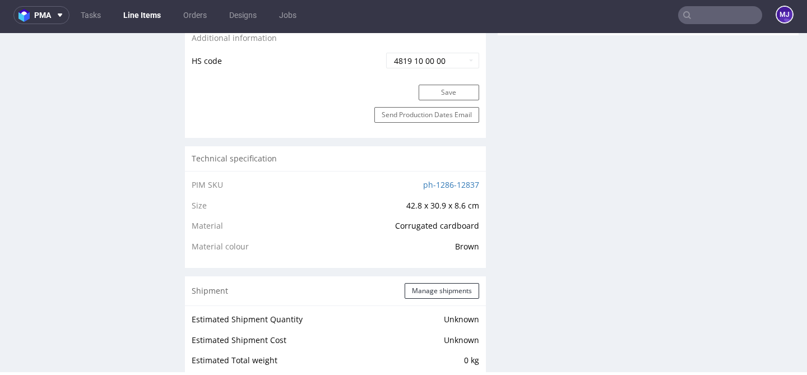
scroll to position [874, 0]
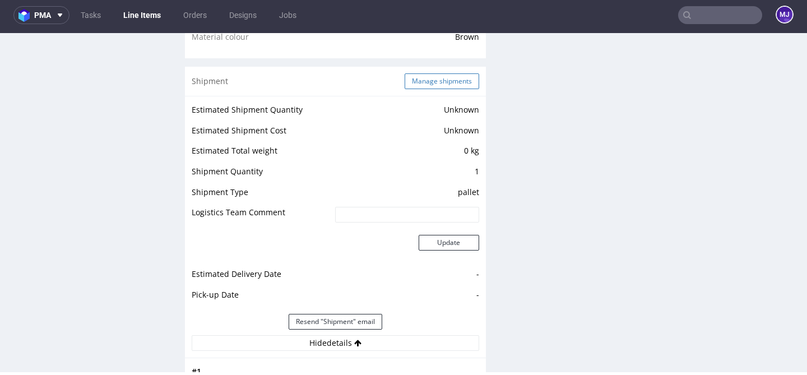
click at [425, 80] on button "Manage shipments" at bounding box center [442, 81] width 75 height 16
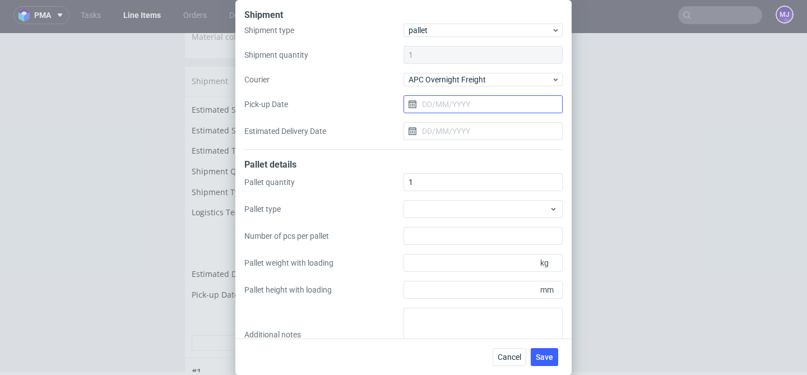
click at [437, 97] on input "Pick-up Date" at bounding box center [482, 104] width 159 height 18
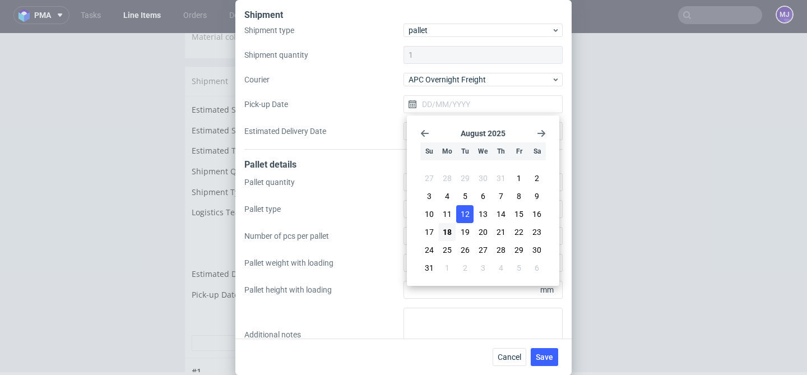
click at [463, 213] on span "12" at bounding box center [465, 213] width 9 height 11
type input "12/08/2025"
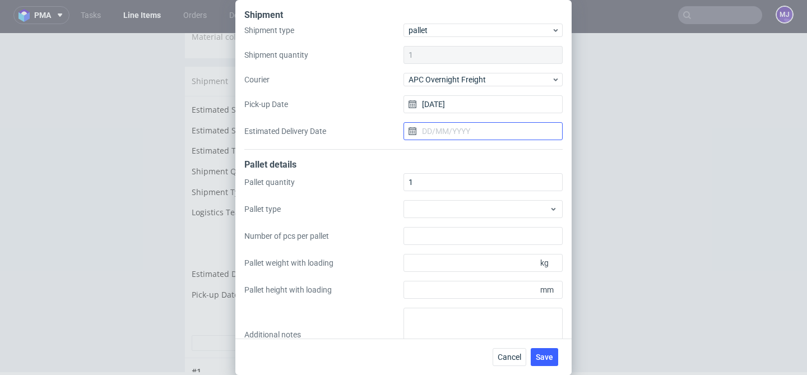
click at [461, 134] on input "Estimated Delivery Date" at bounding box center [482, 131] width 159 height 18
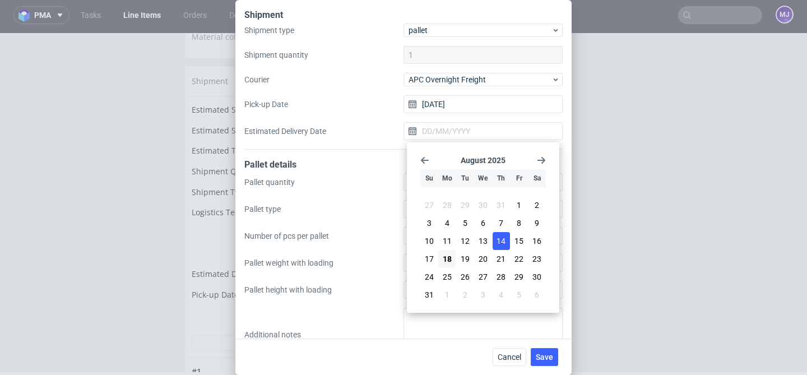
click at [505, 242] on span "14" at bounding box center [500, 240] width 9 height 11
type input "14/08/2025"
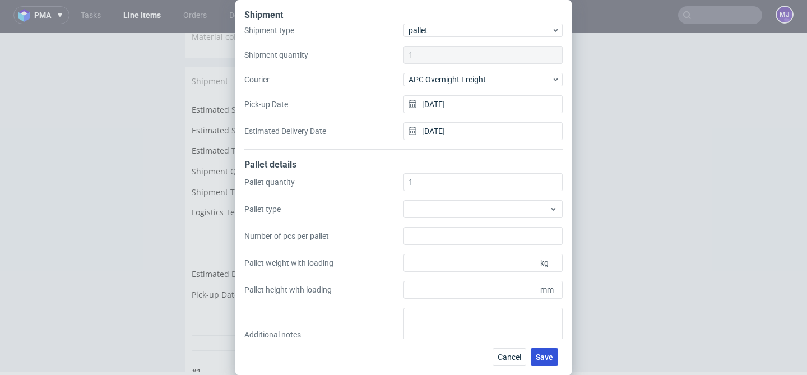
click at [546, 356] on span "Save" at bounding box center [544, 357] width 17 height 8
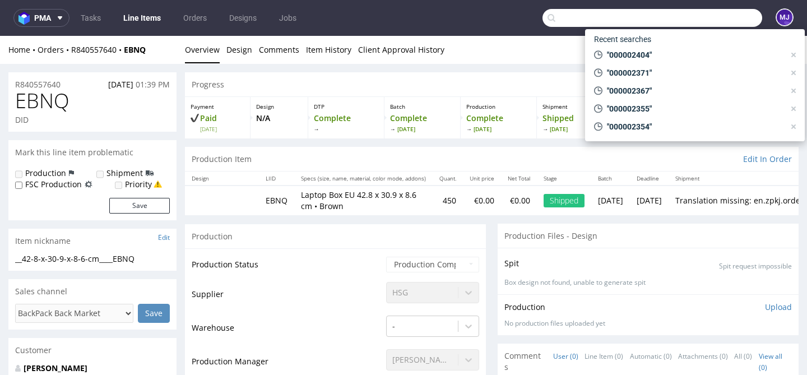
click at [718, 21] on input "text" at bounding box center [652, 18] width 220 height 18
paste input "000002413"
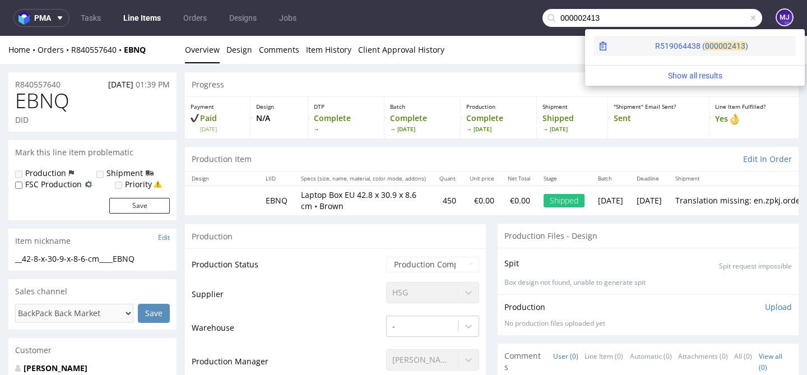
type input "000002413"
click at [655, 46] on div "R519064438 ( 00000" at bounding box center [691, 45] width 72 height 11
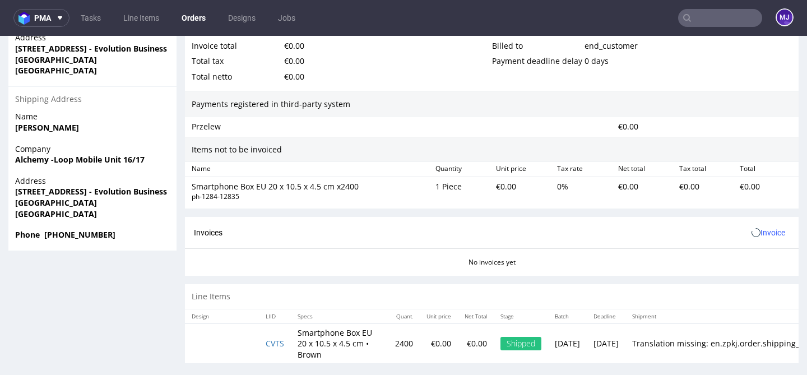
scroll to position [3, 0]
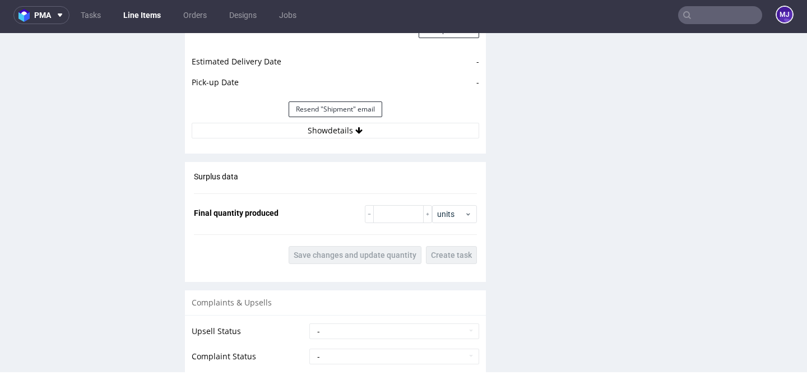
scroll to position [1091, 0]
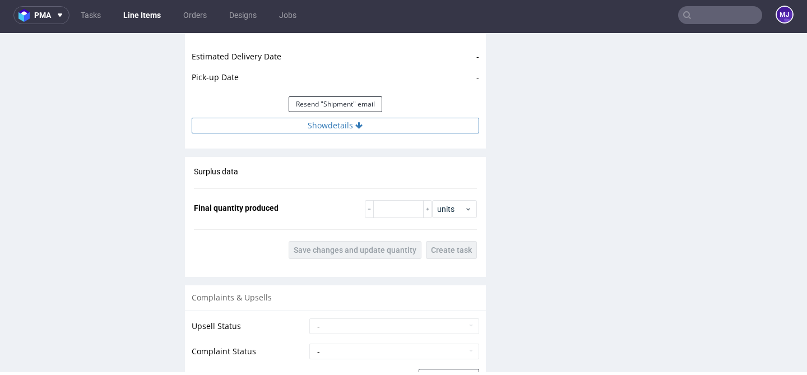
click at [331, 126] on button "Show details" at bounding box center [335, 126] width 287 height 16
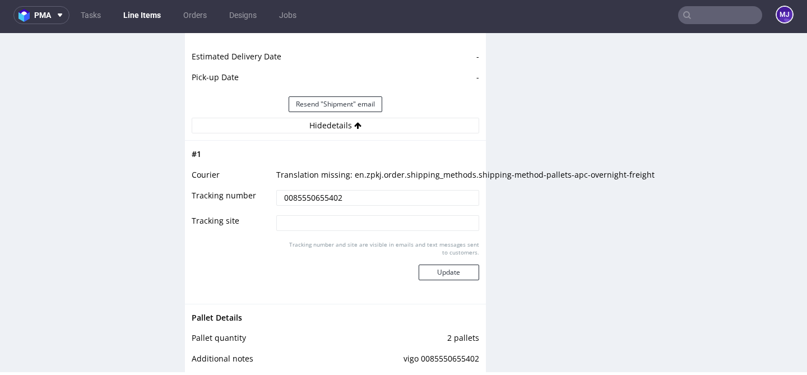
click at [308, 198] on input "0085550655402" at bounding box center [377, 198] width 202 height 16
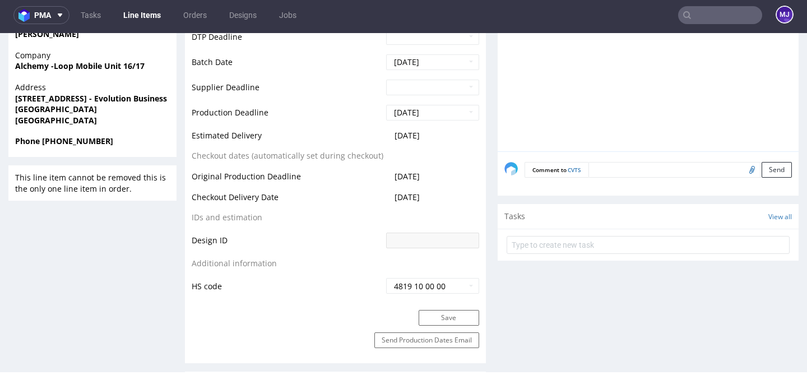
scroll to position [436, 0]
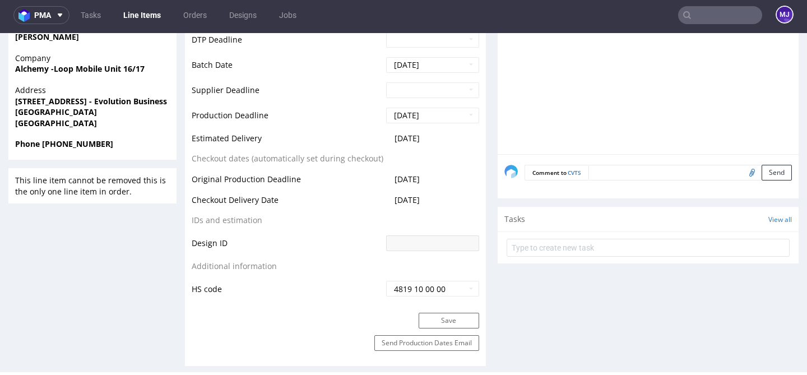
click at [97, 112] on strong "[GEOGRAPHIC_DATA]" at bounding box center [56, 111] width 82 height 11
drag, startPoint x: 108, startPoint y: 112, endPoint x: 129, endPoint y: 112, distance: 21.3
click at [97, 112] on strong "[GEOGRAPHIC_DATA]" at bounding box center [56, 111] width 82 height 11
copy strong "ST5 9QF"
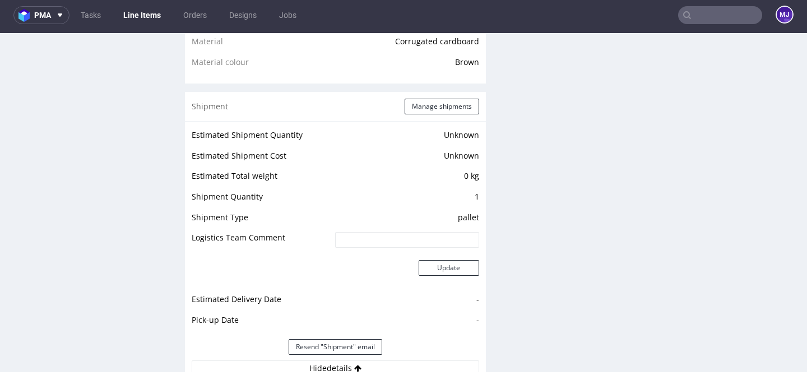
scroll to position [852, 0]
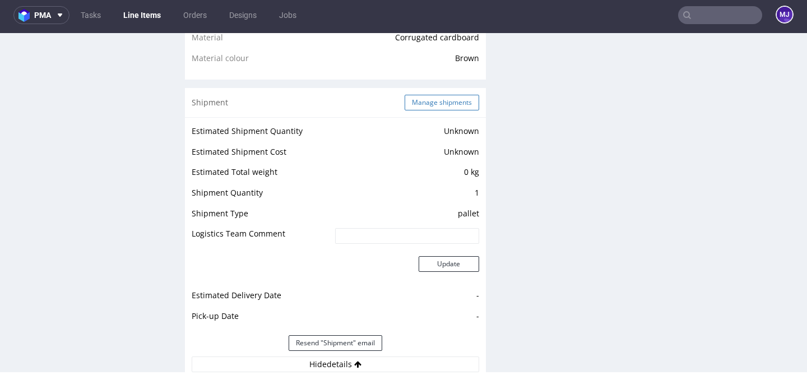
click at [419, 100] on button "Manage shipments" at bounding box center [442, 103] width 75 height 16
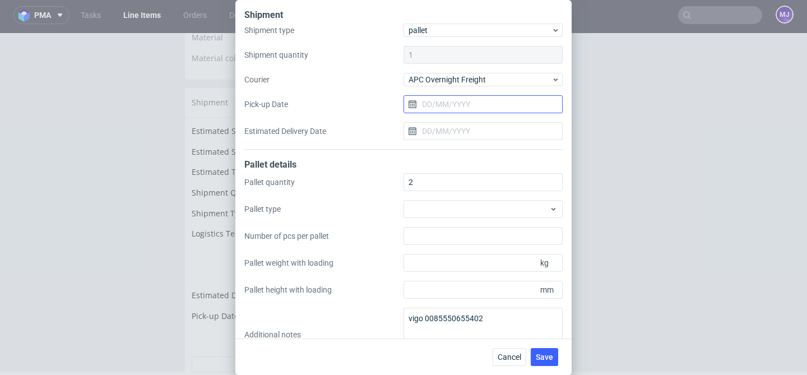
click at [482, 100] on input "Pick-up Date" at bounding box center [482, 104] width 159 height 18
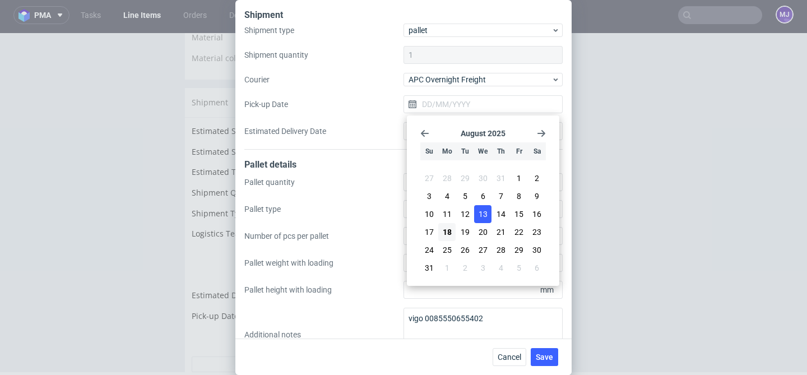
click at [484, 217] on span "13" at bounding box center [483, 213] width 9 height 11
type input "13/08/2025"
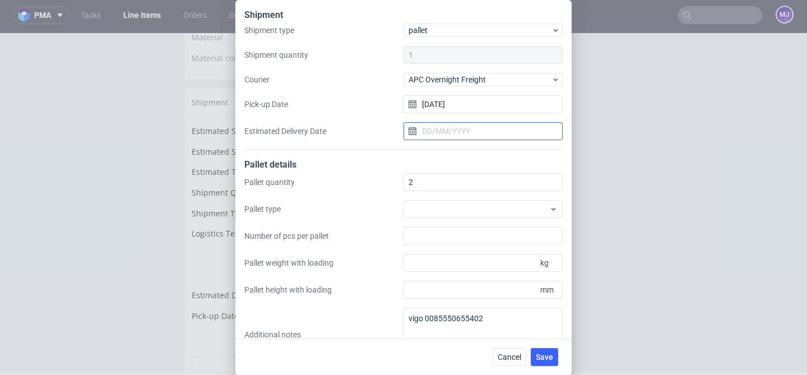
click at [472, 123] on input "Estimated Delivery Date" at bounding box center [482, 131] width 159 height 18
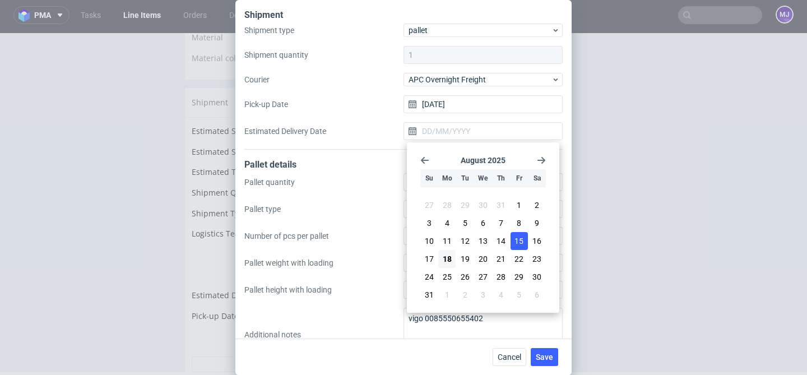
click at [518, 238] on span "15" at bounding box center [518, 240] width 9 height 11
type input "15/08/2025"
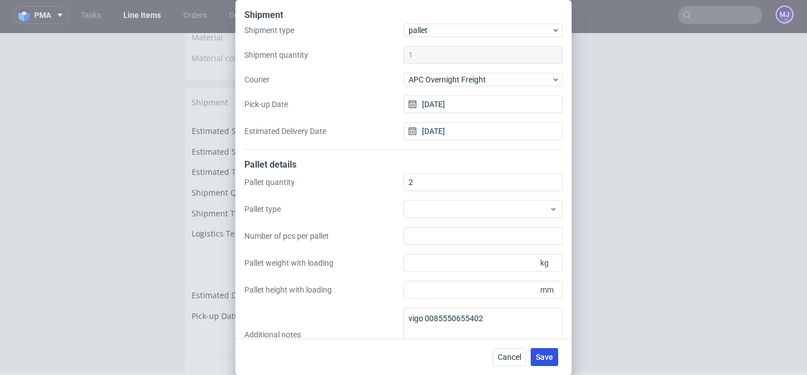
click at [549, 361] on span "Save" at bounding box center [544, 357] width 17 height 8
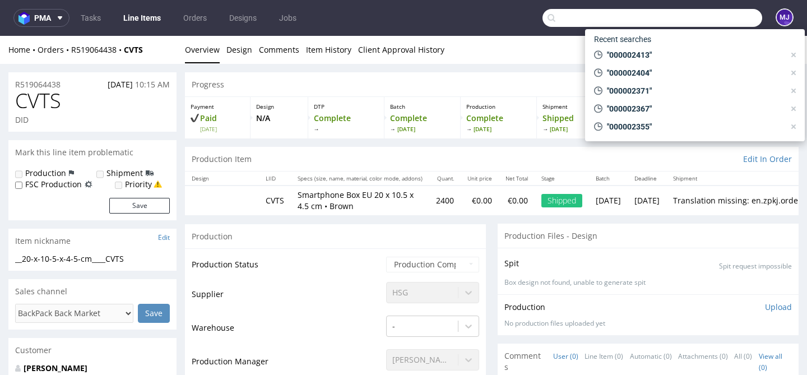
click at [694, 25] on input "text" at bounding box center [652, 18] width 220 height 18
paste input "000002419"
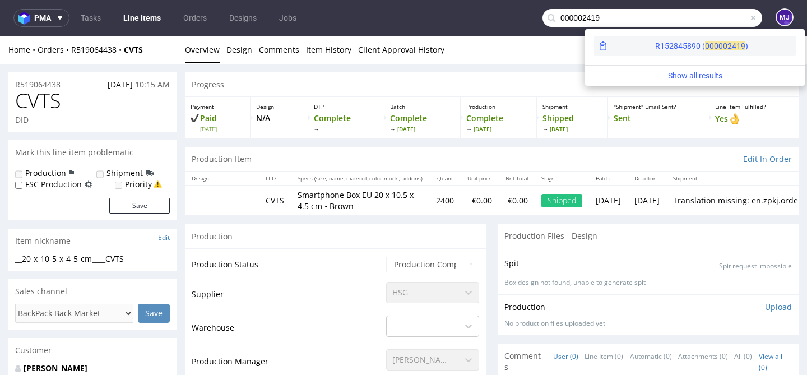
type input "000002419"
click at [655, 46] on div "R152845890 ( 00000" at bounding box center [691, 45] width 72 height 11
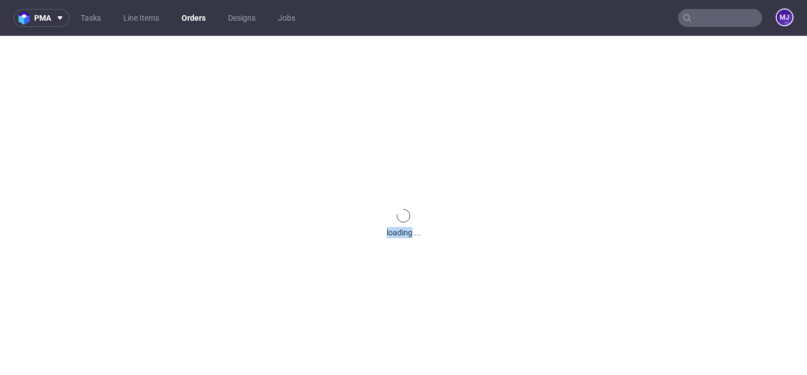
click at [375, 80] on div "loading ..." at bounding box center [403, 223] width 807 height 375
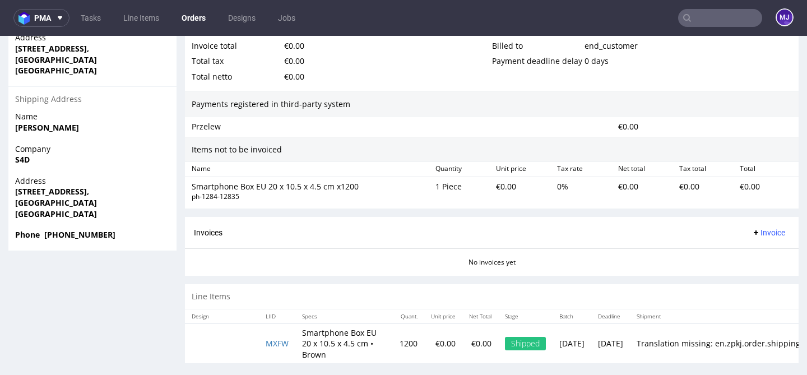
scroll to position [3, 0]
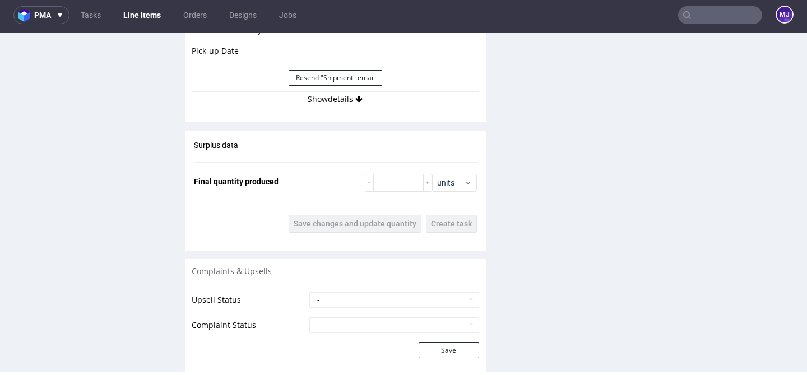
scroll to position [1059, 0]
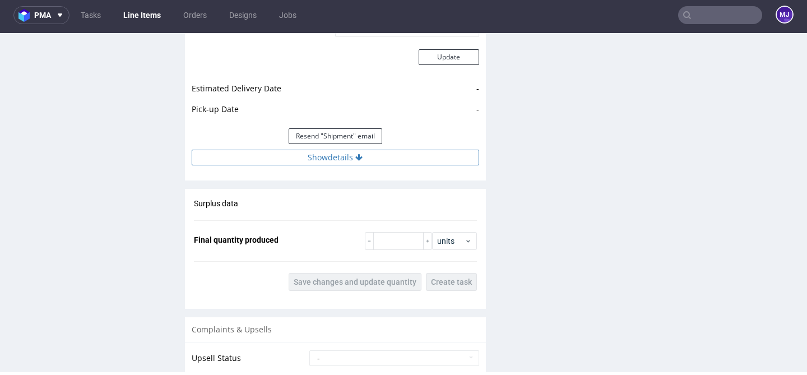
click at [337, 159] on button "Show details" at bounding box center [335, 158] width 287 height 16
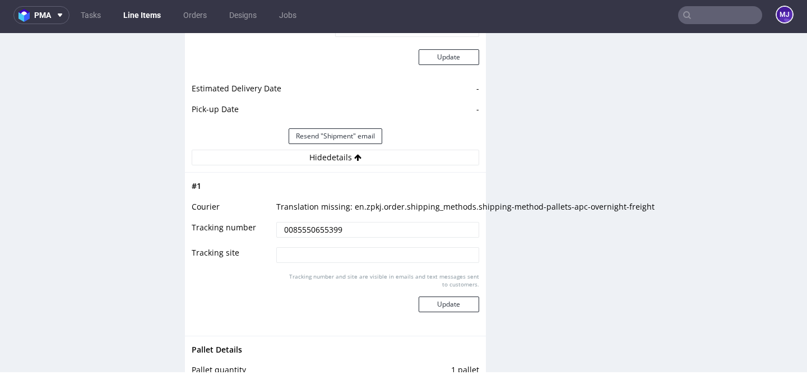
click at [327, 224] on input "0085550655399" at bounding box center [377, 230] width 202 height 16
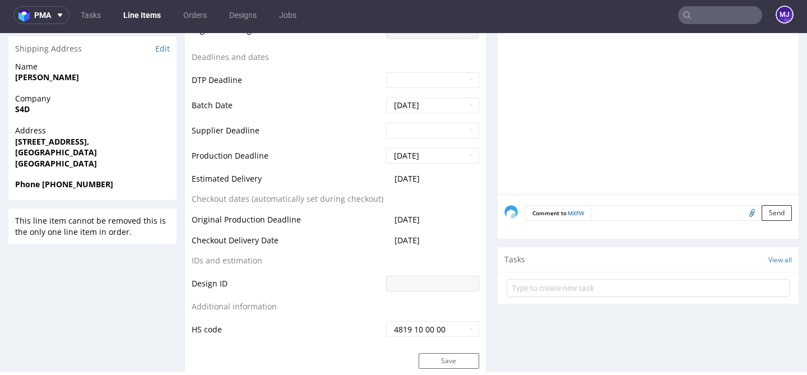
scroll to position [394, 0]
click at [92, 155] on strong "[GEOGRAPHIC_DATA]" at bounding box center [56, 153] width 82 height 11
drag, startPoint x: 92, startPoint y: 155, endPoint x: 113, endPoint y: 155, distance: 21.3
click at [97, 155] on strong "[GEOGRAPHIC_DATA]" at bounding box center [56, 153] width 82 height 11
copy strong "ST3 5XA"
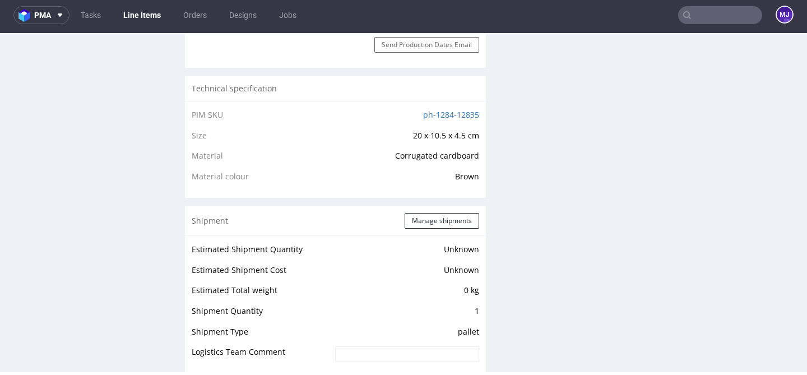
scroll to position [735, 0]
click at [443, 216] on button "Manage shipments" at bounding box center [442, 220] width 75 height 16
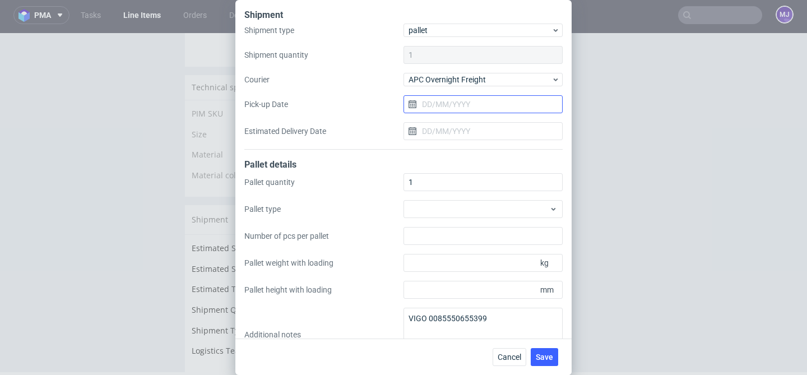
click at [480, 106] on input "Pick-up Date" at bounding box center [482, 104] width 159 height 18
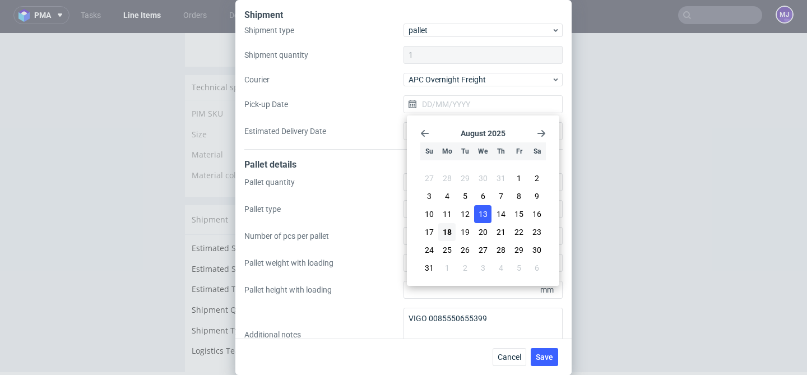
click at [485, 214] on span "13" at bounding box center [483, 213] width 9 height 11
type input "13/08/2025"
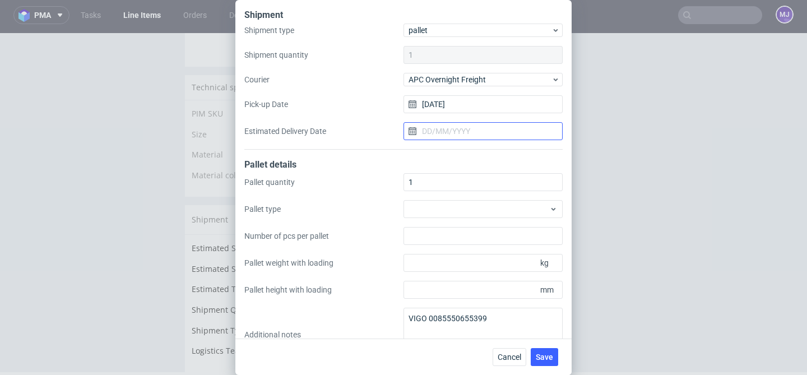
click at [466, 128] on input "Estimated Delivery Date" at bounding box center [482, 131] width 159 height 18
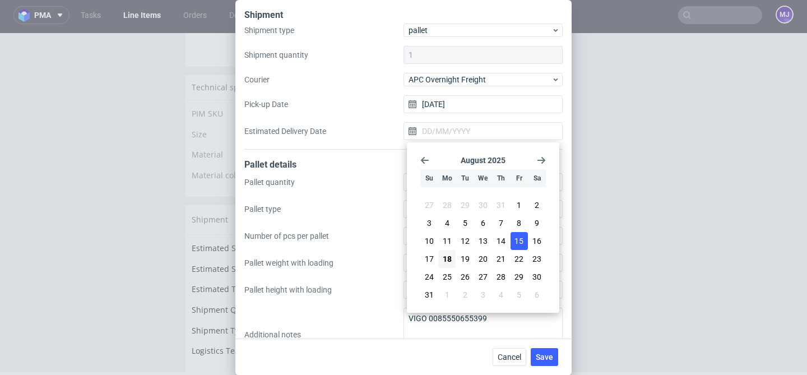
click at [518, 241] on span "15" at bounding box center [518, 240] width 9 height 11
type input "15/08/2025"
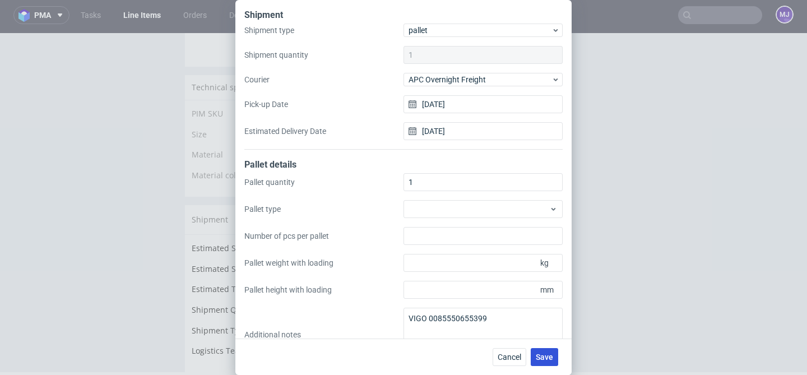
click at [551, 357] on span "Save" at bounding box center [544, 357] width 17 height 8
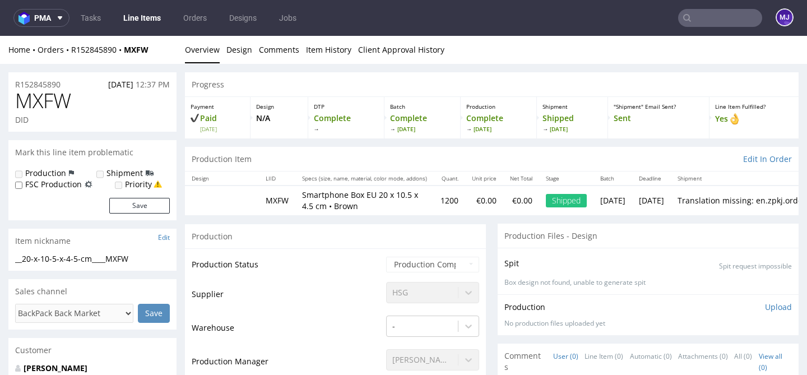
click at [707, 26] on input "text" at bounding box center [720, 18] width 84 height 18
paste input "000002420"
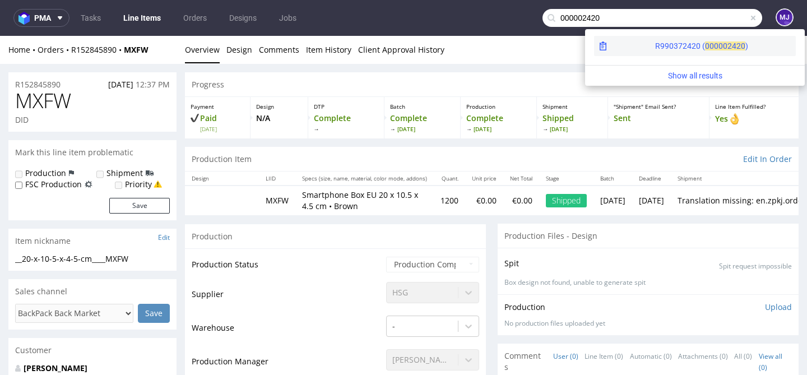
type input "000002420"
click at [655, 47] on div "R990372420 ( 00000" at bounding box center [691, 45] width 72 height 11
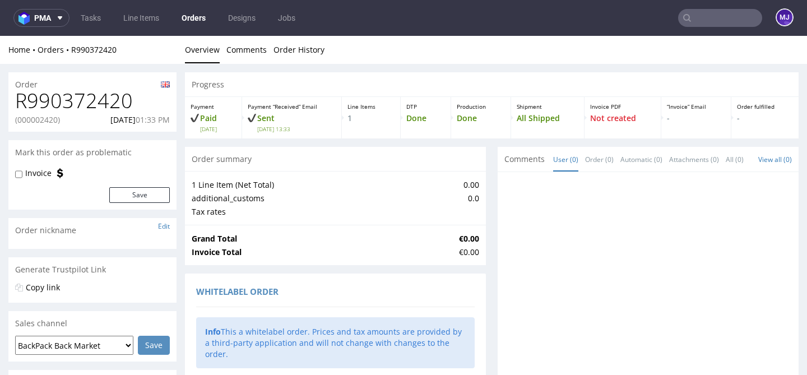
scroll to position [592, 0]
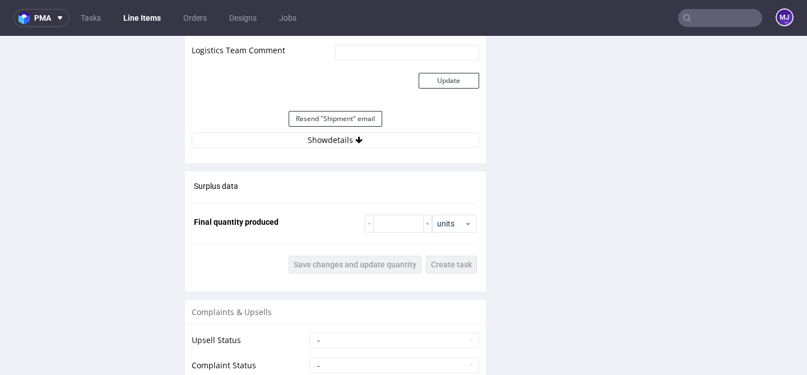
scroll to position [1029, 0]
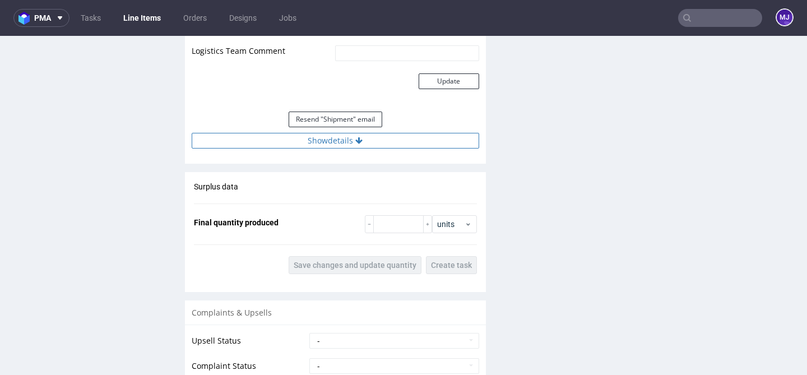
click at [319, 146] on button "Show details" at bounding box center [335, 141] width 287 height 16
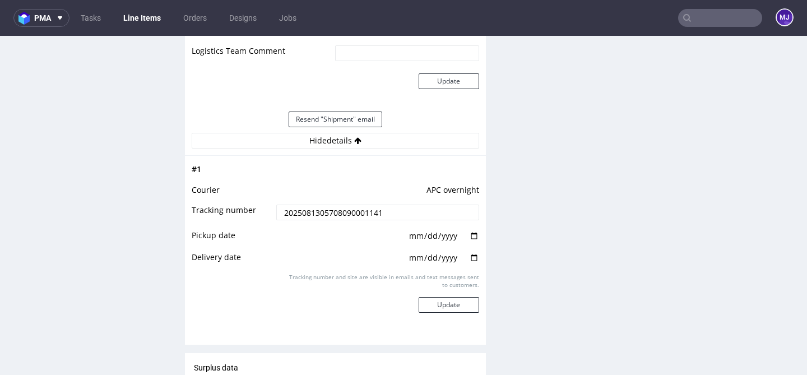
click at [323, 216] on input "2025081305708090001141" at bounding box center [377, 213] width 202 height 16
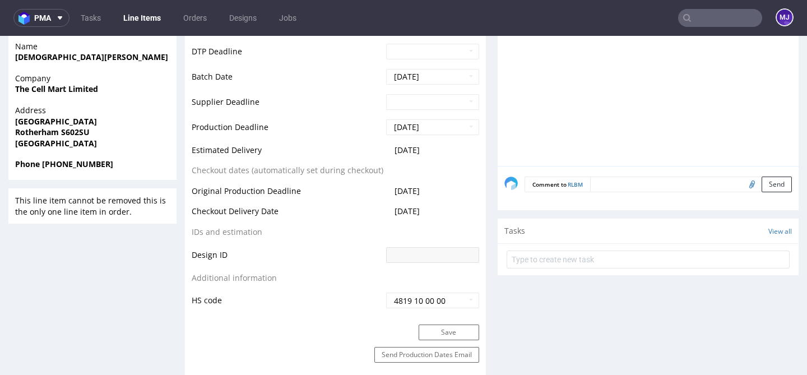
scroll to position [417, 0]
click at [76, 133] on strong "Rotherham S602SU" at bounding box center [52, 133] width 75 height 11
copy strong "S602SU"
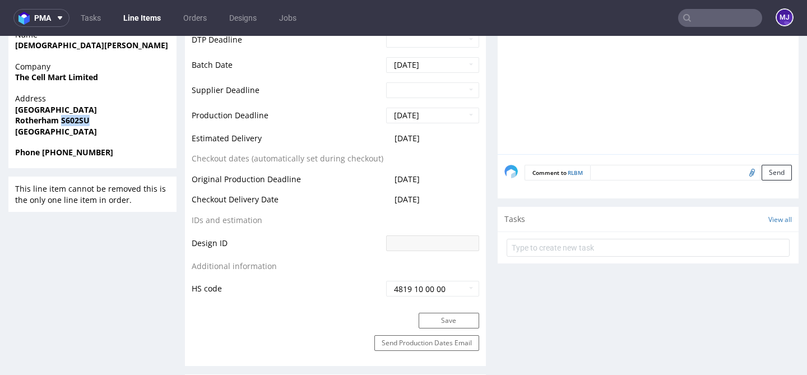
scroll to position [417, 0]
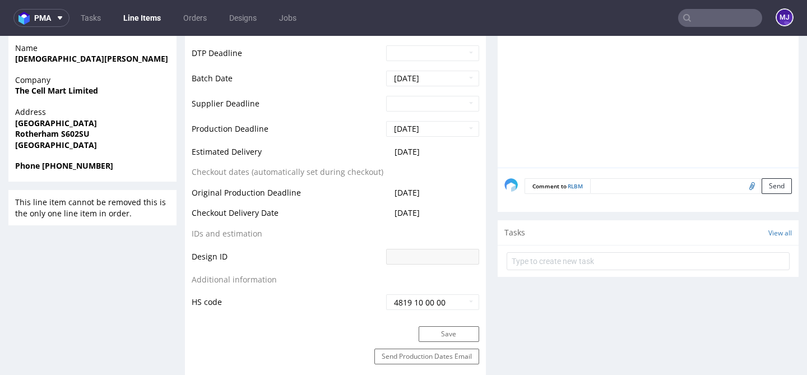
click at [347, 145] on td "Production Deadline" at bounding box center [288, 132] width 192 height 25
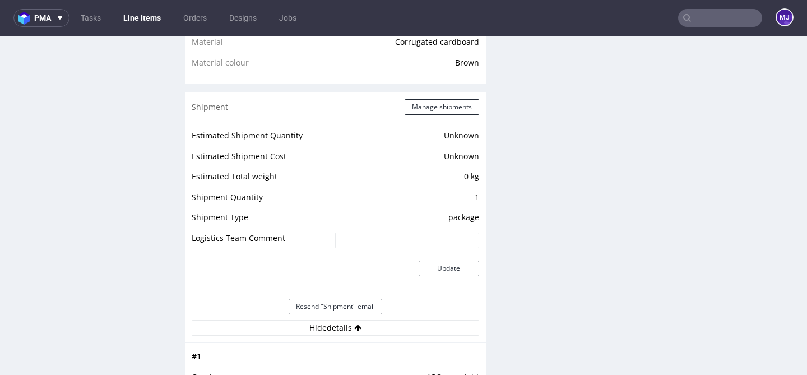
scroll to position [849, 0]
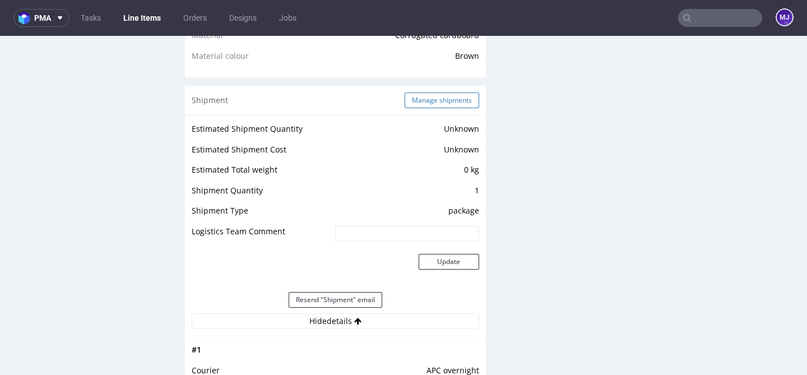
click at [411, 108] on button "Manage shipments" at bounding box center [442, 100] width 75 height 16
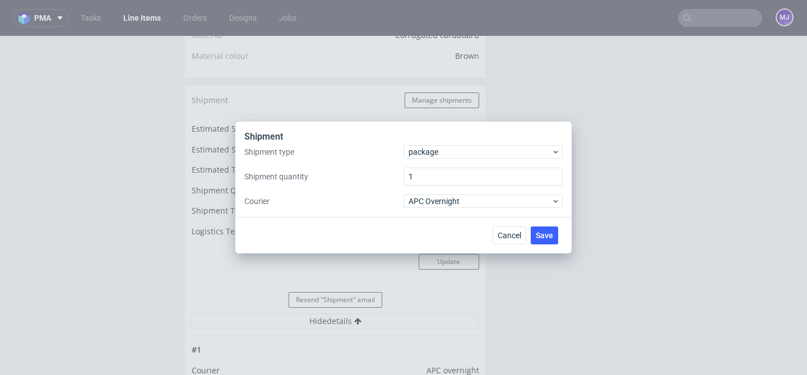
click at [357, 85] on div "Shipment Shipment type package Shipment quantity 1 Courier APC Overnight Cancel…" at bounding box center [403, 187] width 807 height 375
click at [514, 237] on span "Cancel" at bounding box center [510, 235] width 24 height 8
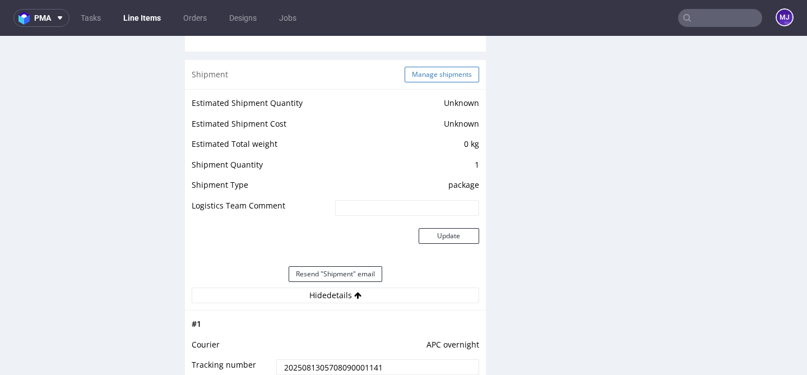
scroll to position [866, 0]
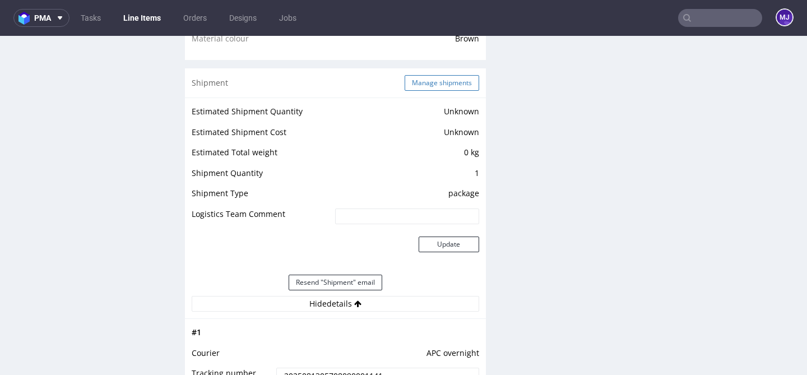
click at [451, 91] on button "Manage shipments" at bounding box center [442, 83] width 75 height 16
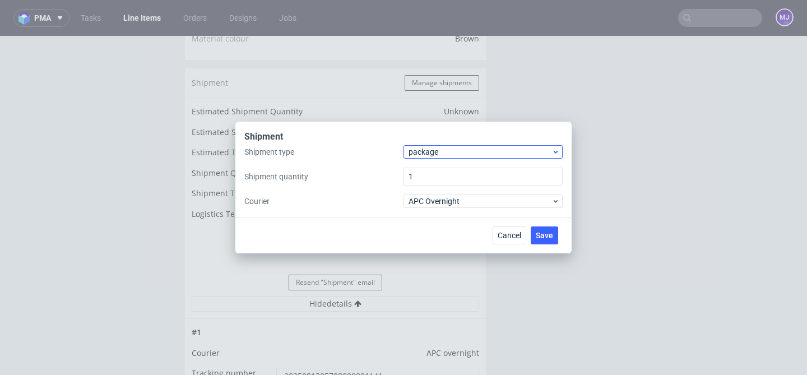
click at [457, 157] on div "package" at bounding box center [482, 151] width 159 height 13
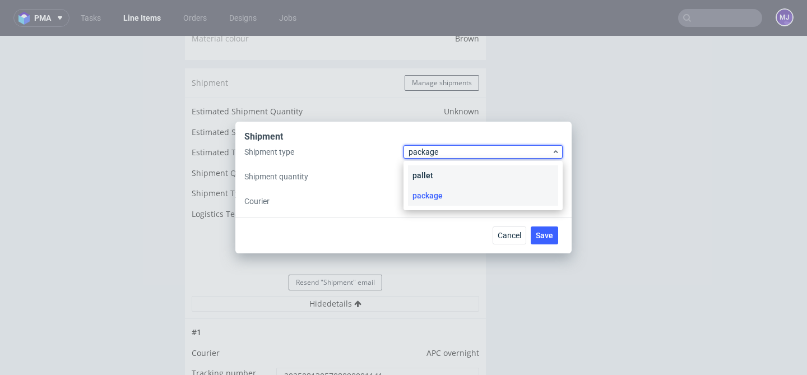
click at [454, 171] on div "pallet" at bounding box center [483, 175] width 150 height 20
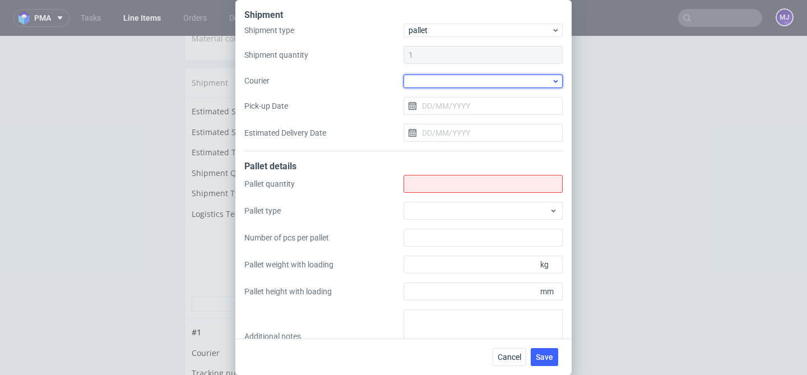
click at [456, 82] on div at bounding box center [482, 81] width 159 height 13
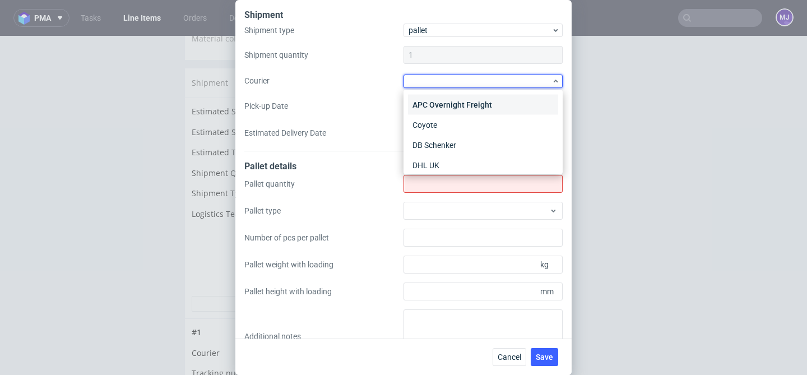
click at [457, 100] on div "APC Overnight Freight" at bounding box center [483, 105] width 150 height 20
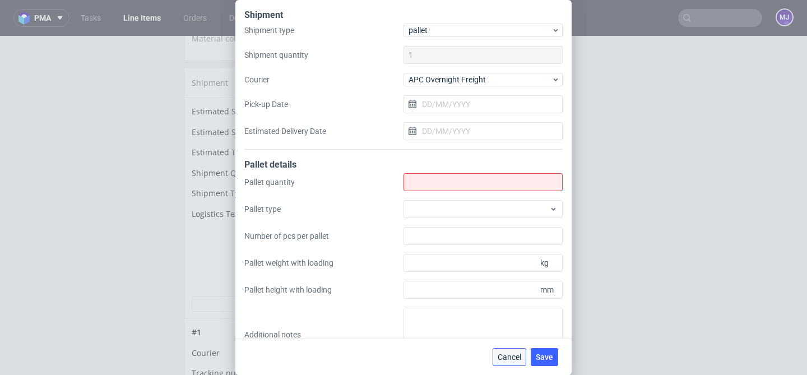
click at [509, 356] on span "Cancel" at bounding box center [510, 357] width 24 height 8
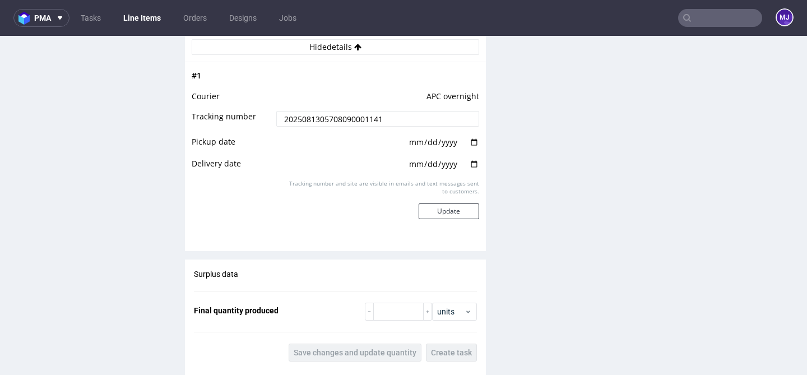
scroll to position [1140, 0]
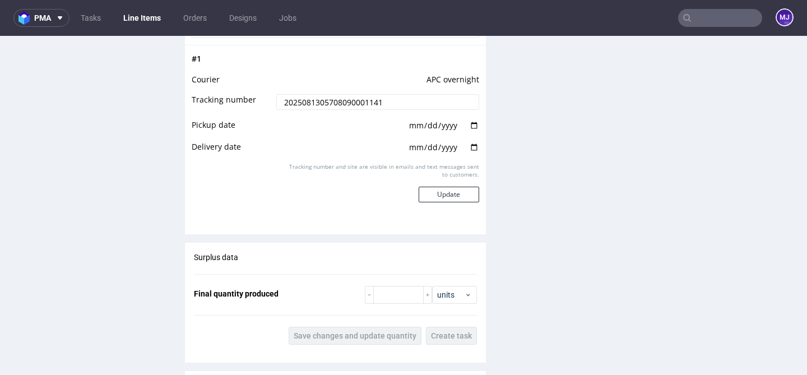
click at [471, 132] on input "date" at bounding box center [443, 125] width 71 height 12
type input "[DATE]"
click at [468, 153] on input "date" at bounding box center [443, 147] width 71 height 12
type input "[DATE]"
click at [453, 202] on button "Update" at bounding box center [449, 195] width 61 height 16
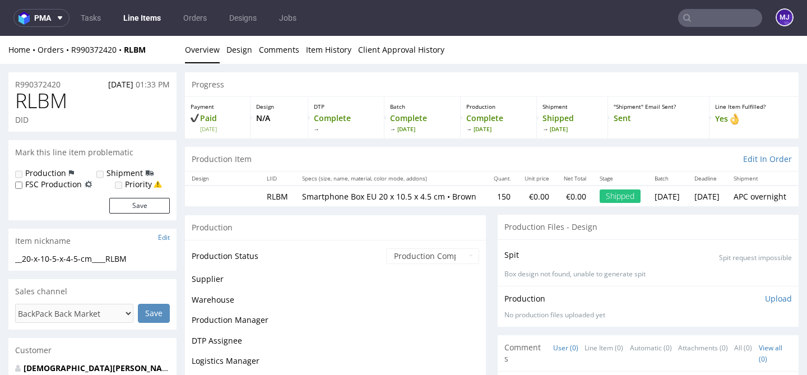
scroll to position [830, 0]
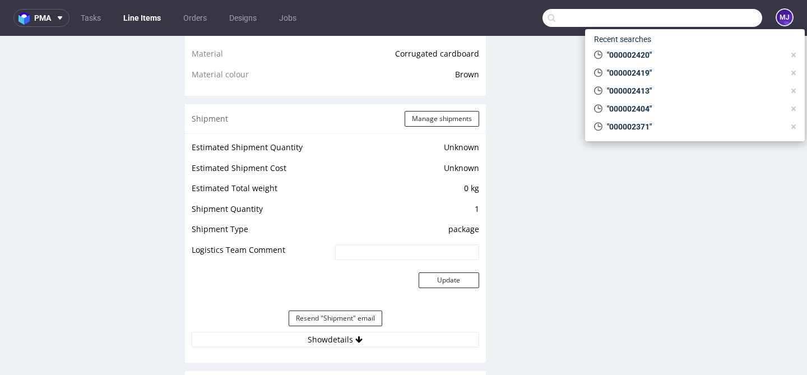
click at [711, 18] on input "text" at bounding box center [652, 18] width 220 height 18
paste input "000002424"
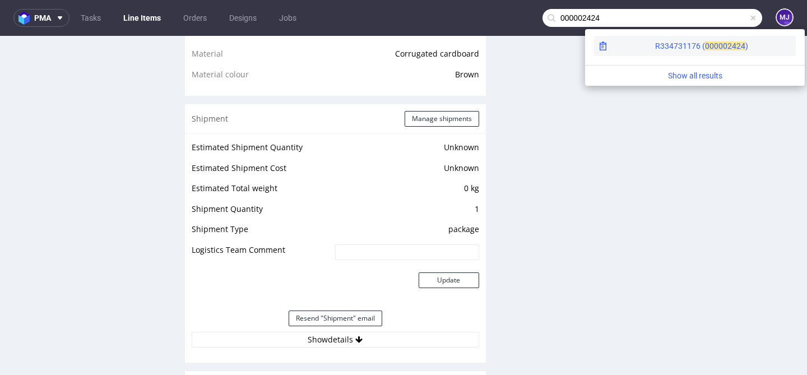
type input "000002424"
click at [705, 43] on span "00000" at bounding box center [716, 45] width 22 height 9
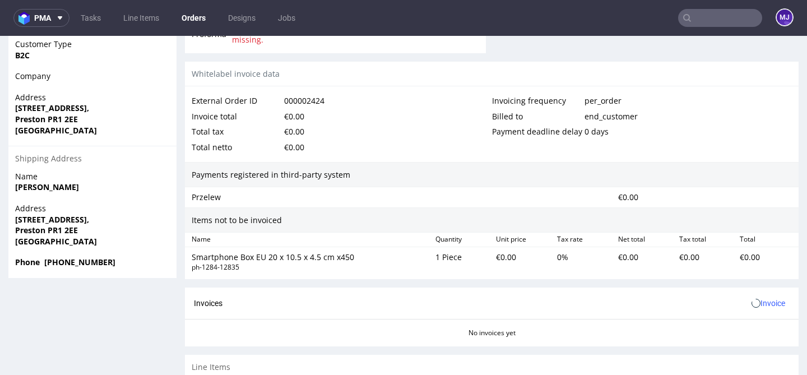
scroll to position [592, 0]
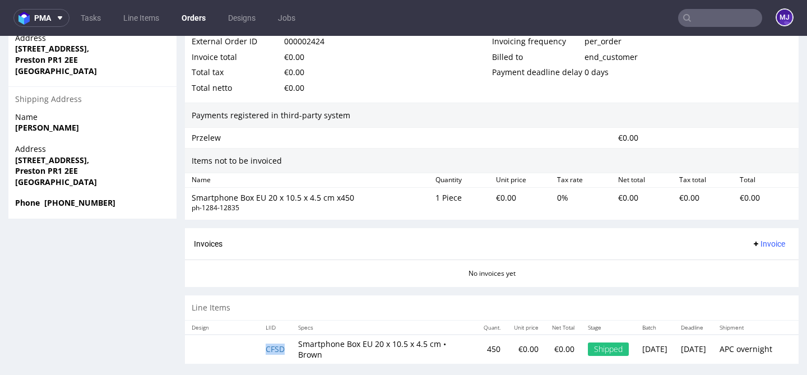
click at [277, 335] on td "CFSD" at bounding box center [275, 349] width 32 height 29
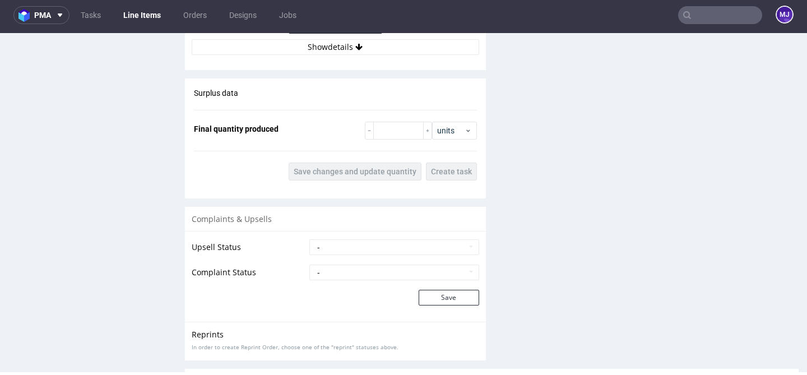
scroll to position [1079, 0]
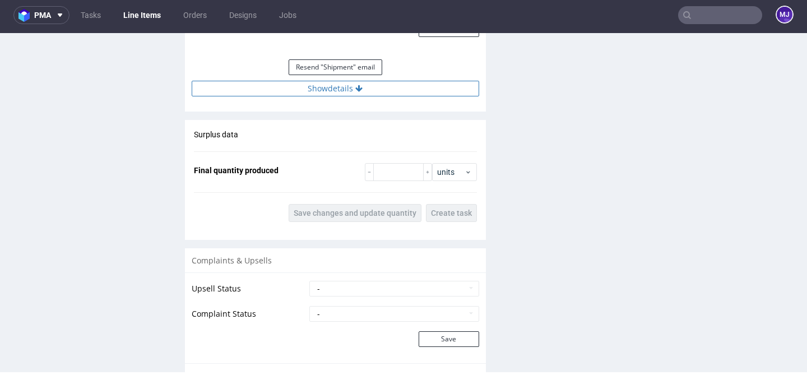
click at [324, 96] on button "Show details" at bounding box center [335, 89] width 287 height 16
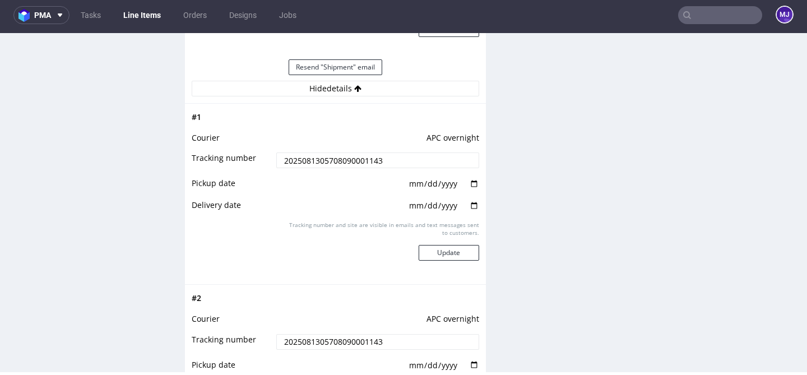
click at [313, 168] on input "2025081305708090001143" at bounding box center [377, 160] width 202 height 16
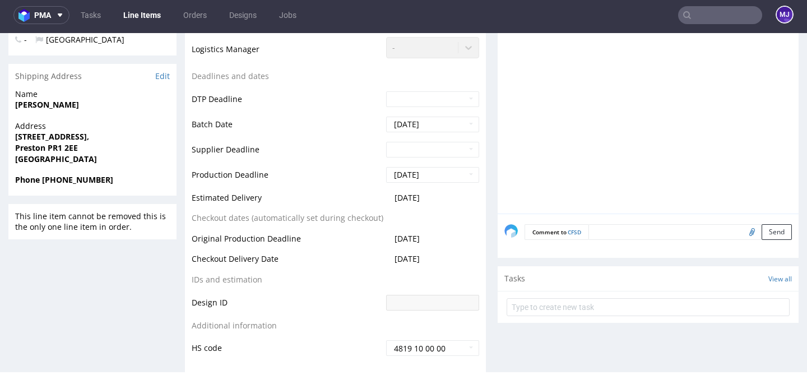
scroll to position [328, 0]
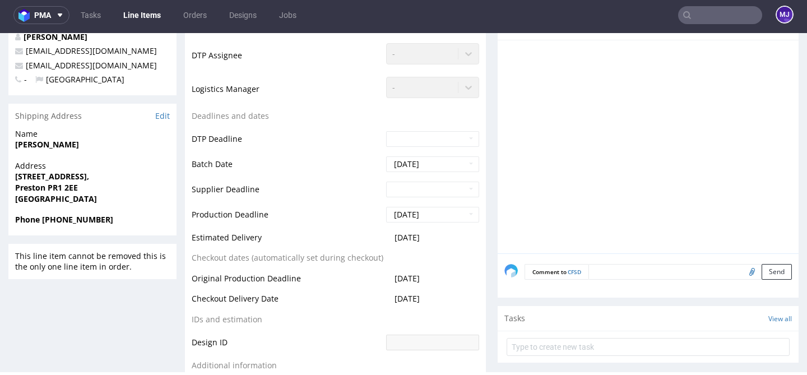
click at [56, 189] on strong "Preston PR1 2EE" at bounding box center [46, 187] width 63 height 11
drag, startPoint x: 56, startPoint y: 189, endPoint x: 79, endPoint y: 189, distance: 23.0
click at [79, 189] on span "Preston PR1 2EE" at bounding box center [92, 187] width 155 height 11
copy strong "PR1 2EE"
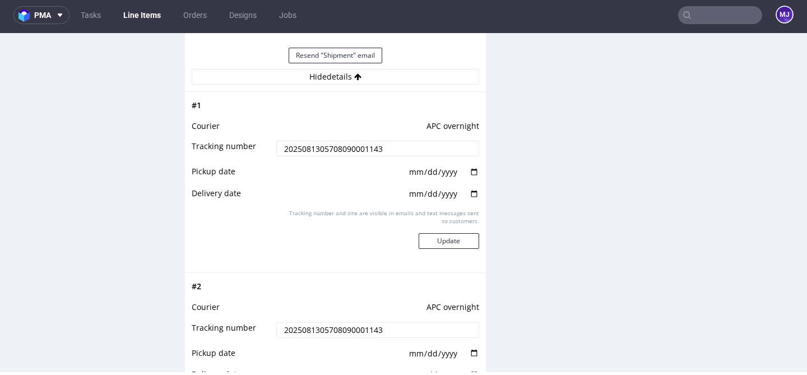
scroll to position [1098, 0]
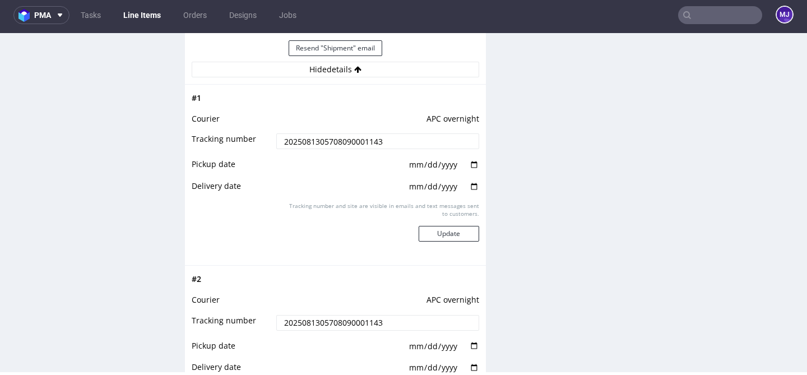
click at [463, 171] on input "date" at bounding box center [443, 165] width 71 height 12
click at [469, 171] on input "date" at bounding box center [443, 165] width 71 height 12
type input "[DATE]"
click at [468, 193] on input "date" at bounding box center [443, 186] width 71 height 12
type input "[DATE]"
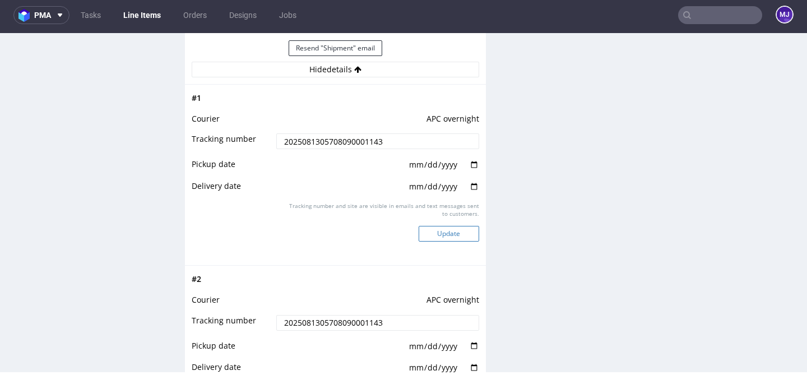
click at [462, 242] on button "Update" at bounding box center [449, 234] width 61 height 16
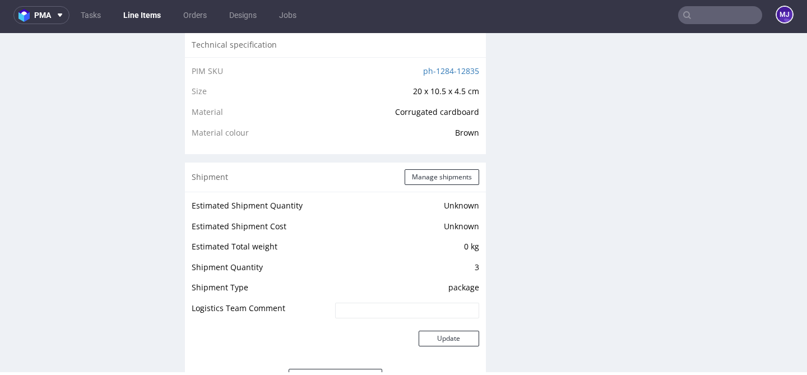
scroll to position [998, 0]
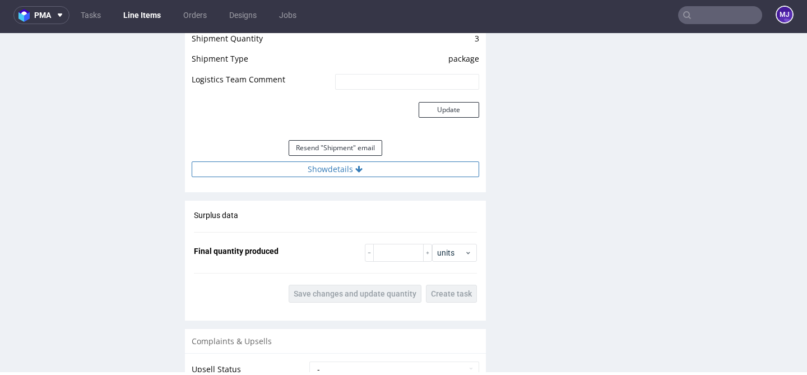
click at [416, 175] on button "Show details" at bounding box center [335, 169] width 287 height 16
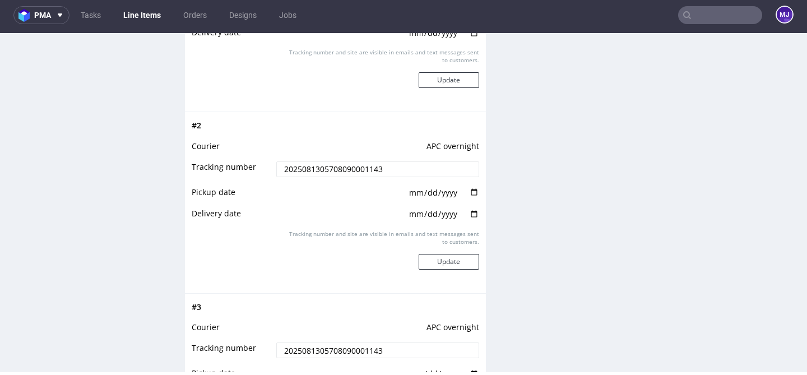
scroll to position [1252, 0]
click at [468, 198] on input "date" at bounding box center [443, 191] width 71 height 12
type input "[DATE]"
click at [468, 219] on input "date" at bounding box center [443, 213] width 71 height 12
type input "[DATE]"
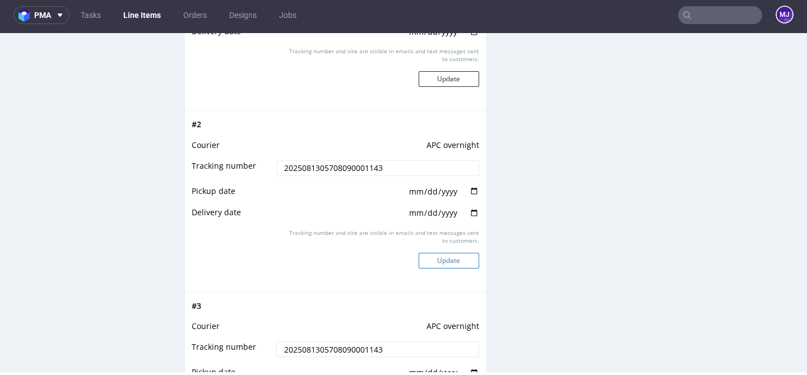
click at [461, 268] on button "Update" at bounding box center [449, 261] width 61 height 16
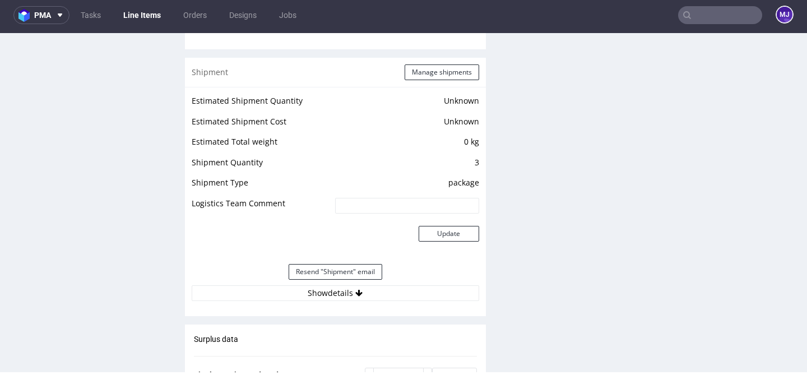
scroll to position [1018, 0]
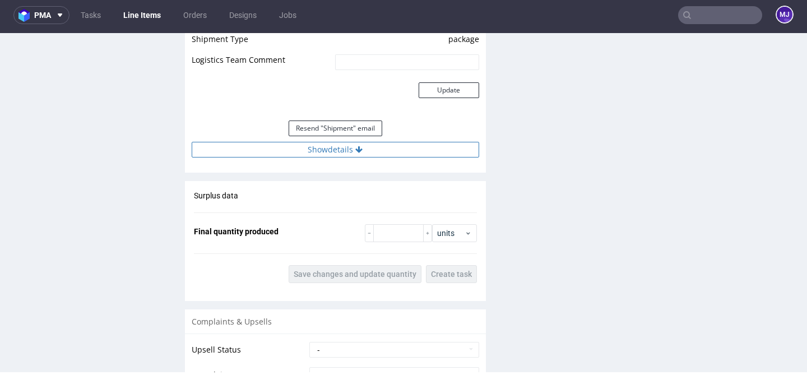
click at [394, 157] on button "Show details" at bounding box center [335, 150] width 287 height 16
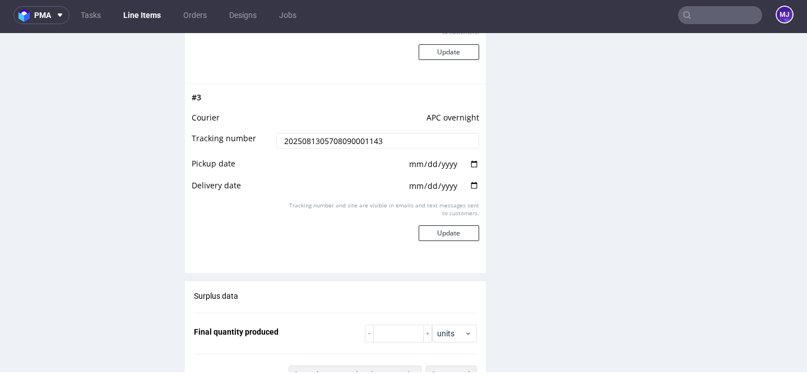
scroll to position [1463, 0]
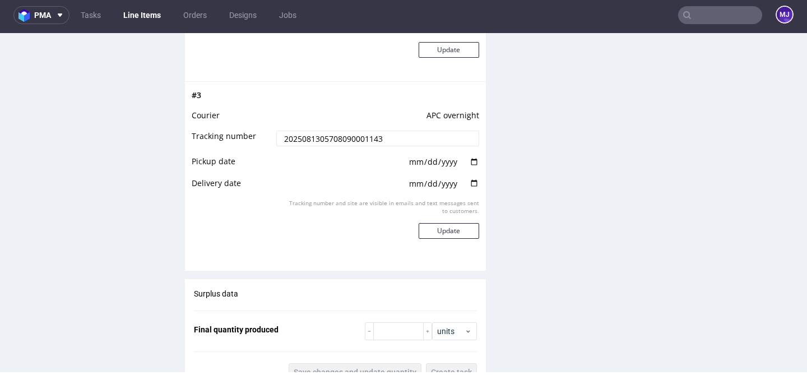
click at [472, 166] on input "date" at bounding box center [443, 162] width 71 height 12
type input "[DATE]"
click at [465, 190] on input "date" at bounding box center [443, 184] width 71 height 12
type input "[DATE]"
click at [451, 235] on button "Update" at bounding box center [449, 231] width 61 height 16
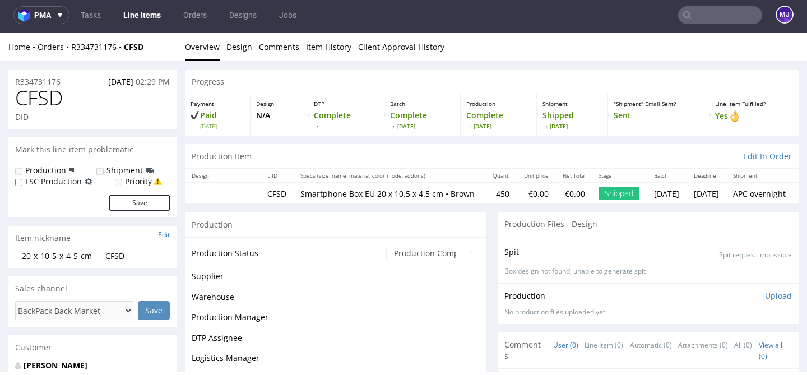
scroll to position [817, 0]
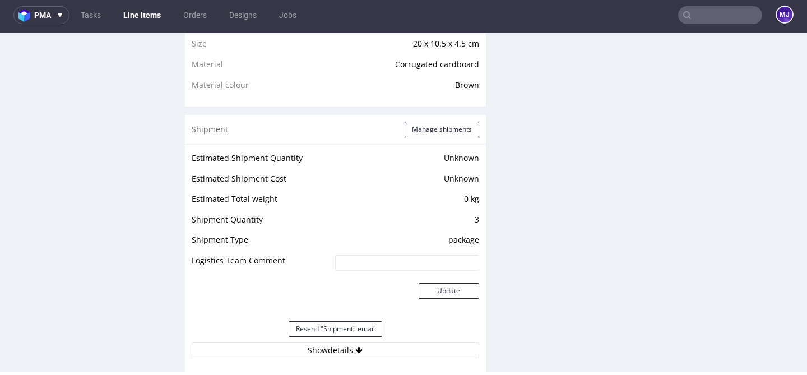
click at [704, 20] on input "text" at bounding box center [720, 15] width 84 height 18
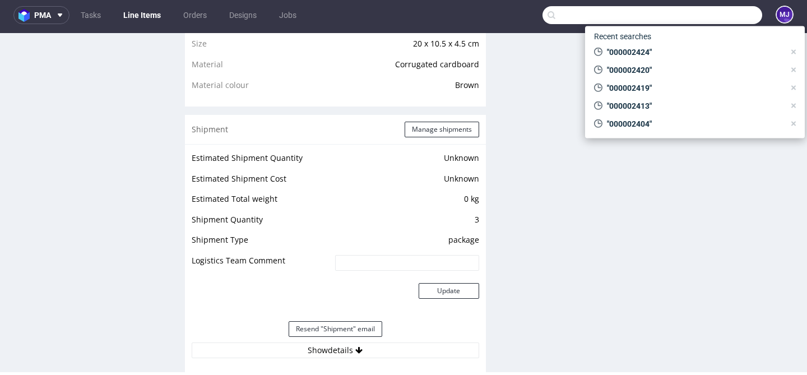
paste input "000002429"
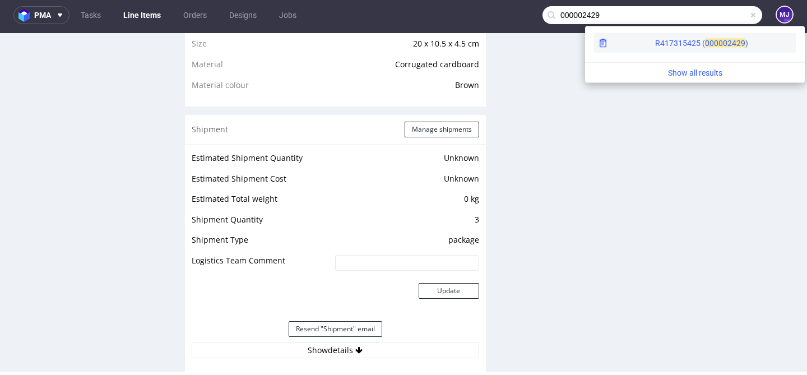
type input "000002429"
click at [655, 42] on div "R417315425 ( 00000" at bounding box center [691, 43] width 72 height 11
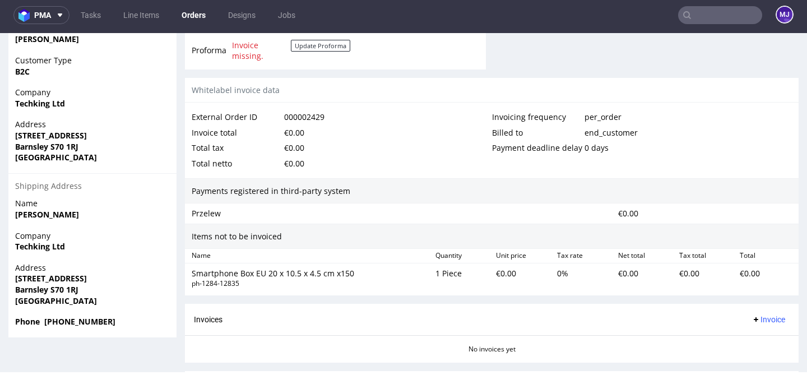
scroll to position [592, 0]
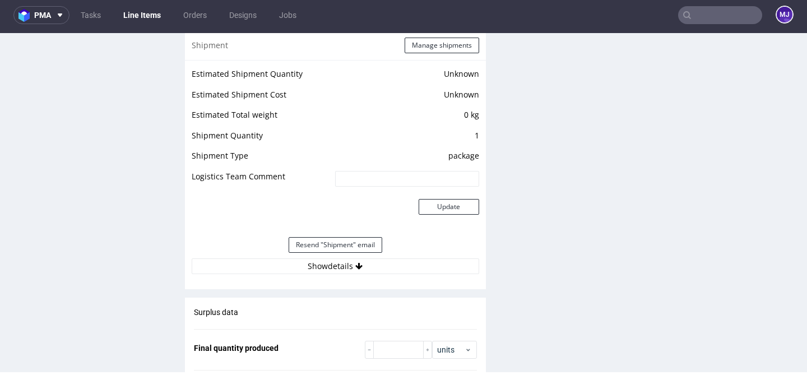
scroll to position [990, 0]
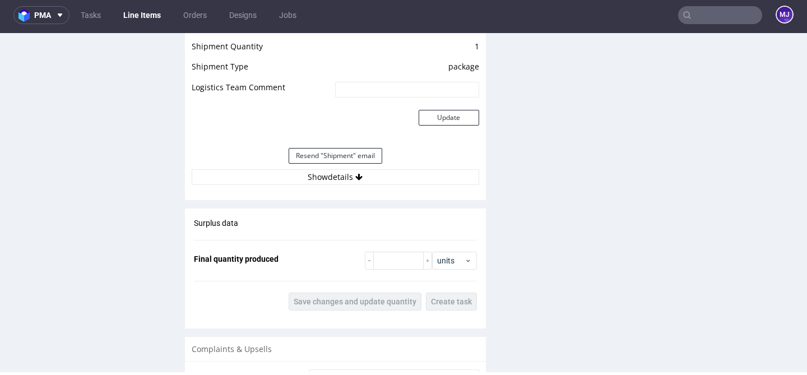
click at [335, 169] on div "Resend "Shipment" email" at bounding box center [335, 155] width 287 height 27
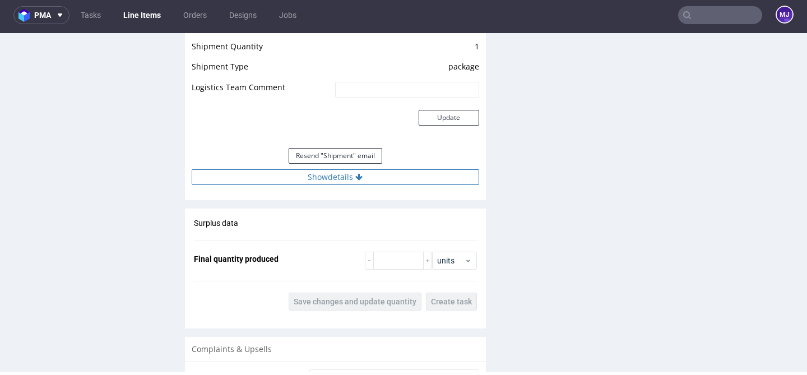
click at [330, 185] on button "Show details" at bounding box center [335, 177] width 287 height 16
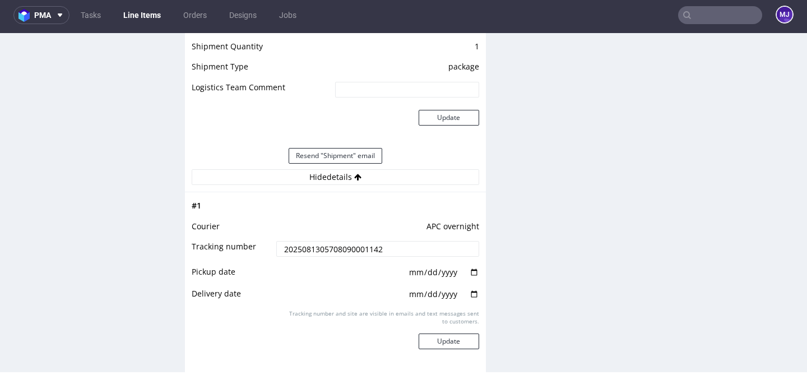
click at [329, 257] on input "2025081305708090001142" at bounding box center [377, 249] width 202 height 16
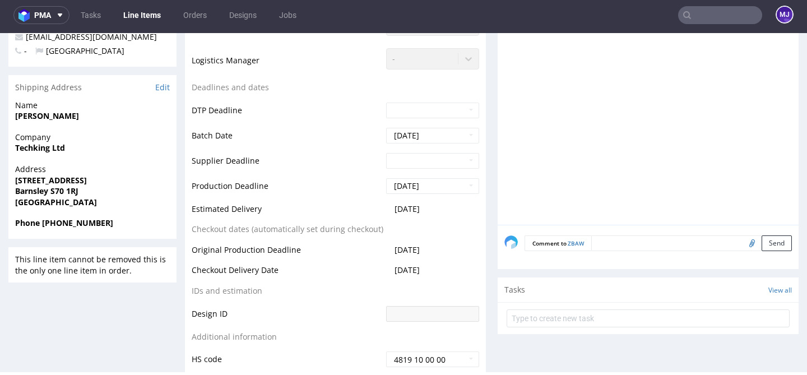
scroll to position [356, 0]
click at [61, 192] on strong "Barnsley S70 1RJ" at bounding box center [46, 191] width 63 height 11
drag, startPoint x: 61, startPoint y: 192, endPoint x: 78, endPoint y: 192, distance: 17.4
click at [78, 192] on strong "Barnsley S70 1RJ" at bounding box center [46, 191] width 63 height 11
copy strong "S70 1RJ"
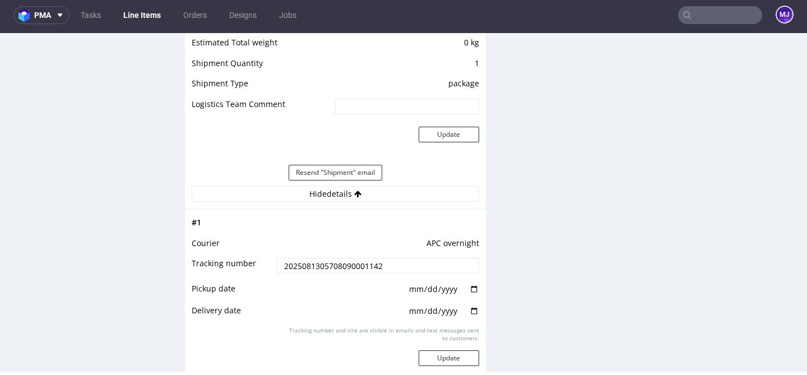
scroll to position [1144, 0]
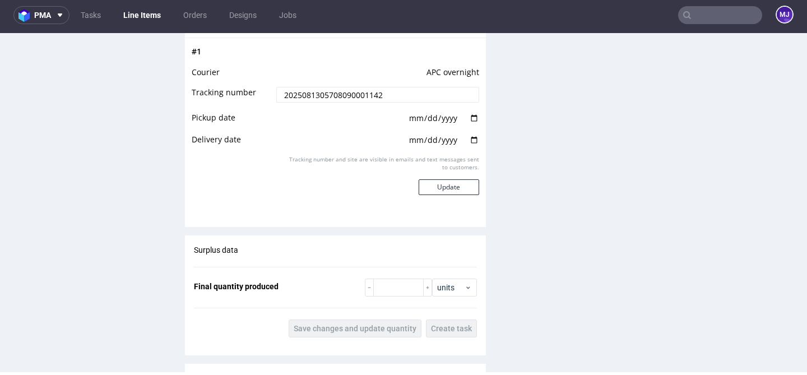
click at [470, 124] on input "date" at bounding box center [443, 118] width 71 height 12
type input "[DATE]"
click at [471, 146] on input "date" at bounding box center [443, 140] width 71 height 12
type input "[DATE]"
click at [447, 195] on button "Update" at bounding box center [449, 187] width 61 height 16
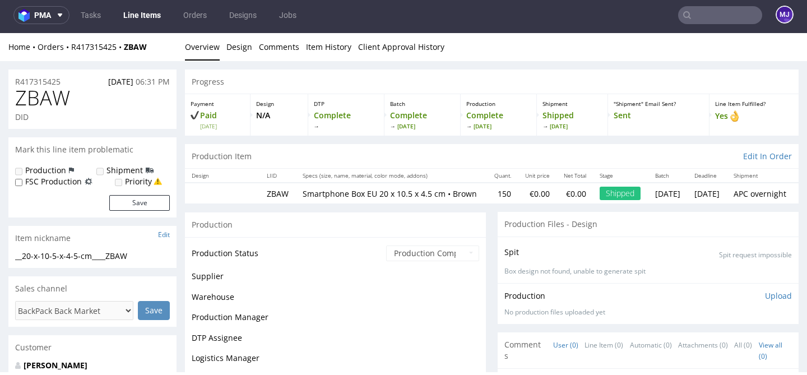
scroll to position [817, 0]
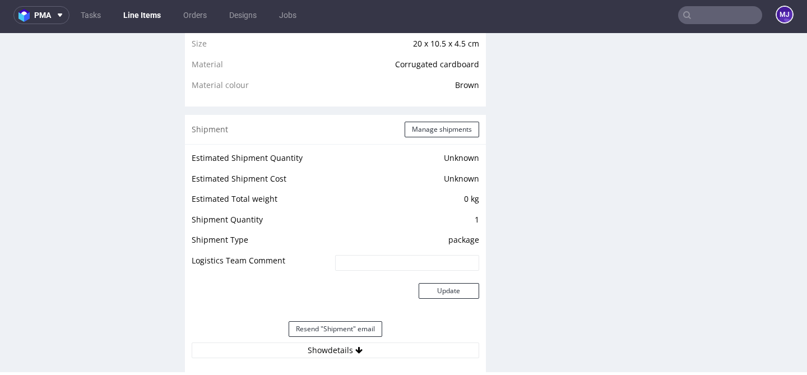
click at [697, 13] on input "text" at bounding box center [720, 15] width 84 height 18
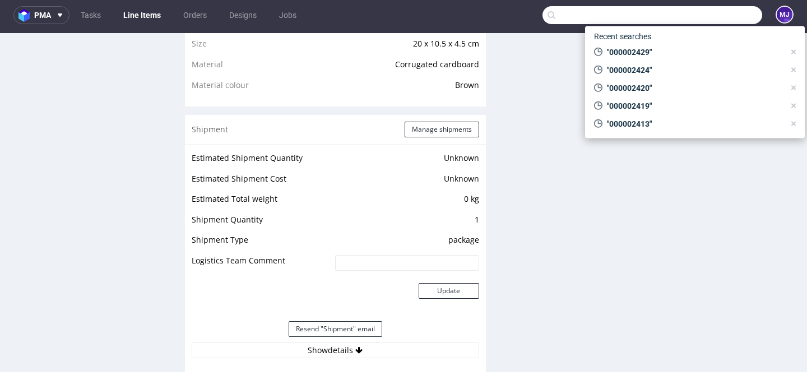
paste input "000002435"
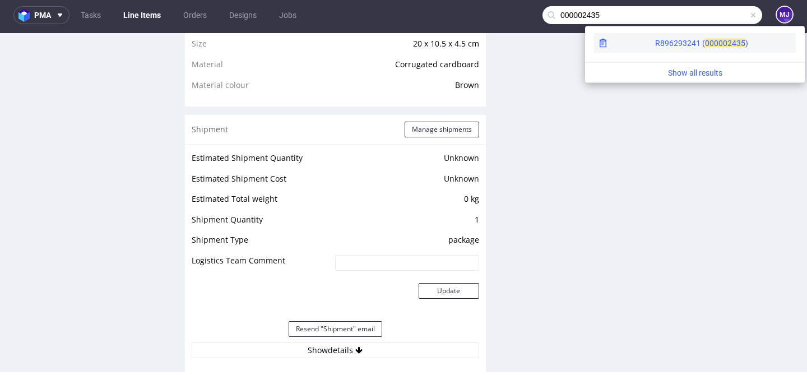
type input "000002435"
click at [705, 43] on span "00000" at bounding box center [716, 43] width 22 height 9
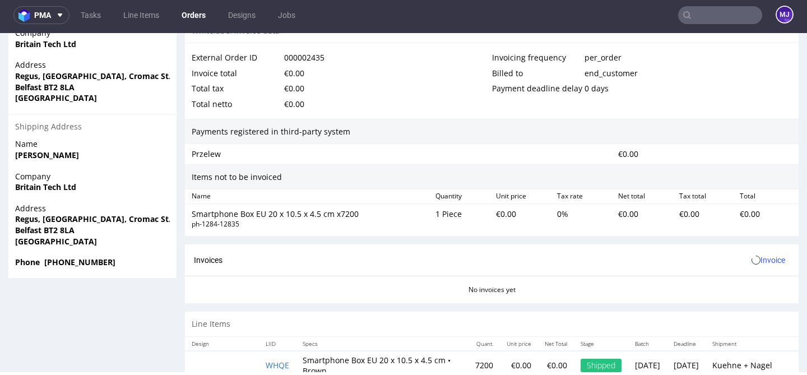
scroll to position [592, 0]
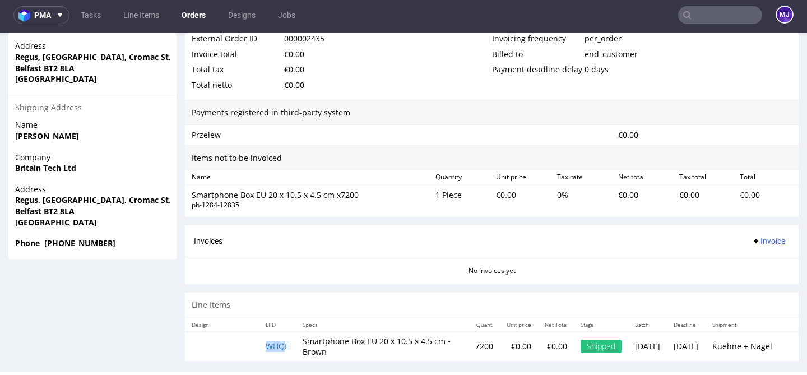
click at [283, 332] on td "WHQE" at bounding box center [277, 346] width 37 height 29
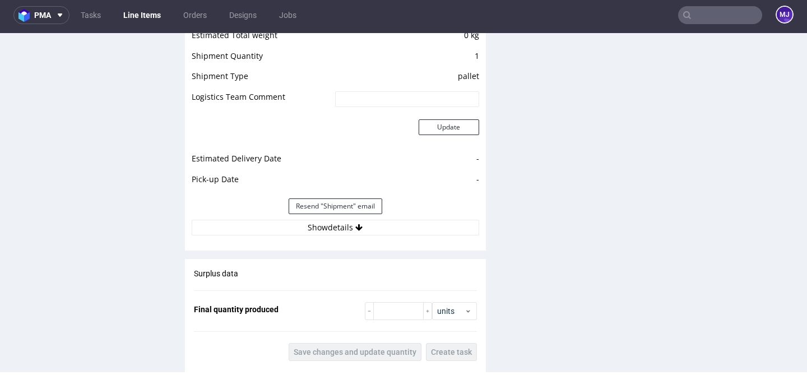
scroll to position [987, 0]
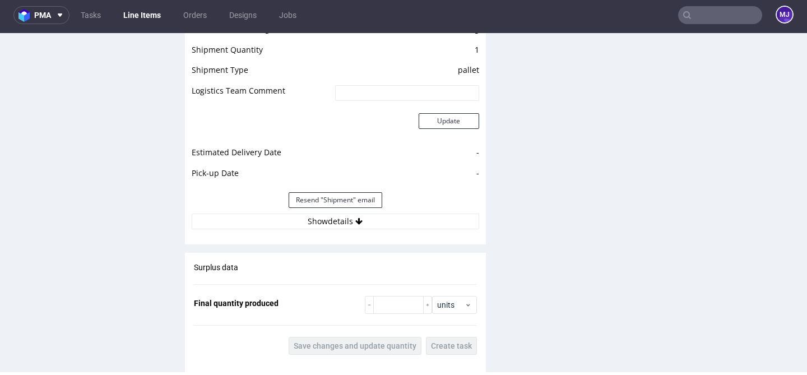
click at [310, 236] on div "Estimated Shipment Quantity Unknown Estimated Shipment Cost Unknown Estimated T…" at bounding box center [335, 105] width 301 height 262
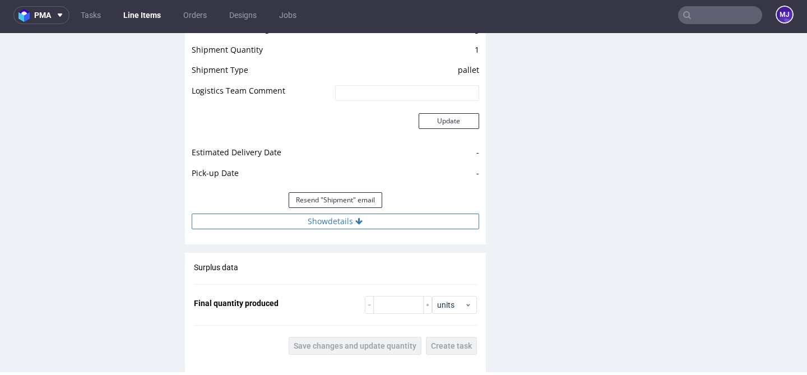
click at [315, 229] on button "Show details" at bounding box center [335, 221] width 287 height 16
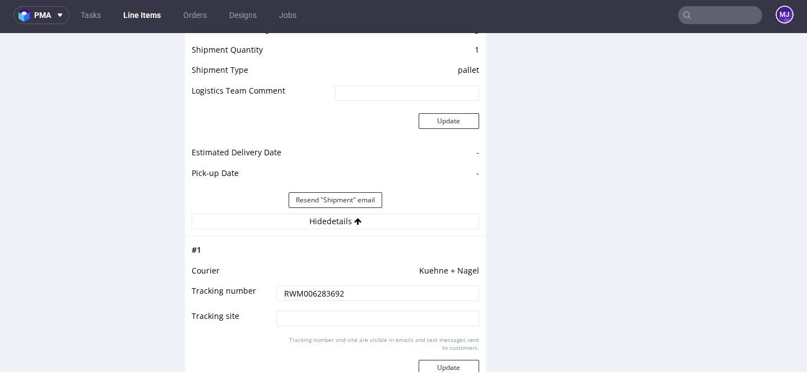
click at [308, 301] on input "RWM006283692" at bounding box center [377, 293] width 202 height 16
click at [719, 25] on nav "pma Tasks Line Items Orders Designs Jobs MJ" at bounding box center [403, 15] width 807 height 36
click at [704, 15] on input "text" at bounding box center [720, 15] width 84 height 18
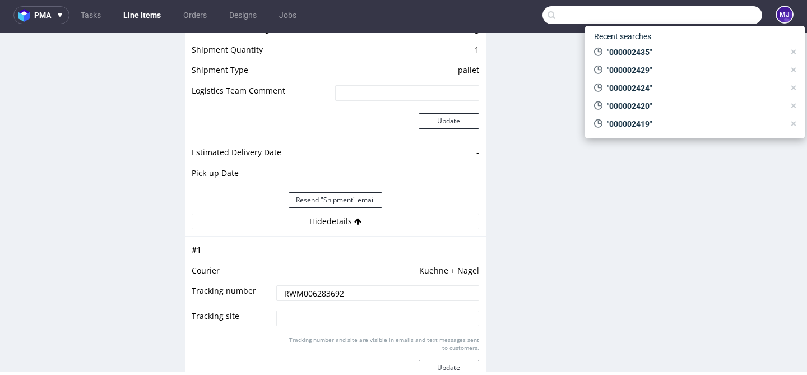
paste input "000002436"
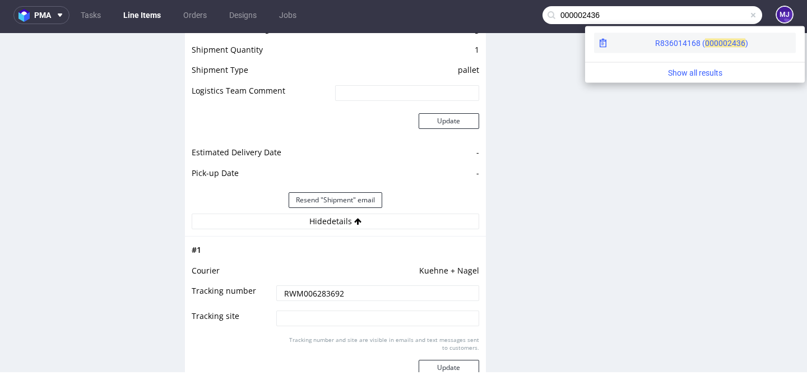
type input "000002436"
click at [662, 38] on div "R836014168 ( 00000" at bounding box center [691, 43] width 72 height 11
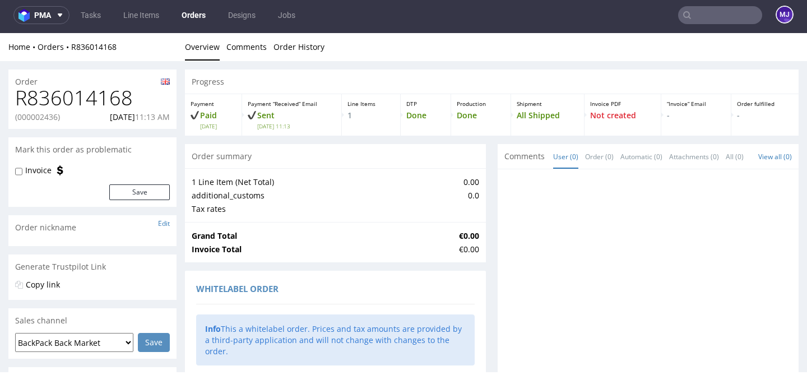
scroll to position [592, 0]
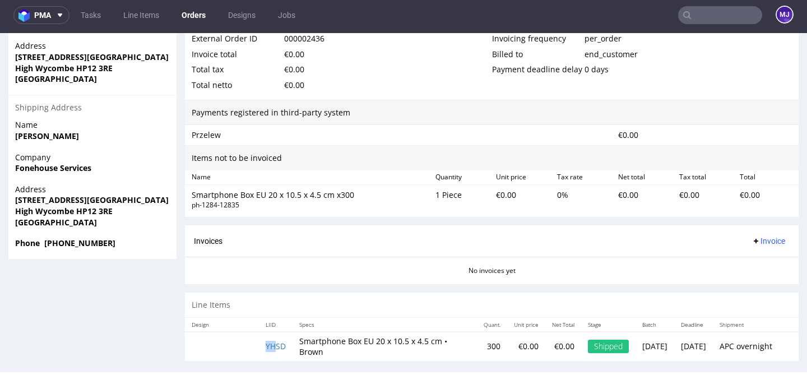
click at [278, 340] on td "YHSD" at bounding box center [276, 346] width 34 height 29
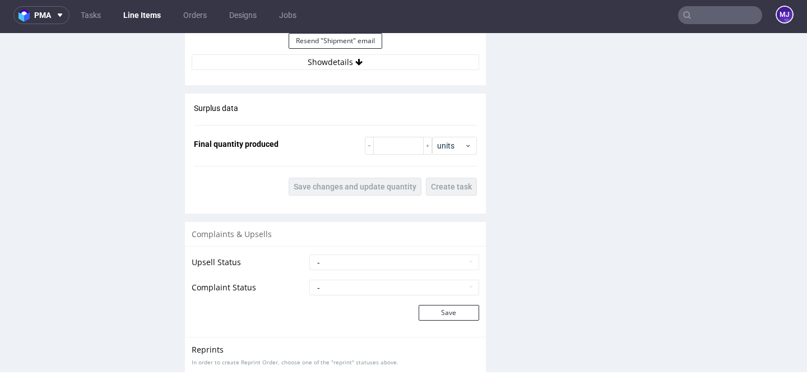
scroll to position [1046, 0]
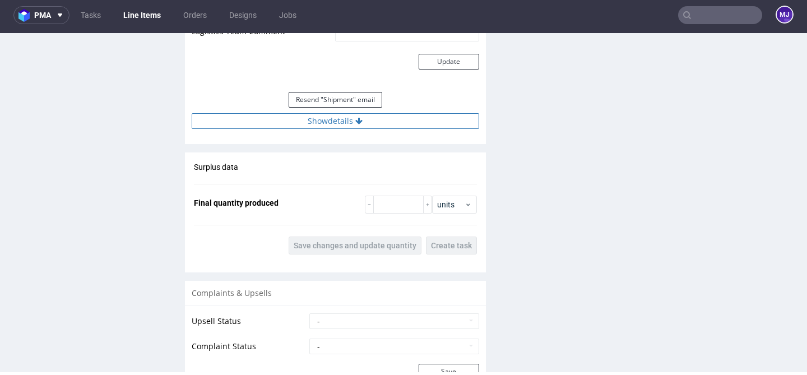
click at [340, 128] on button "Show details" at bounding box center [335, 121] width 287 height 16
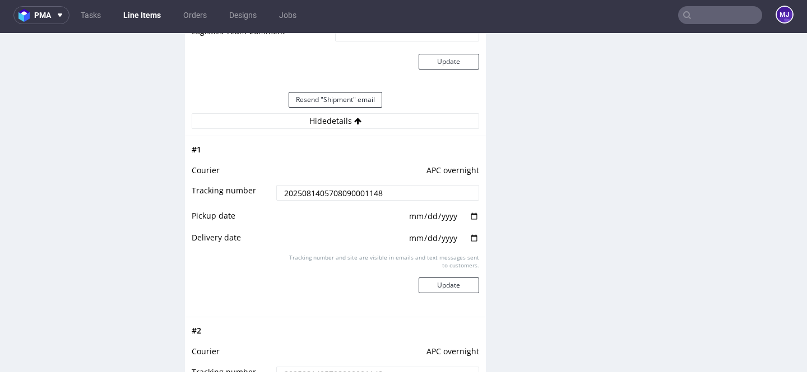
click at [331, 201] on input "2025081405708090001148" at bounding box center [377, 193] width 202 height 16
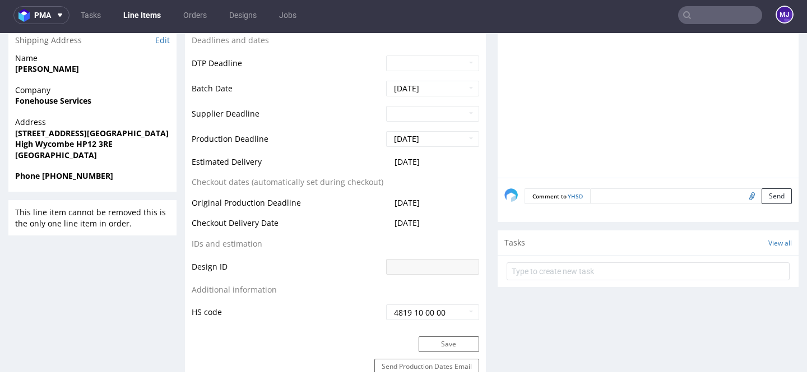
scroll to position [302, 0]
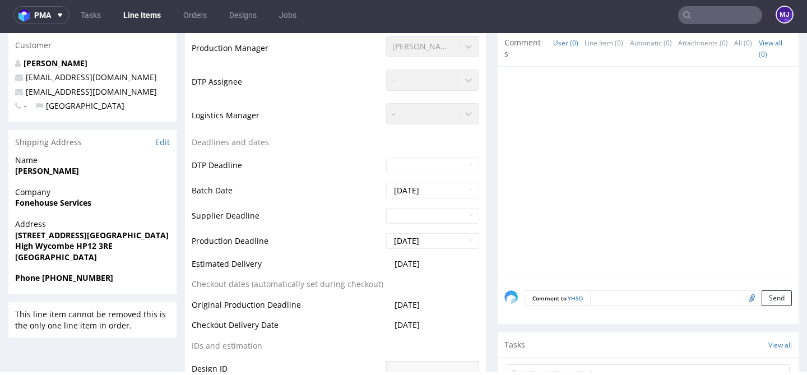
click at [85, 252] on span "[GEOGRAPHIC_DATA]" at bounding box center [92, 257] width 155 height 11
click at [85, 247] on strong "High Wycombe HP12 3RE" at bounding box center [63, 245] width 97 height 11
drag, startPoint x: 85, startPoint y: 247, endPoint x: 104, endPoint y: 247, distance: 18.5
click at [104, 247] on strong "High Wycombe HP12 3RE" at bounding box center [63, 245] width 97 height 11
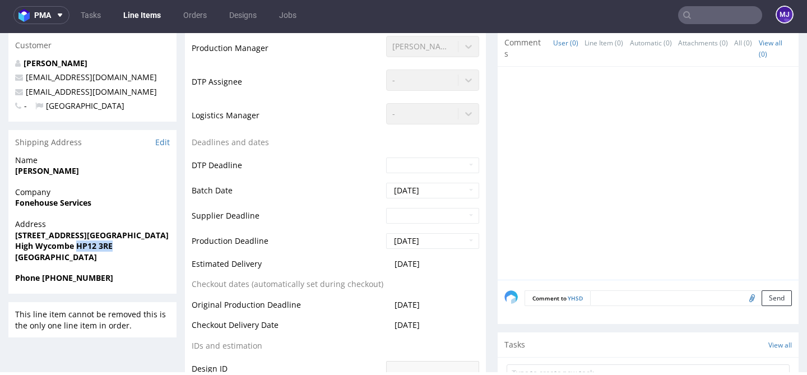
copy strong "HP12 3RE"
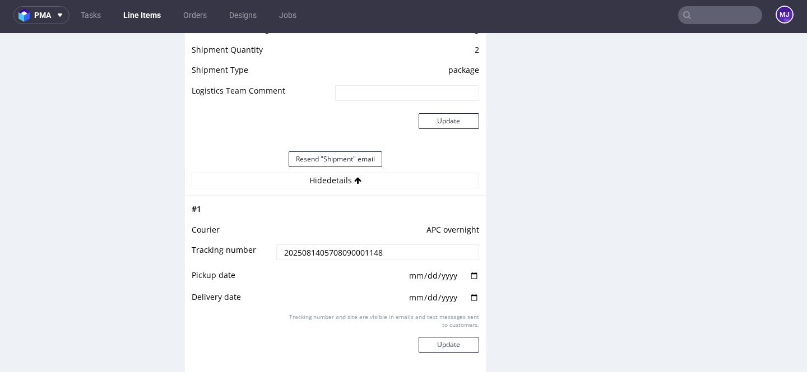
scroll to position [1111, 0]
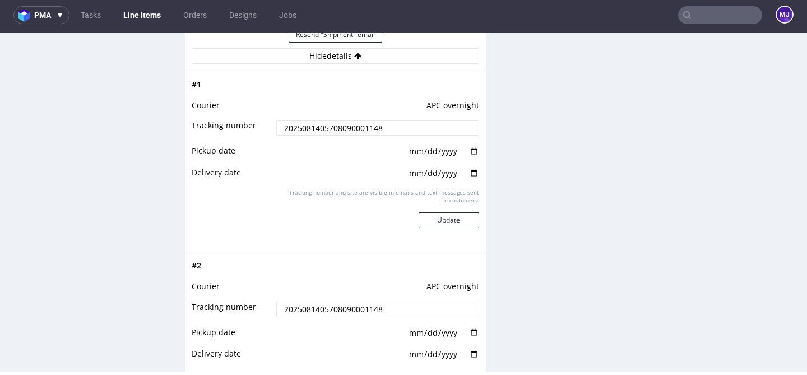
click at [471, 157] on input "date" at bounding box center [443, 151] width 71 height 12
type input "[DATE]"
click at [470, 179] on input "date" at bounding box center [443, 173] width 71 height 12
type input "[DATE]"
click at [458, 227] on button "Update" at bounding box center [449, 220] width 61 height 16
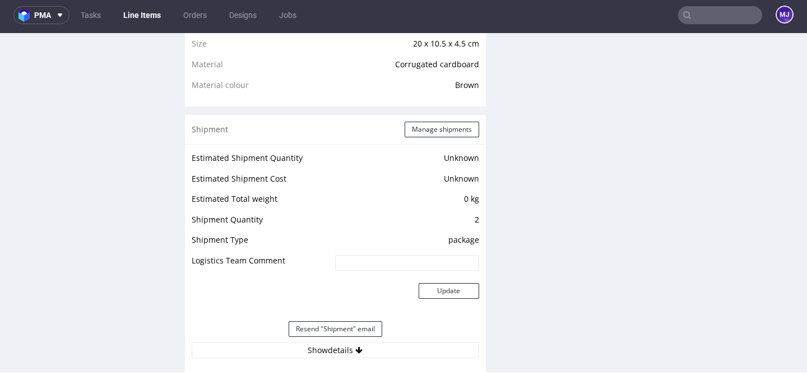
scroll to position [989, 0]
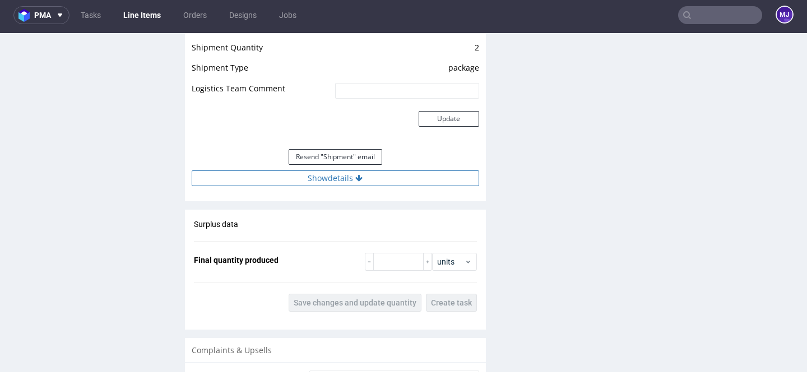
click at [410, 184] on button "Show details" at bounding box center [335, 178] width 287 height 16
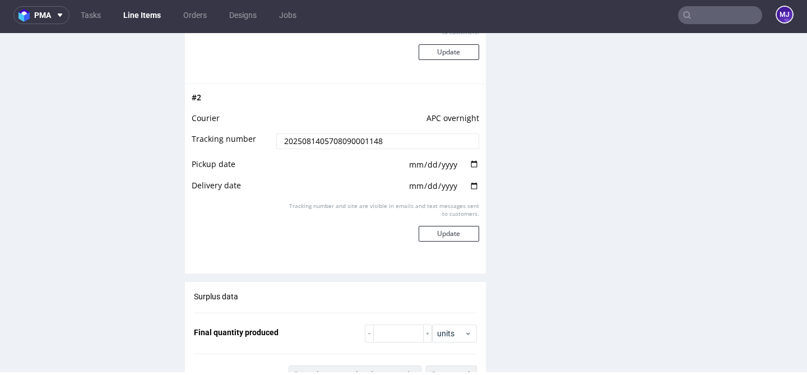
scroll to position [1283, 0]
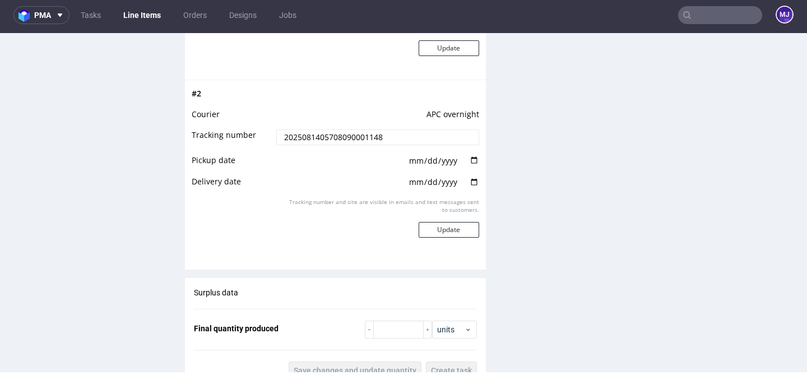
click at [468, 167] on input "date" at bounding box center [443, 161] width 71 height 12
type input "[DATE]"
click at [461, 188] on input "date" at bounding box center [443, 182] width 71 height 12
click at [470, 188] on input "date" at bounding box center [443, 182] width 71 height 12
type input "[DATE]"
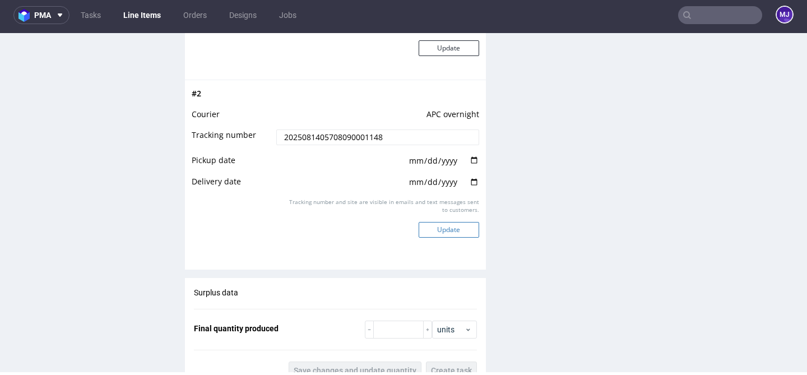
click at [457, 238] on button "Update" at bounding box center [449, 230] width 61 height 16
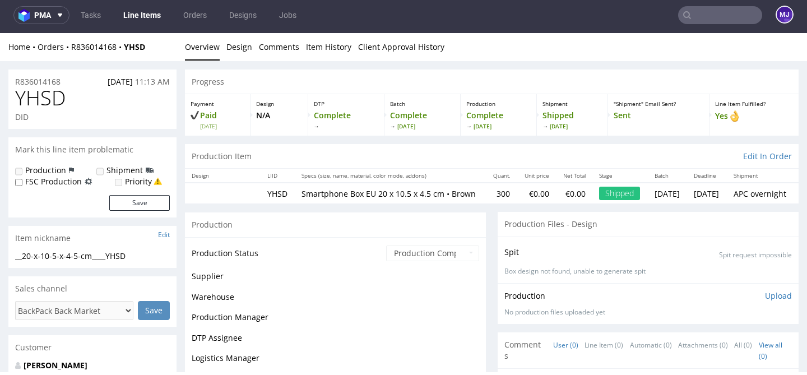
scroll to position [817, 0]
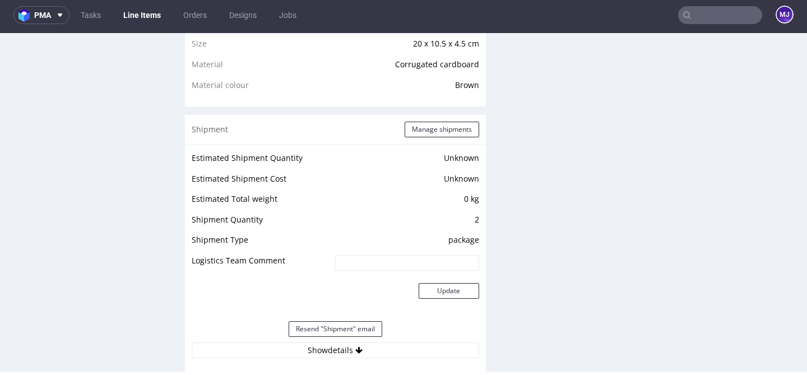
click at [692, 16] on input "text" at bounding box center [720, 15] width 84 height 18
paste input "000002438"
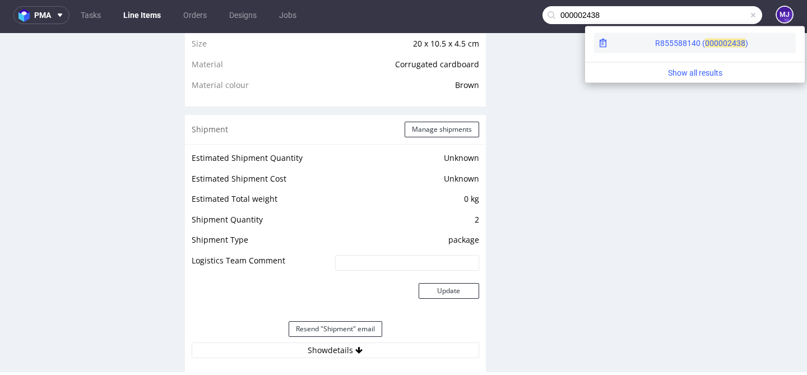
type input "000002438"
click at [655, 41] on div "R855588140 ( 00000" at bounding box center [691, 43] width 72 height 11
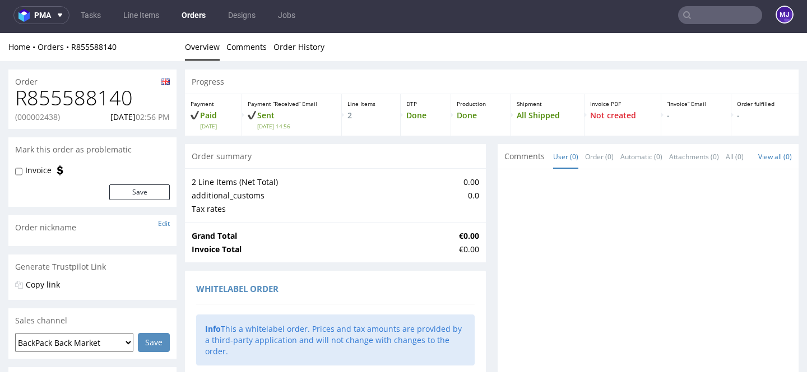
scroll to position [651, 0]
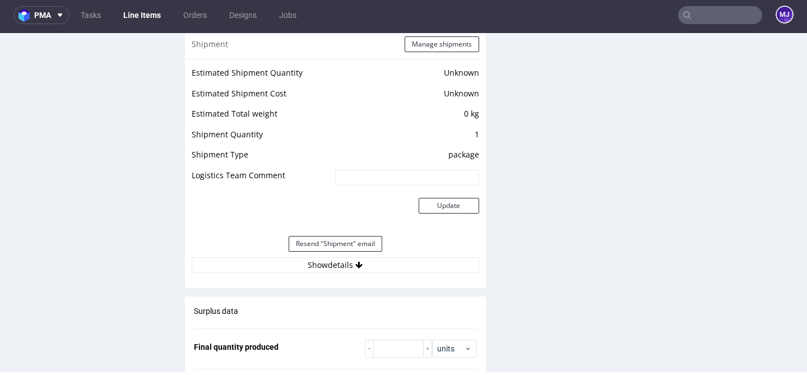
scroll to position [904, 0]
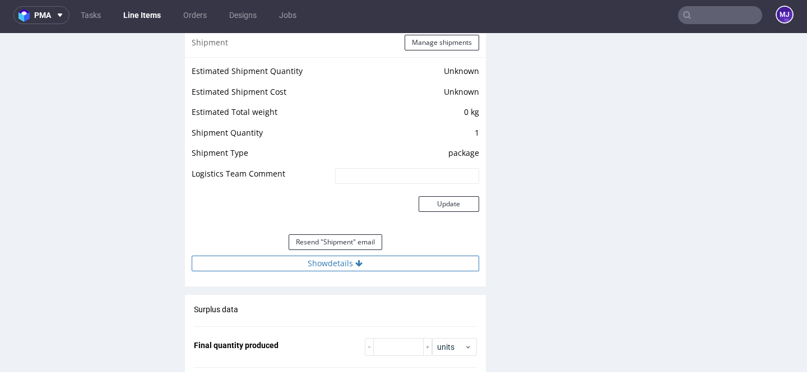
click at [311, 269] on button "Show details" at bounding box center [335, 264] width 287 height 16
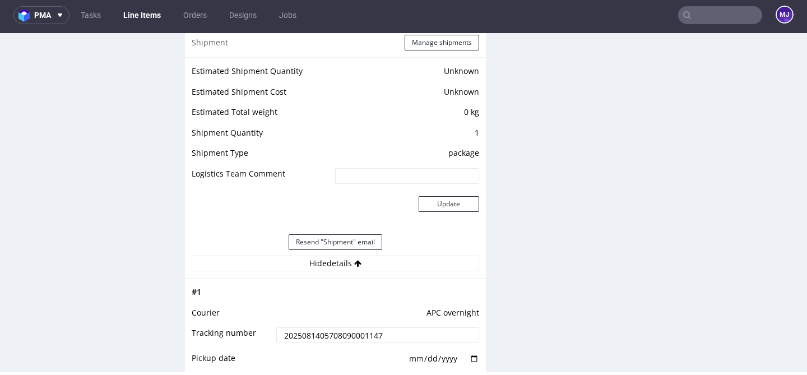
click at [312, 338] on input "2025081405708090001147" at bounding box center [377, 335] width 202 height 16
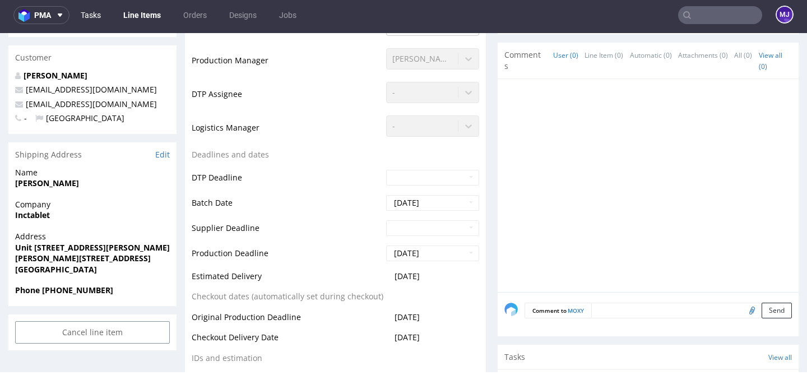
scroll to position [307, 0]
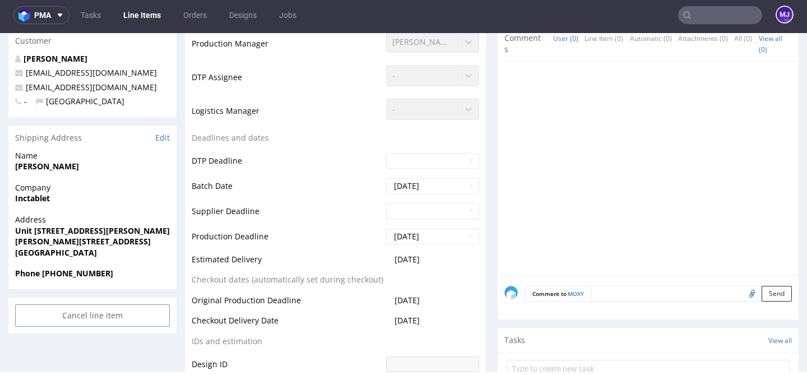
click at [80, 243] on strong "[PERSON_NAME][STREET_ADDRESS]" at bounding box center [83, 241] width 136 height 11
drag, startPoint x: 80, startPoint y: 243, endPoint x: 109, endPoint y: 243, distance: 29.1
click at [109, 243] on span "[PERSON_NAME][STREET_ADDRESS]" at bounding box center [92, 241] width 155 height 11
copy strong "MK5 8NH"
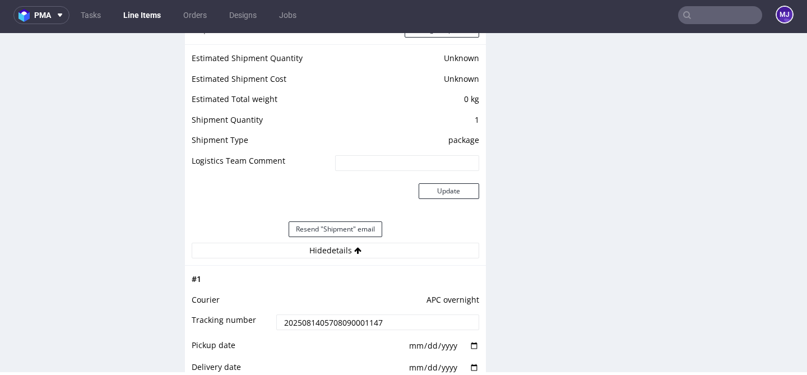
scroll to position [1171, 0]
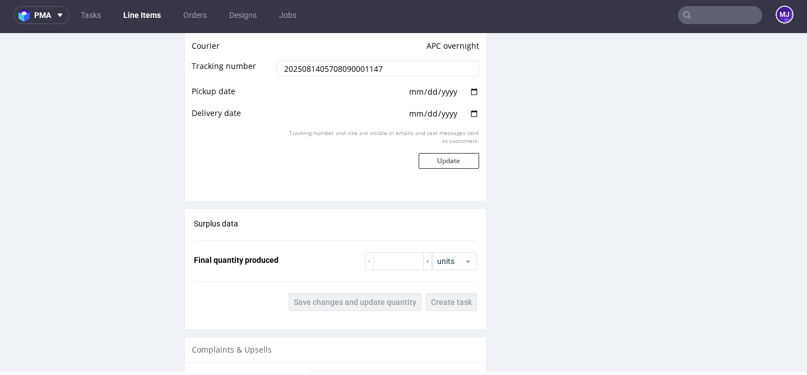
click at [471, 98] on input "date" at bounding box center [443, 92] width 71 height 12
type input "[DATE]"
click at [470, 120] on input "date" at bounding box center [443, 114] width 71 height 12
type input "[DATE]"
click at [452, 169] on button "Update" at bounding box center [449, 161] width 61 height 16
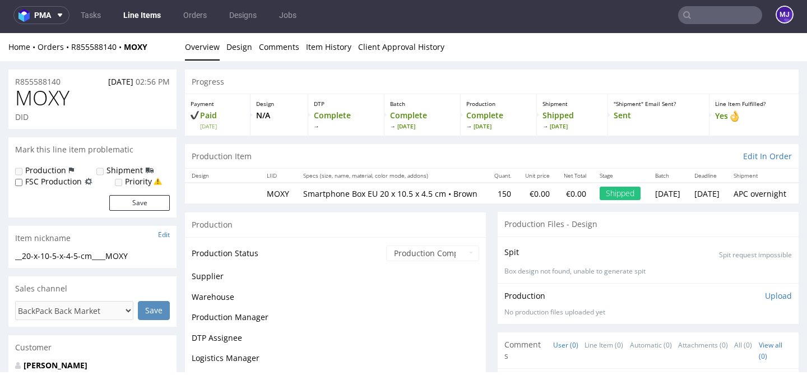
scroll to position [801, 0]
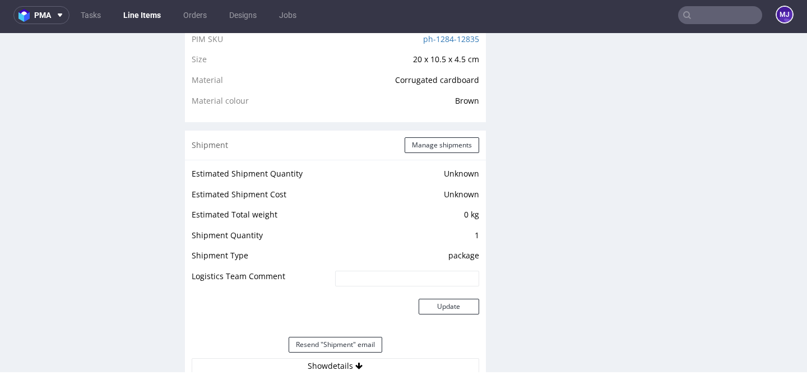
click at [694, 21] on input "text" at bounding box center [720, 15] width 84 height 18
click at [696, 21] on input "text" at bounding box center [720, 15] width 84 height 18
click at [698, 21] on input "text" at bounding box center [720, 15] width 84 height 18
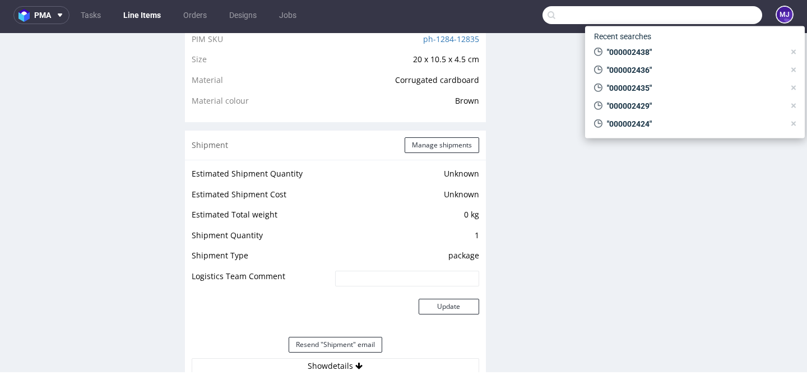
paste input "000002441"
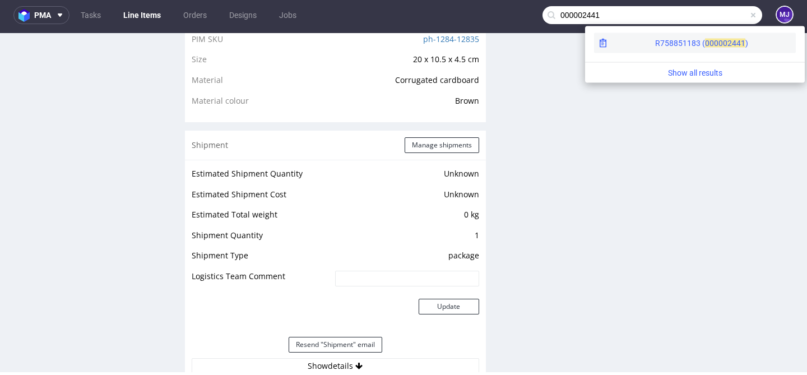
type input "000002441"
click at [655, 46] on div "R758851183 ( 00000" at bounding box center [691, 43] width 72 height 11
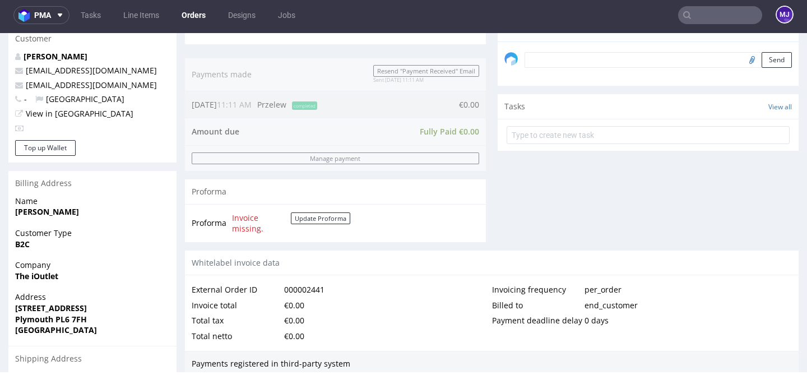
scroll to position [592, 0]
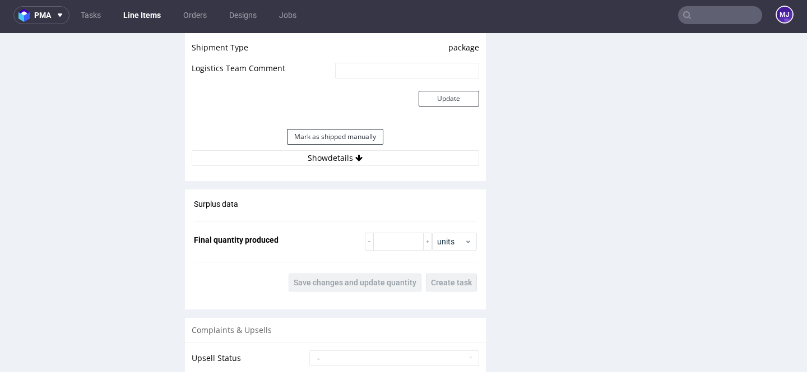
scroll to position [1011, 0]
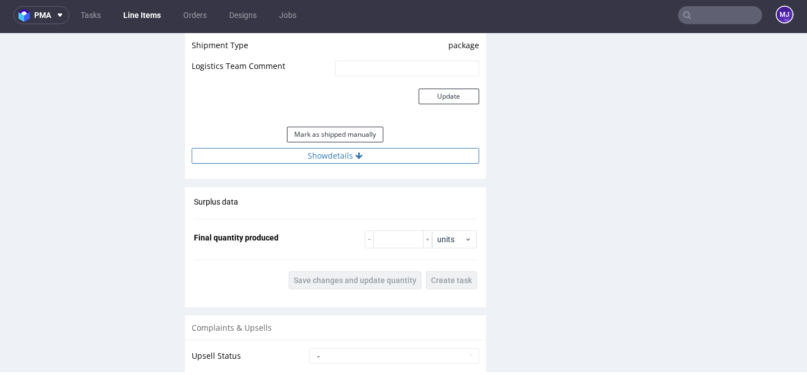
click at [319, 164] on button "Show details" at bounding box center [335, 156] width 287 height 16
